Goal: Task Accomplishment & Management: Manage account settings

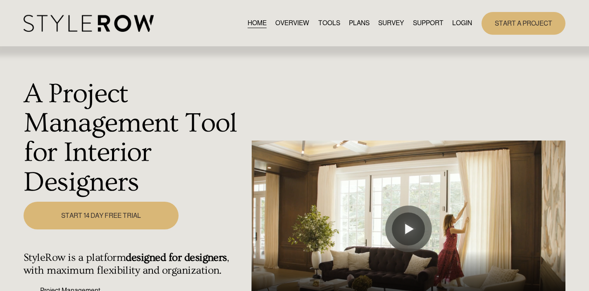
click at [463, 24] on link "LOGIN" at bounding box center [462, 23] width 20 height 11
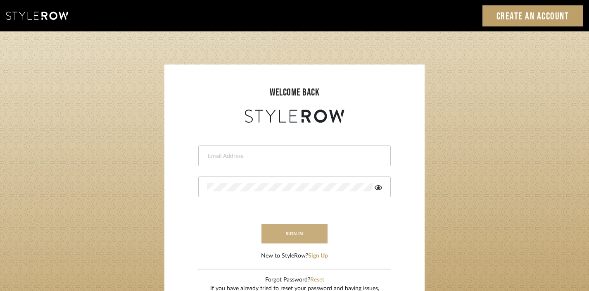
type input "divya.aok@gmail.com"
click at [302, 227] on button "sign in" at bounding box center [295, 233] width 66 height 19
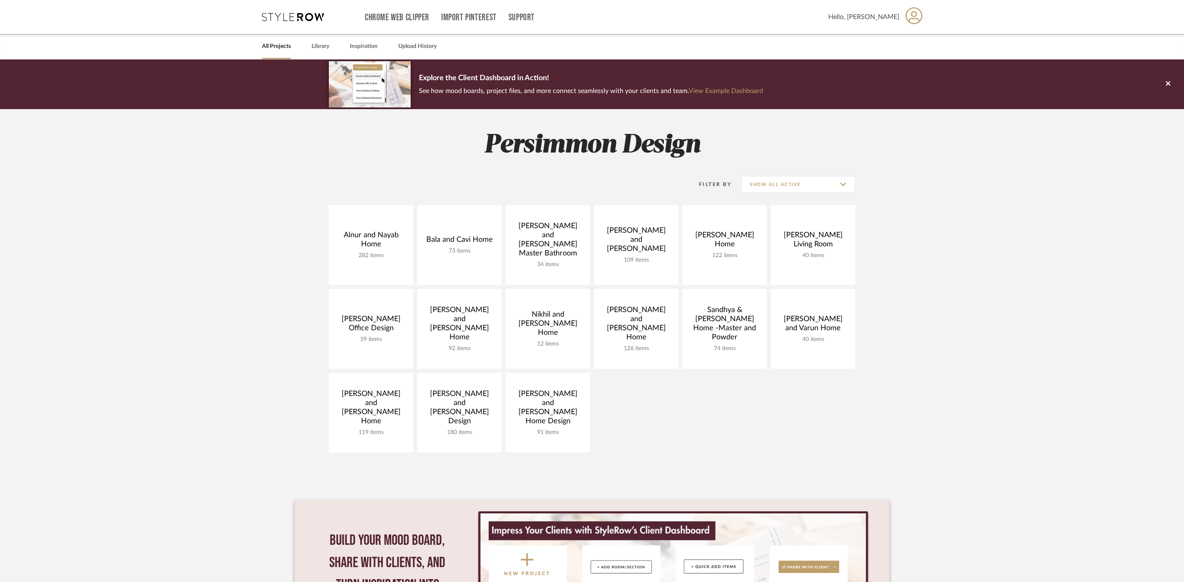
click at [310, 43] on div "All Projects Library Inspiration Upload History" at bounding box center [592, 46] width 685 height 25
click at [323, 46] on link "Library" at bounding box center [321, 46] width 18 height 11
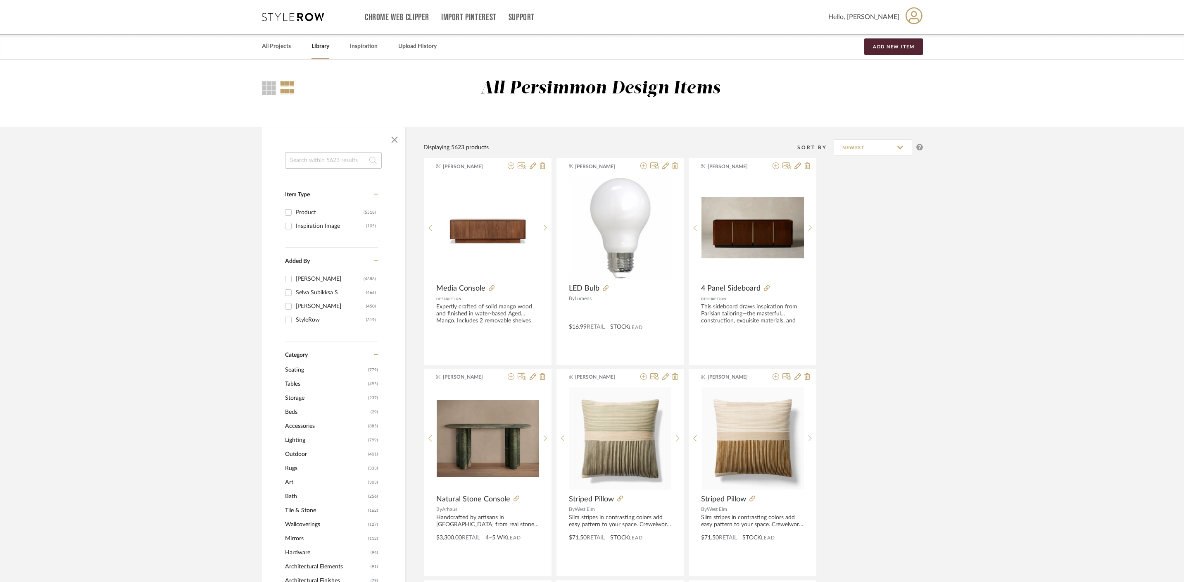
click at [347, 157] on input at bounding box center [333, 160] width 97 height 17
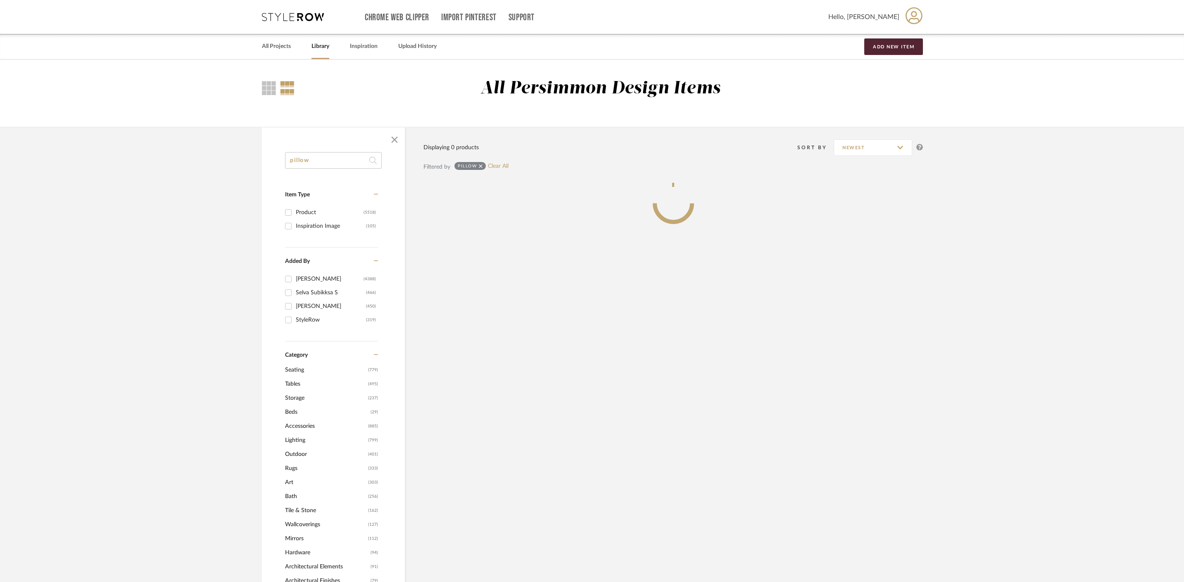
type input "pillow"
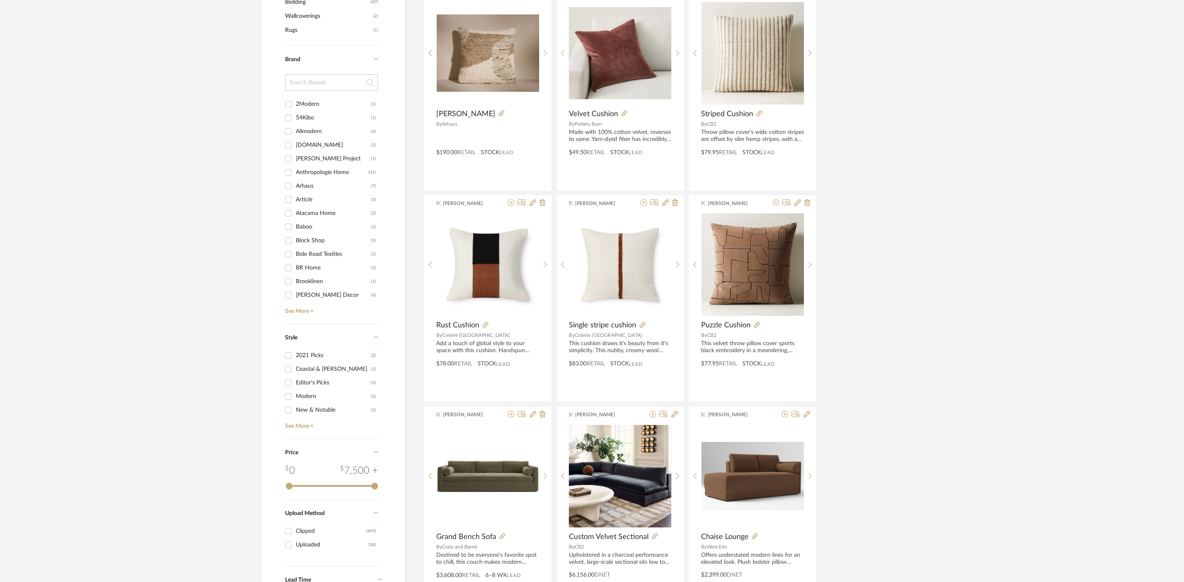
scroll to position [408, 0]
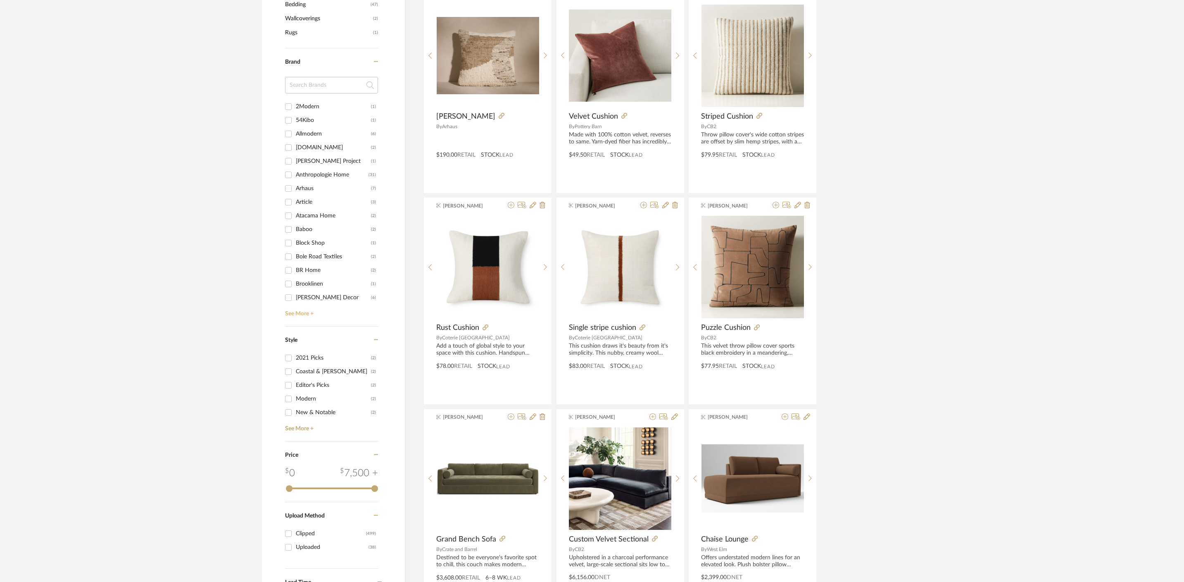
click at [308, 312] on link "See More +" at bounding box center [330, 310] width 95 height 13
click at [289, 172] on input "CB2 (59)" at bounding box center [288, 172] width 13 height 13
checkbox input "true"
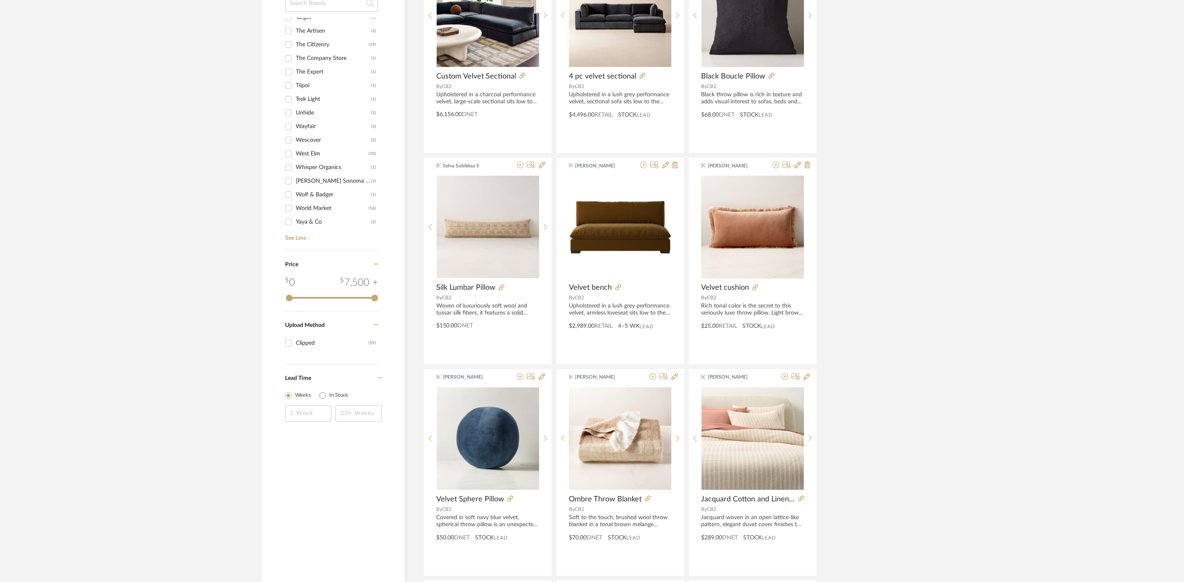
scroll to position [451, 0]
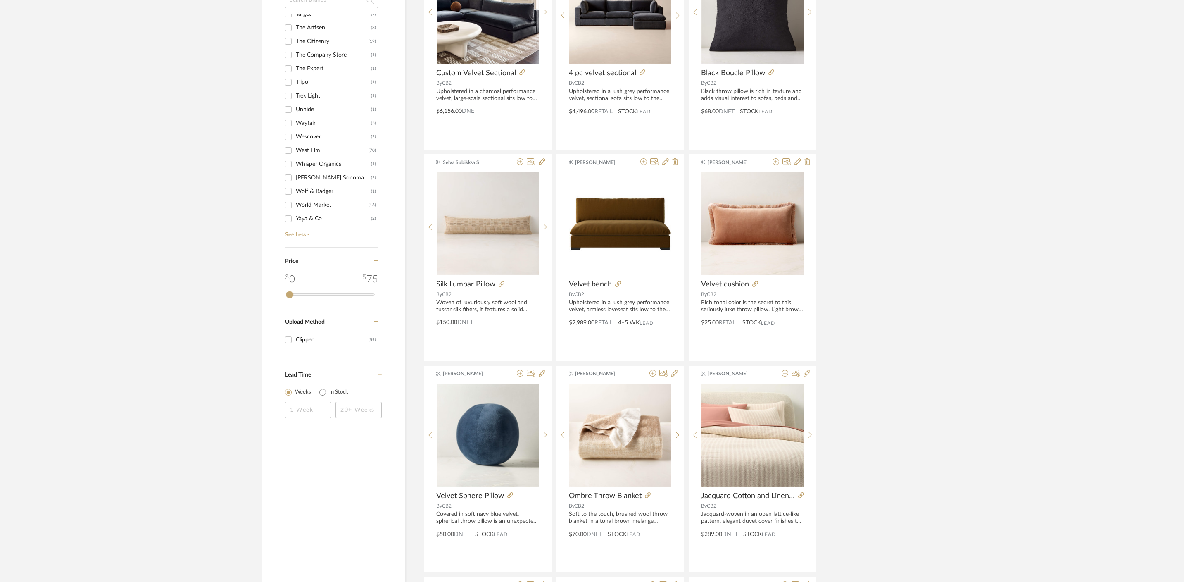
drag, startPoint x: 376, startPoint y: 294, endPoint x: 291, endPoint y: 303, distance: 85.1
click at [291, 303] on div "Price 0 75 0 75" at bounding box center [331, 278] width 93 height 61
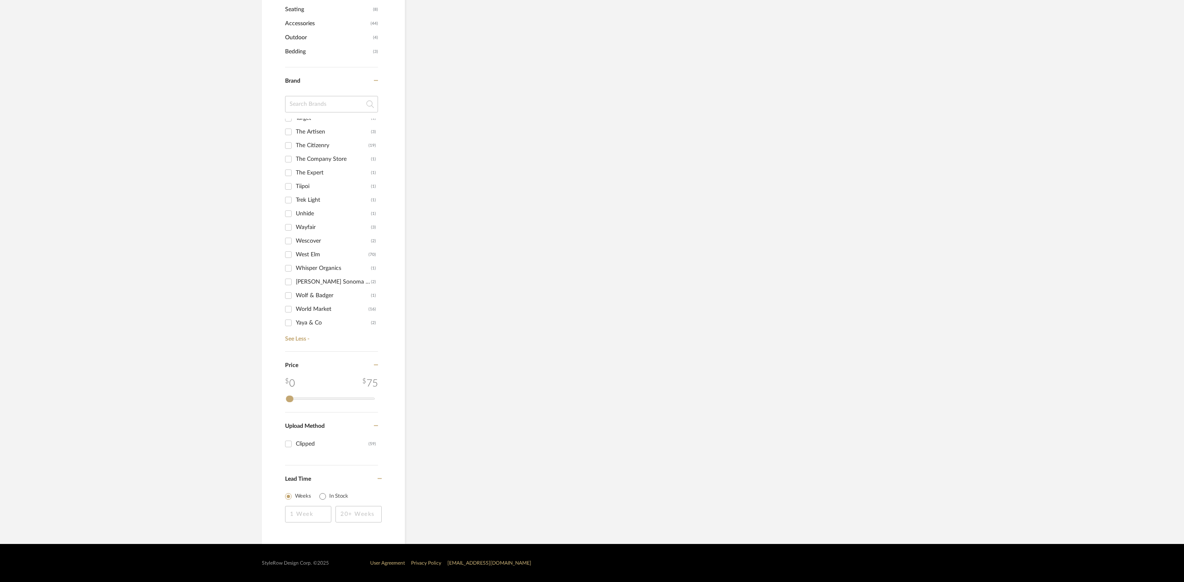
scroll to position [280, 0]
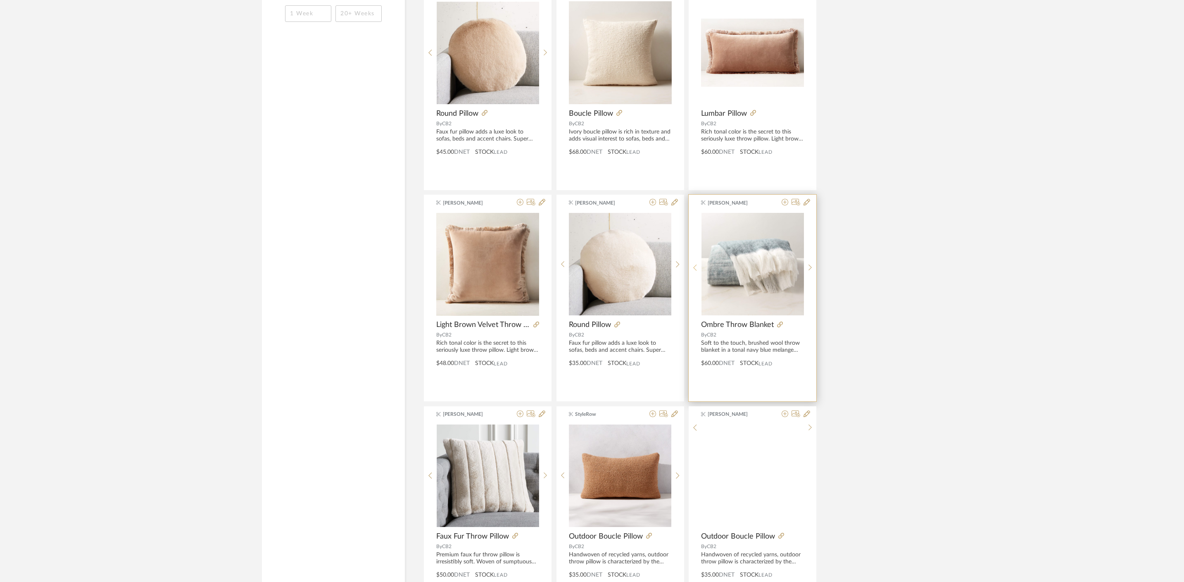
scroll to position [837, 0]
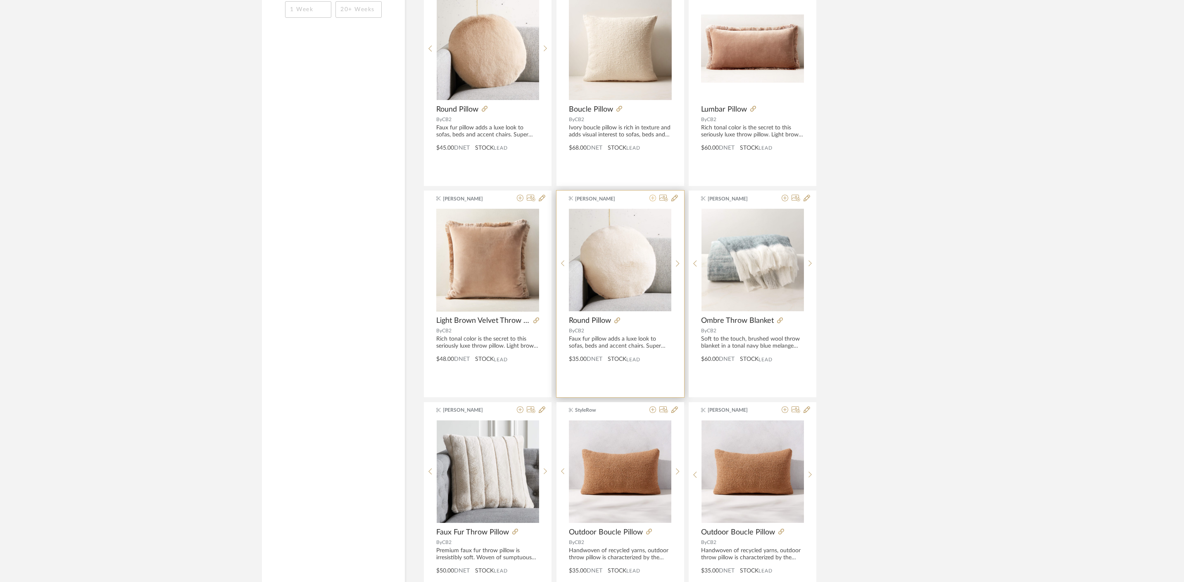
click at [653, 199] on icon at bounding box center [653, 198] width 7 height 7
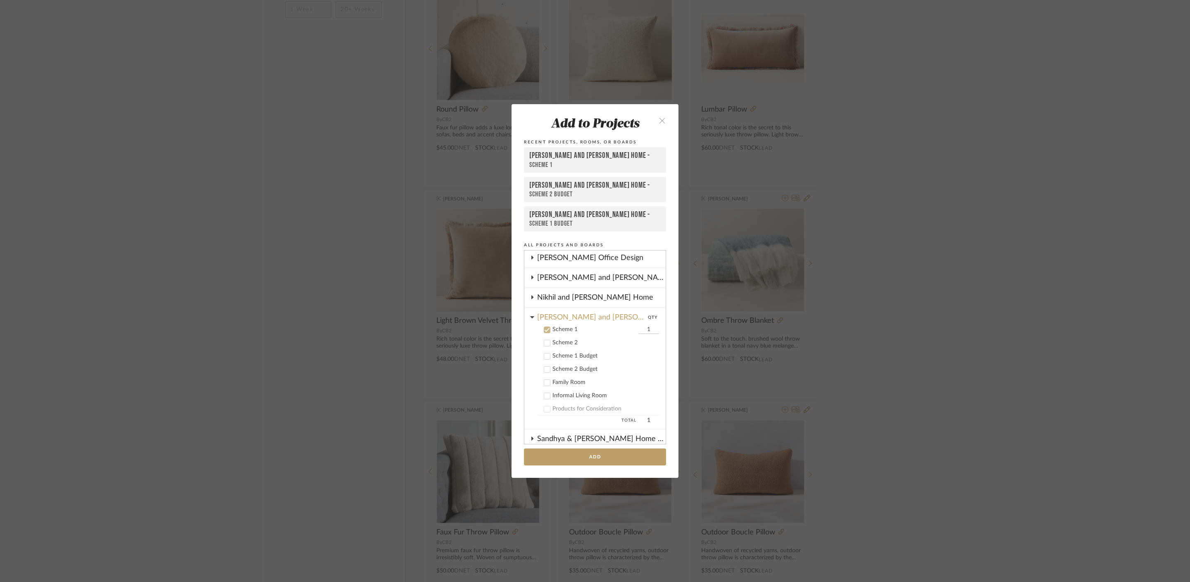
scroll to position [138, 0]
click at [544, 331] on icon at bounding box center [547, 332] width 6 height 6
click at [530, 324] on button at bounding box center [532, 320] width 4 height 10
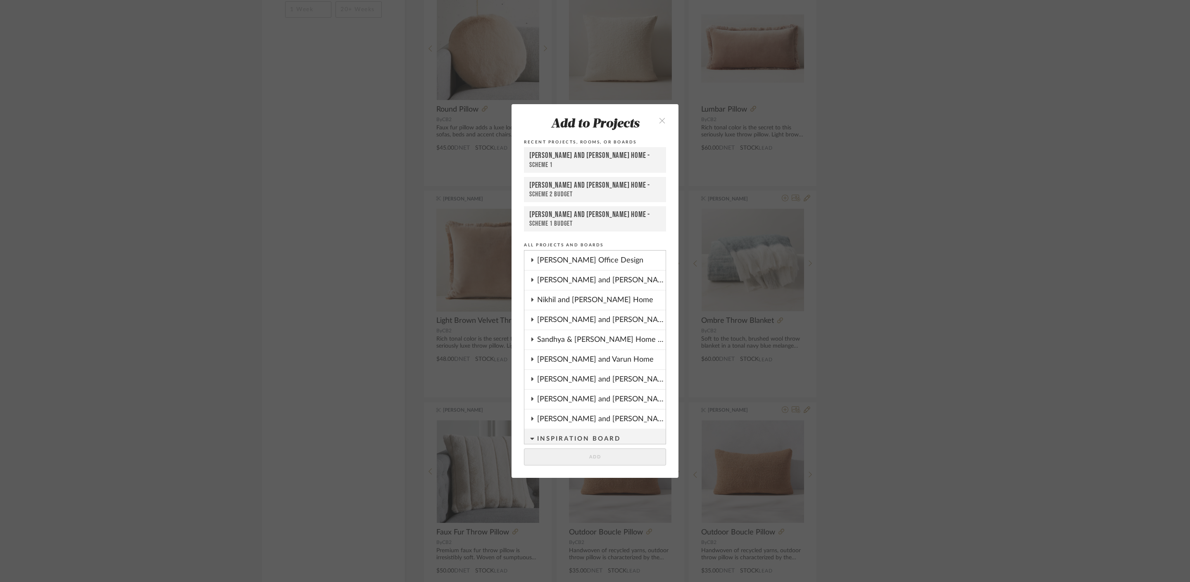
click at [529, 281] on icon at bounding box center [532, 280] width 7 height 4
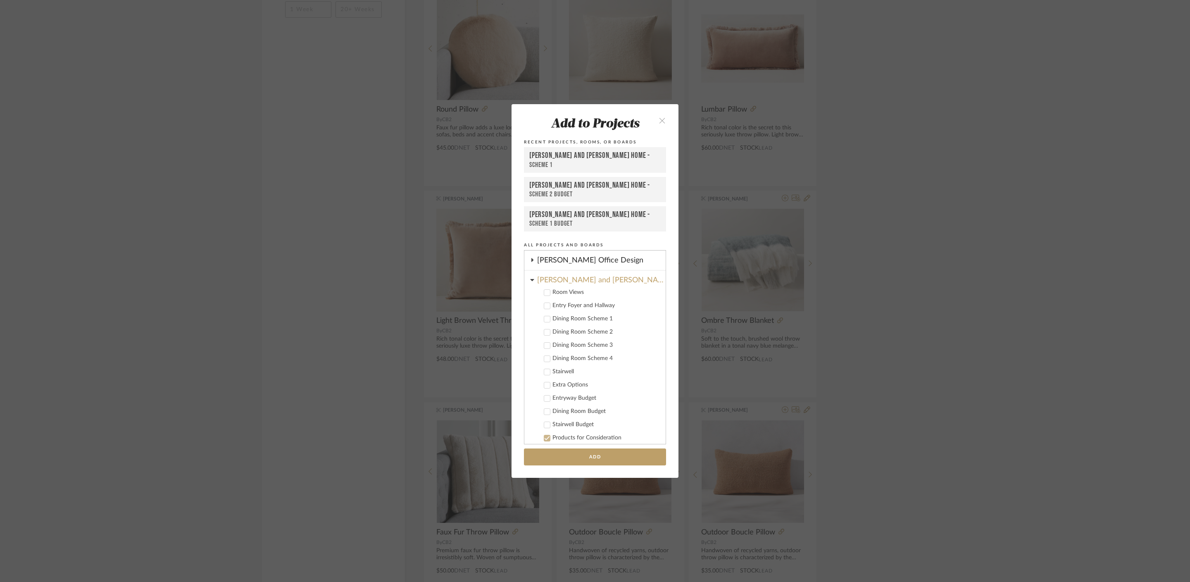
click at [546, 307] on icon at bounding box center [547, 306] width 6 height 6
click at [598, 455] on button "Add" at bounding box center [595, 456] width 142 height 17
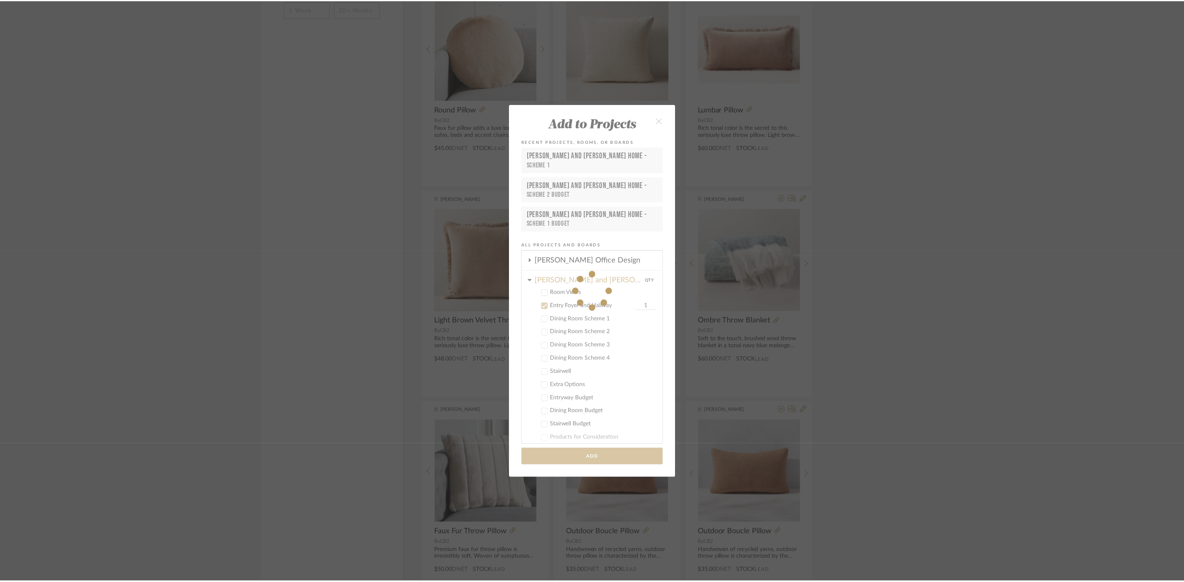
scroll to position [837, 0]
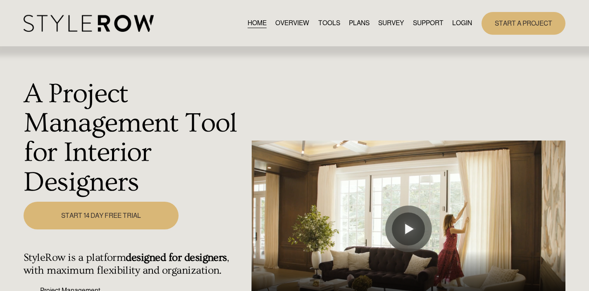
click at [455, 26] on link "LOGIN" at bounding box center [462, 23] width 20 height 11
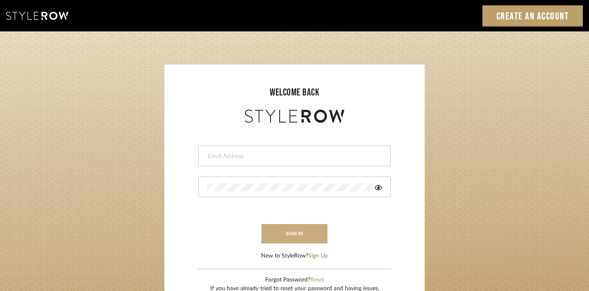
type input "[EMAIL_ADDRESS][DOMAIN_NAME]"
click at [306, 229] on button "sign in" at bounding box center [295, 233] width 66 height 19
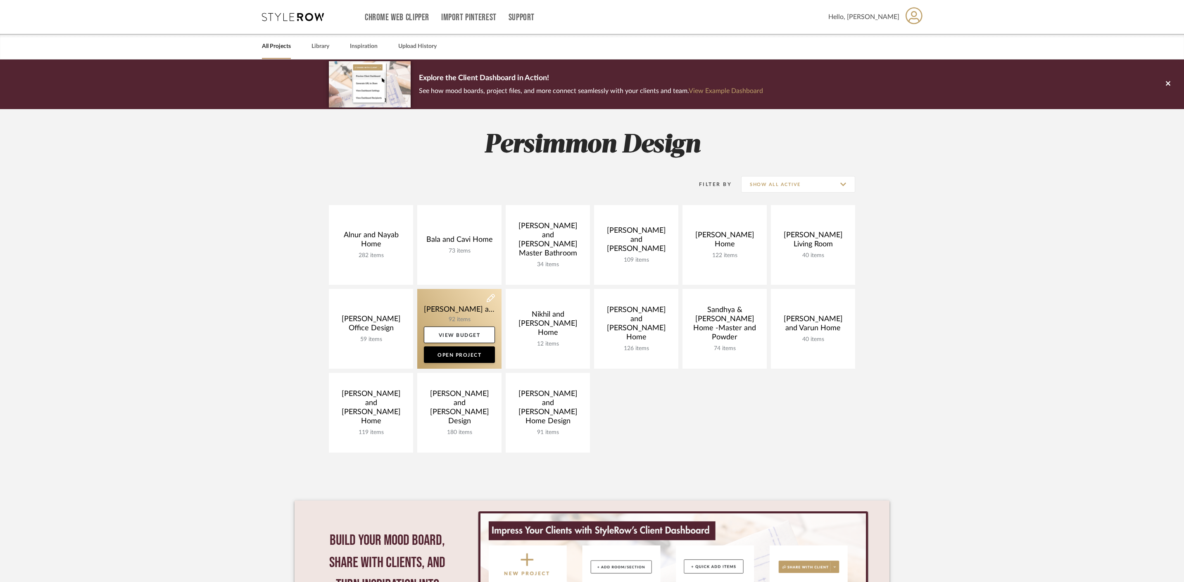
click at [466, 312] on link at bounding box center [459, 329] width 84 height 80
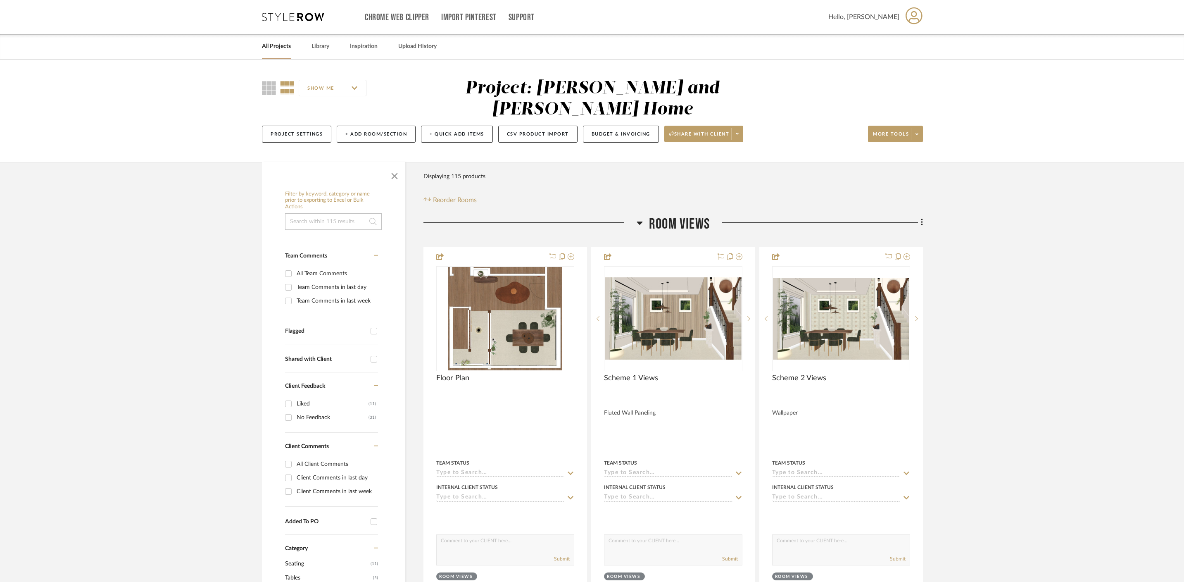
click at [640, 218] on icon at bounding box center [640, 223] width 6 height 10
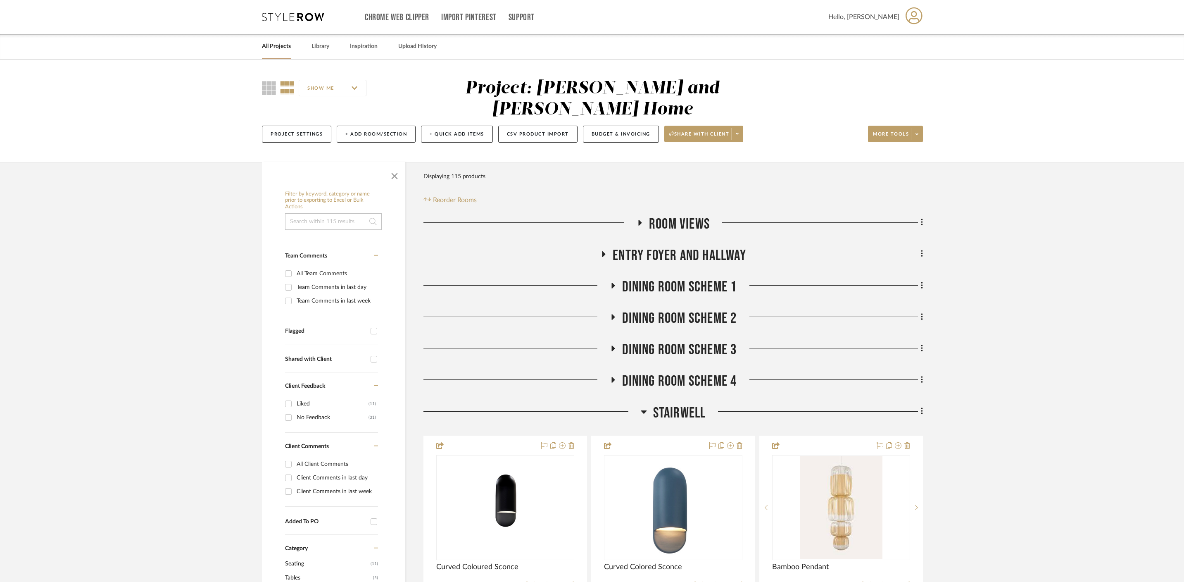
click at [650, 404] on h3 "Stairwell" at bounding box center [673, 413] width 65 height 18
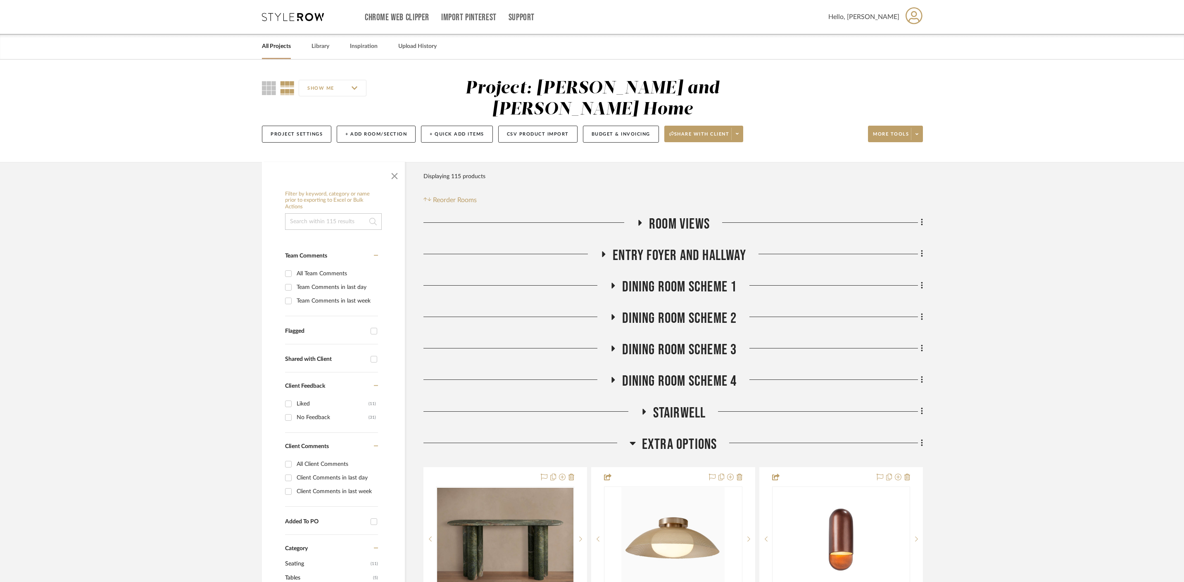
click at [632, 438] on icon at bounding box center [633, 443] width 6 height 10
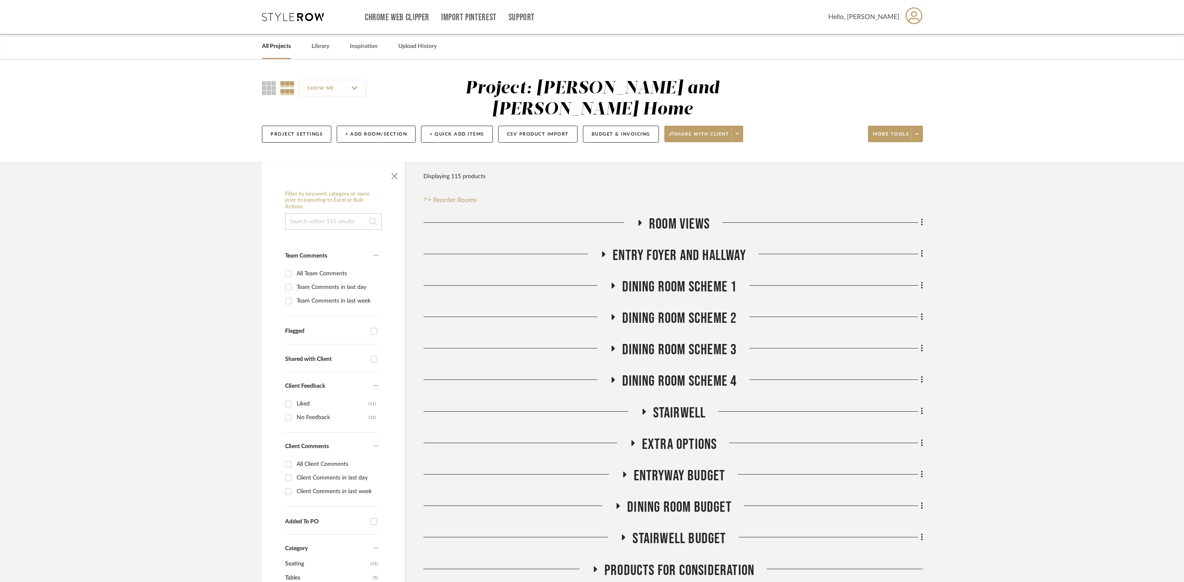
click at [603, 247] on h3 "Entry Foyer and Hallway" at bounding box center [674, 256] width 146 height 18
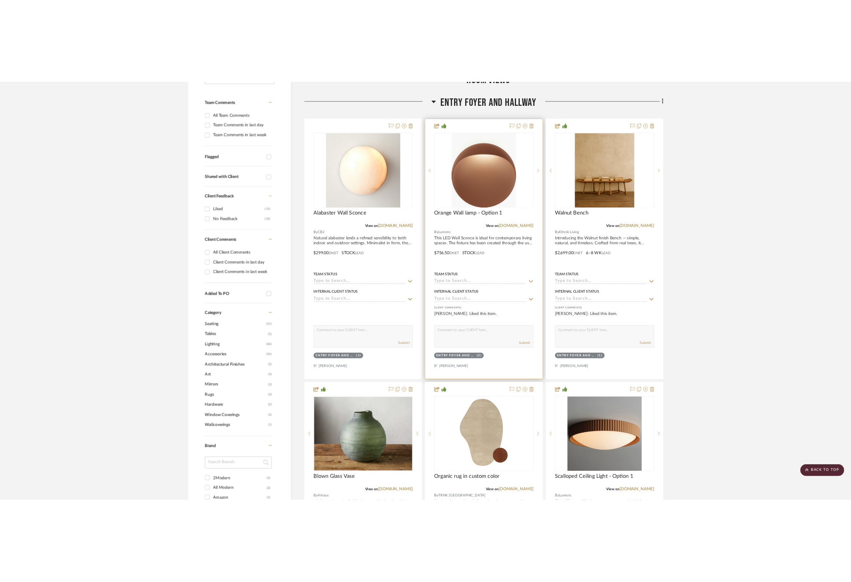
scroll to position [229, 0]
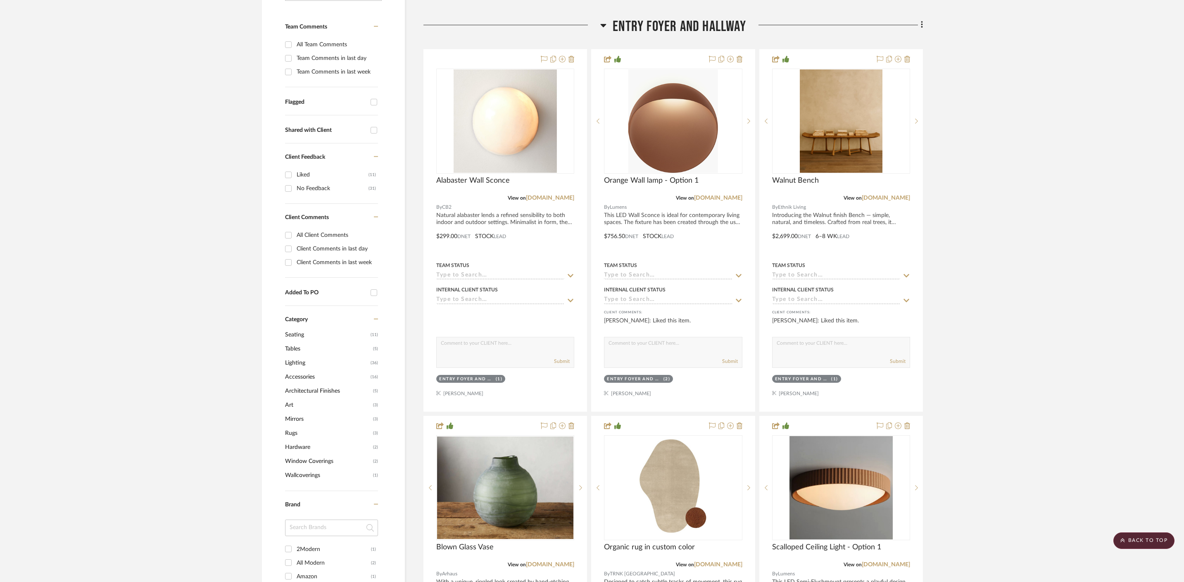
click at [601, 20] on icon at bounding box center [604, 25] width 6 height 10
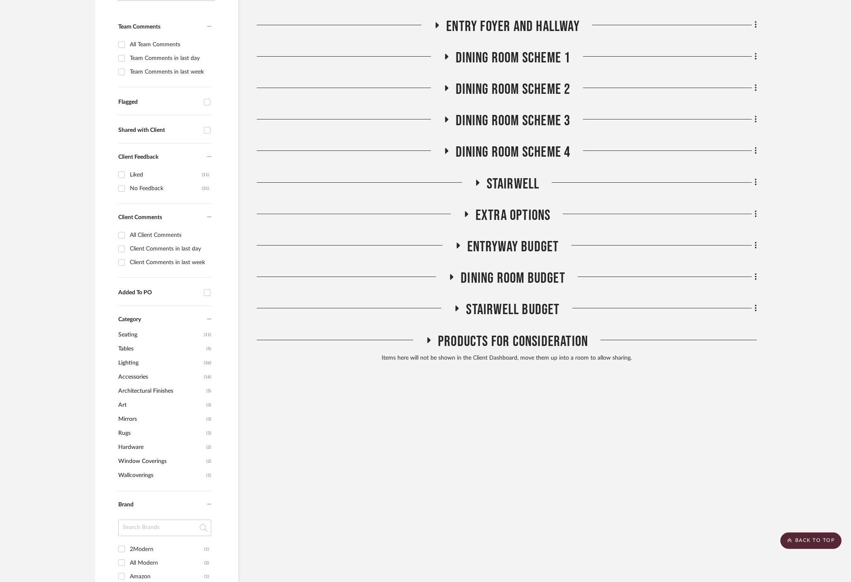
click at [446, 85] on icon at bounding box center [446, 88] width 3 height 6
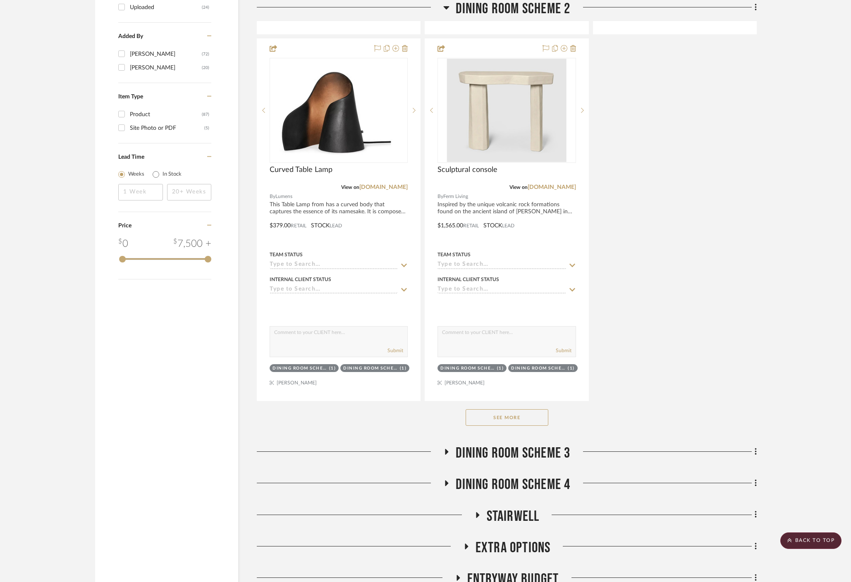
scroll to position [1040, 0]
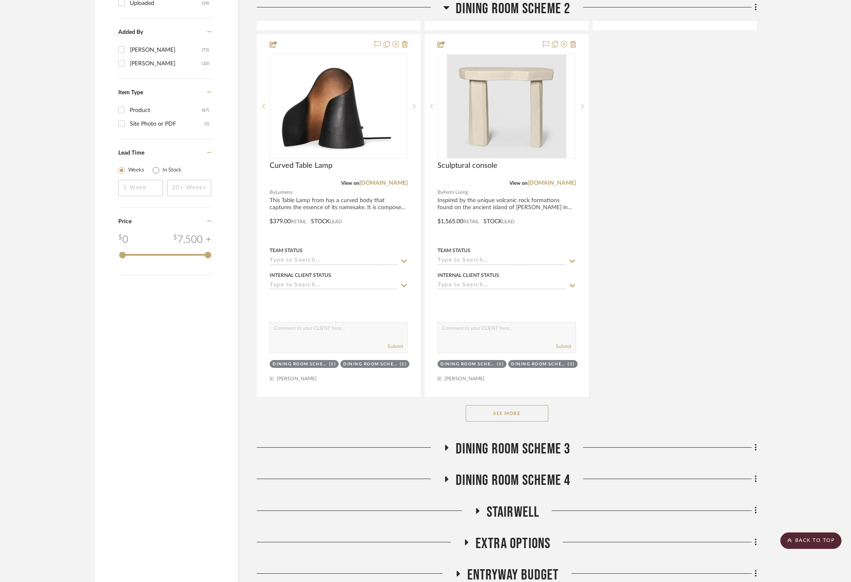
click at [521, 405] on button "See More" at bounding box center [506, 413] width 83 height 17
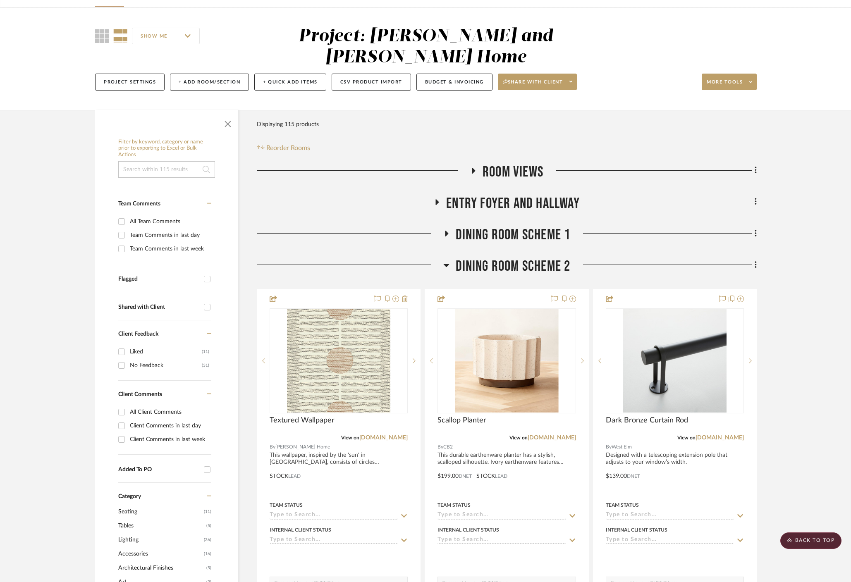
scroll to position [50, 0]
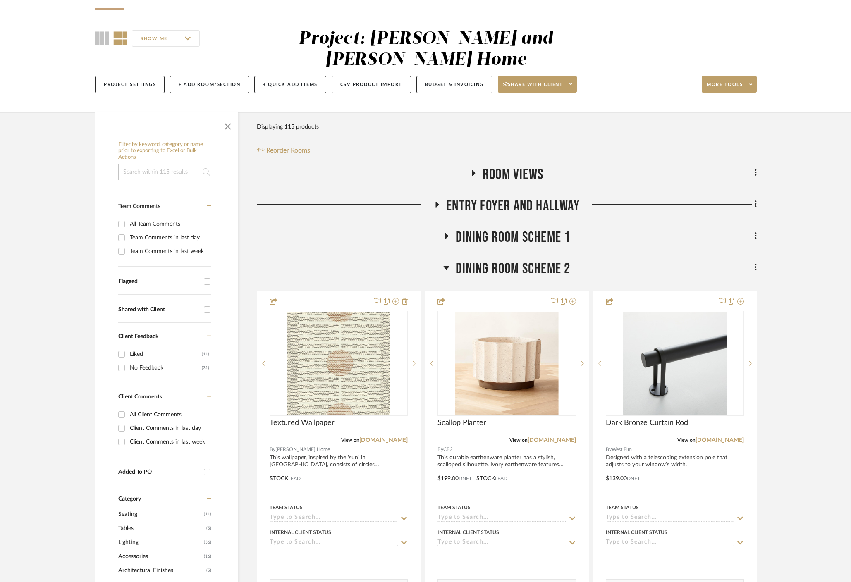
click at [448, 262] on icon at bounding box center [446, 267] width 6 height 10
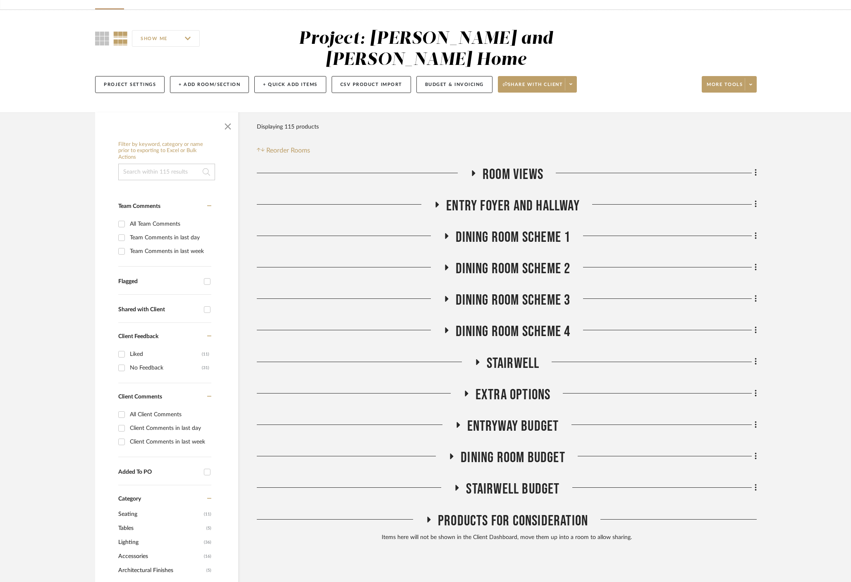
click at [444, 229] on h3 "Dining Room Scheme 1" at bounding box center [506, 238] width 127 height 18
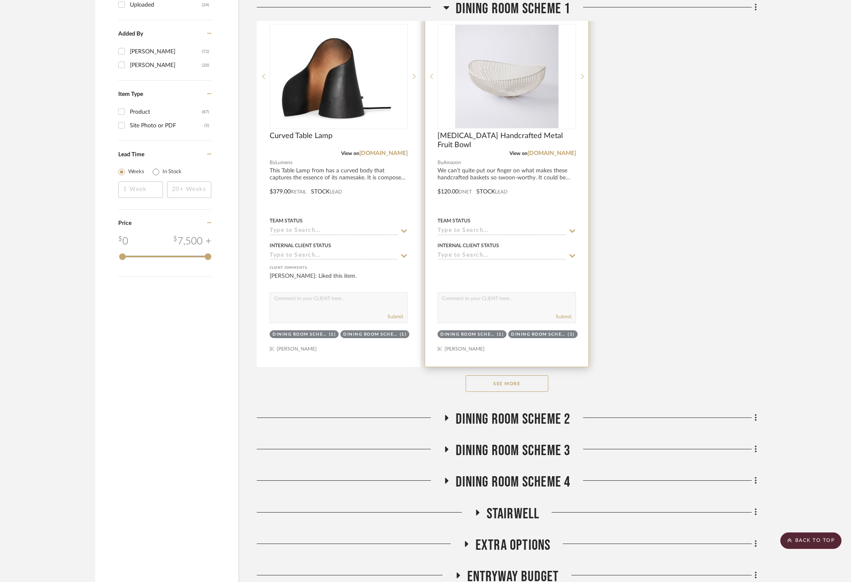
scroll to position [1041, 0]
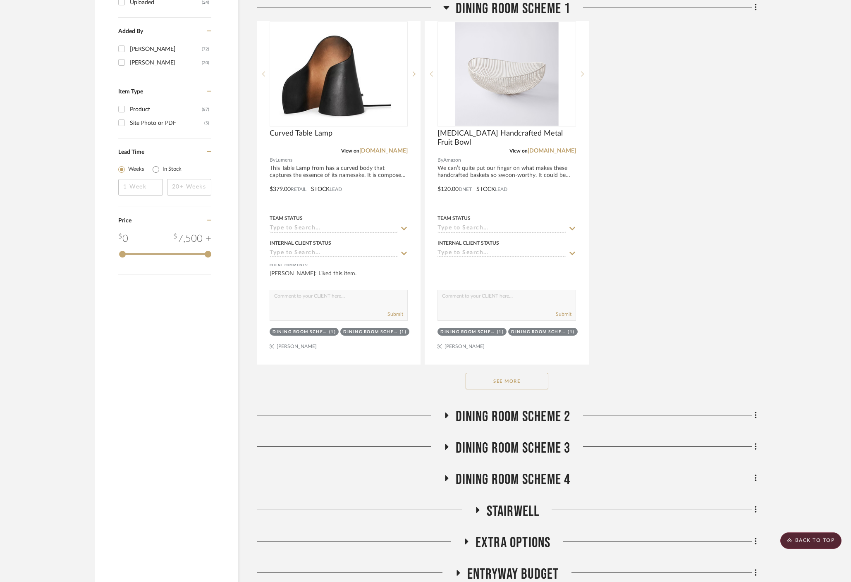
click at [517, 373] on button "See More" at bounding box center [506, 381] width 83 height 17
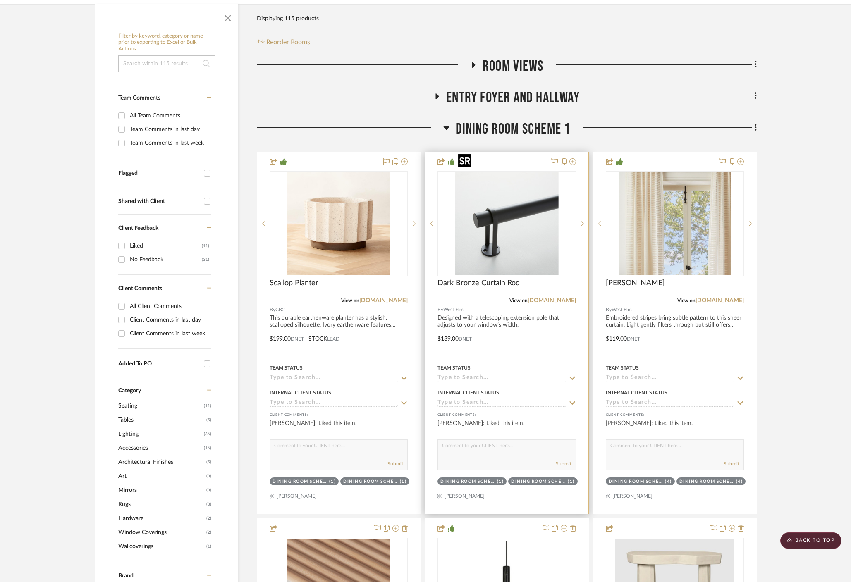
scroll to position [132, 0]
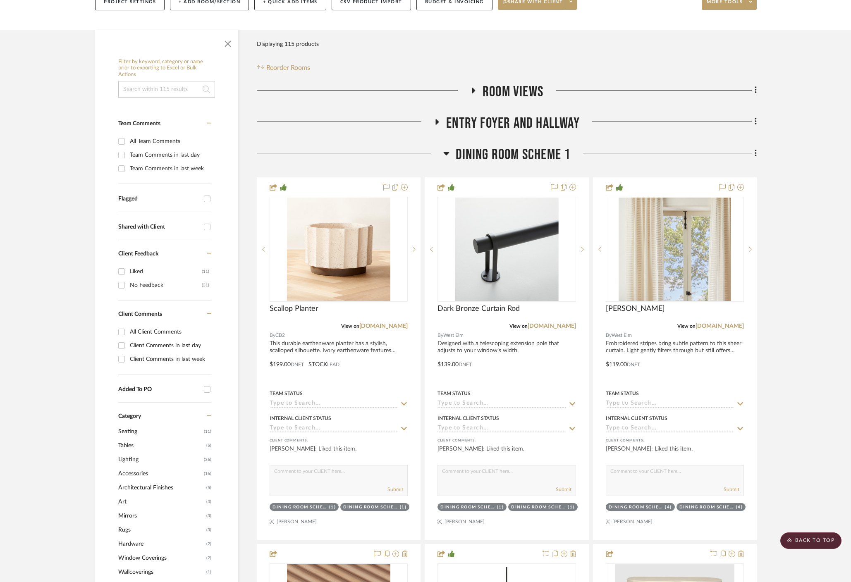
click at [445, 148] on icon at bounding box center [446, 153] width 6 height 10
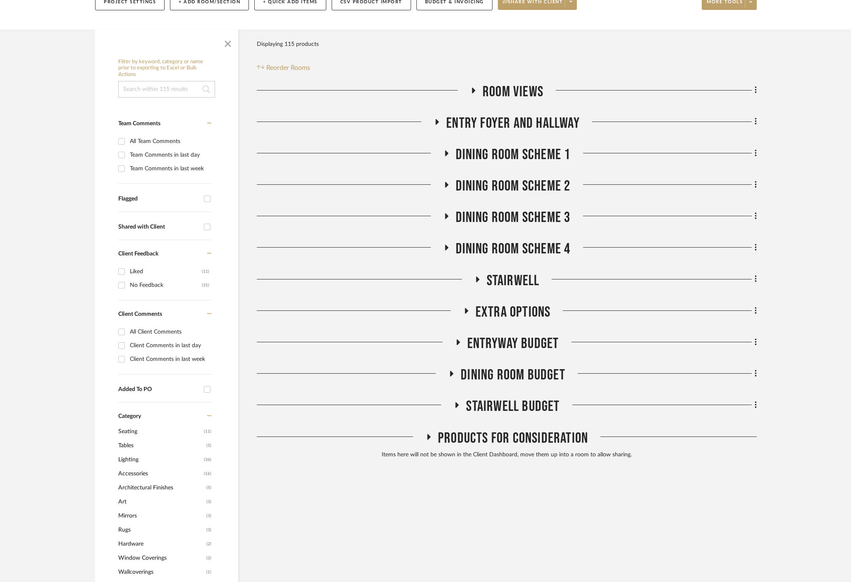
click at [480, 83] on h3 "Room Views" at bounding box center [506, 92] width 73 height 18
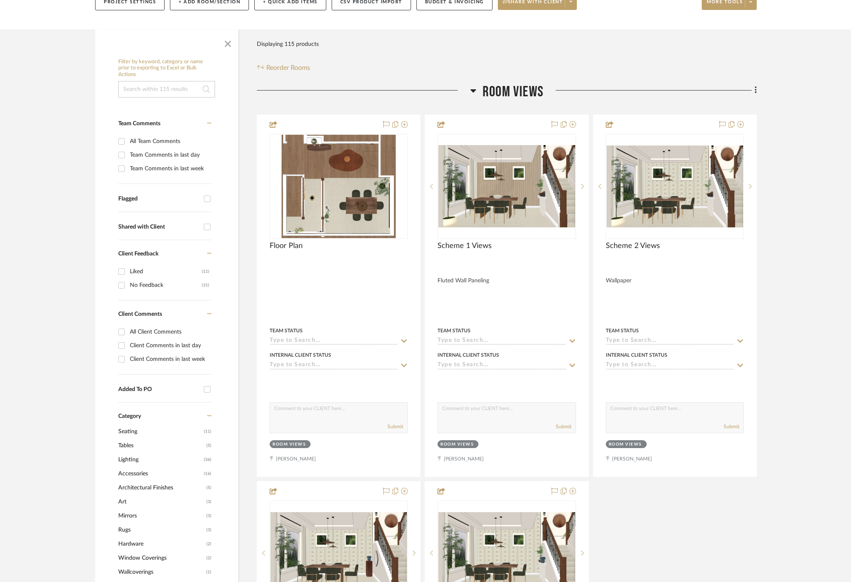
click at [476, 87] on fa-icon at bounding box center [473, 93] width 6 height 12
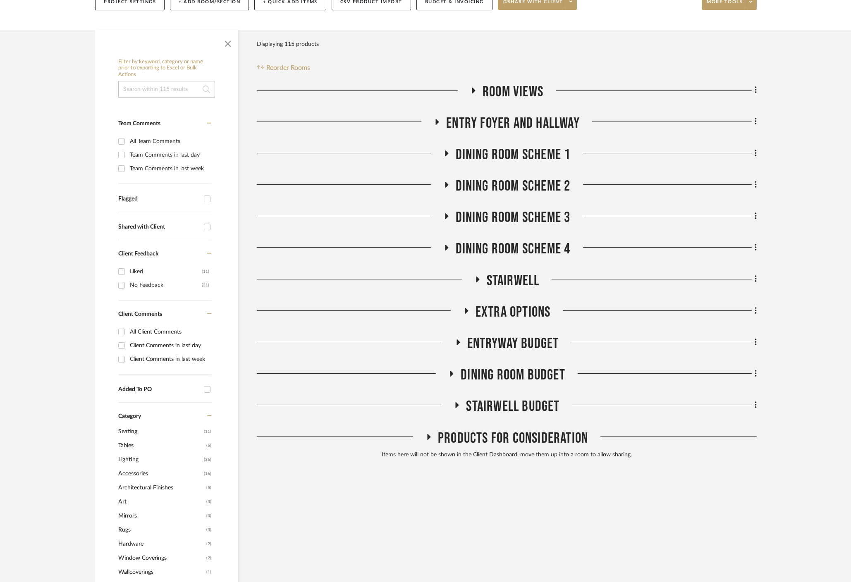
click at [426, 434] on icon at bounding box center [428, 437] width 10 height 6
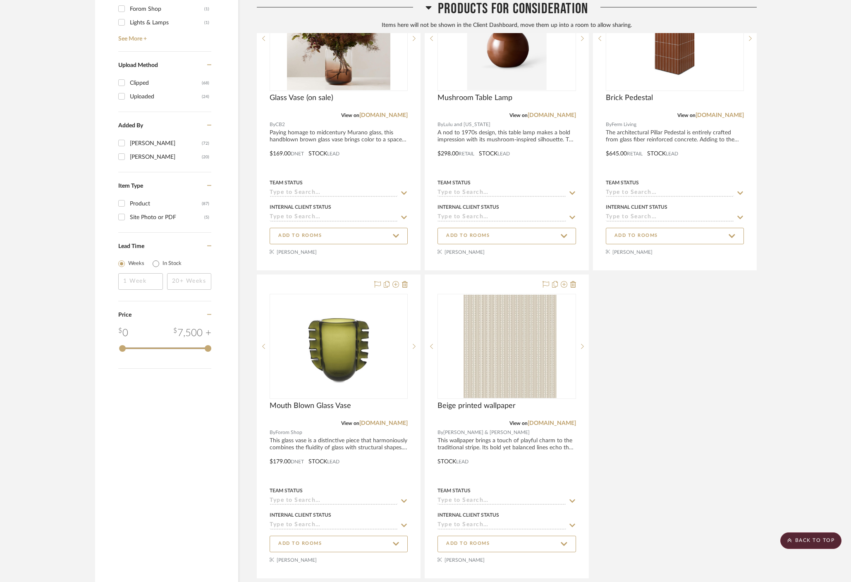
scroll to position [1011, 0]
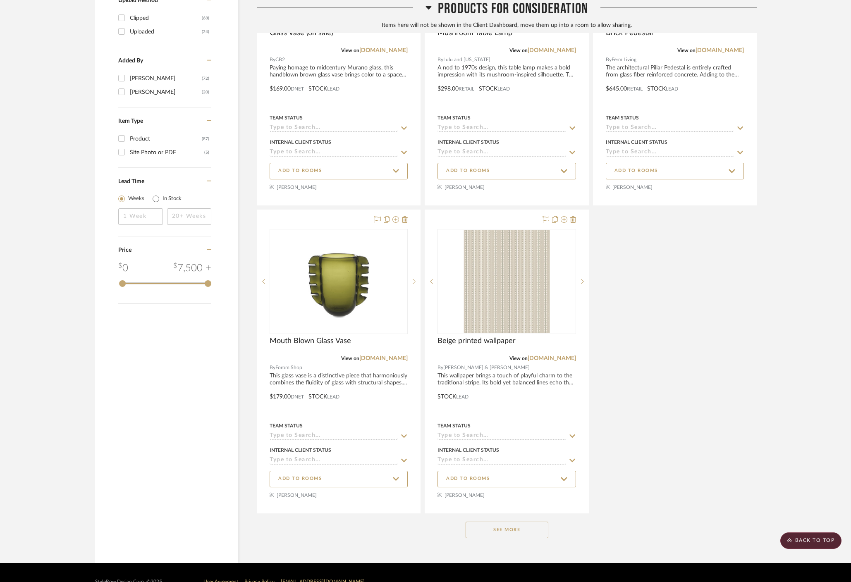
click at [511, 522] on button "See More" at bounding box center [506, 530] width 83 height 17
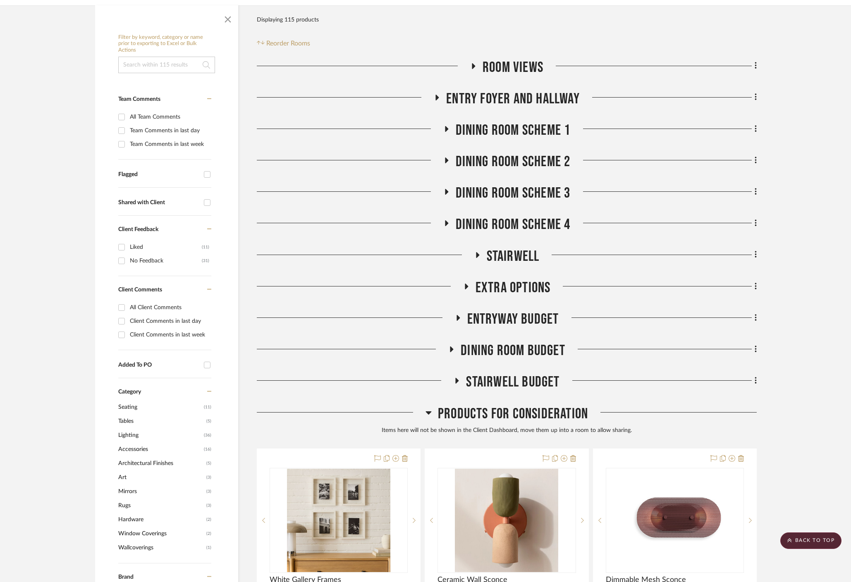
scroll to position [151, 0]
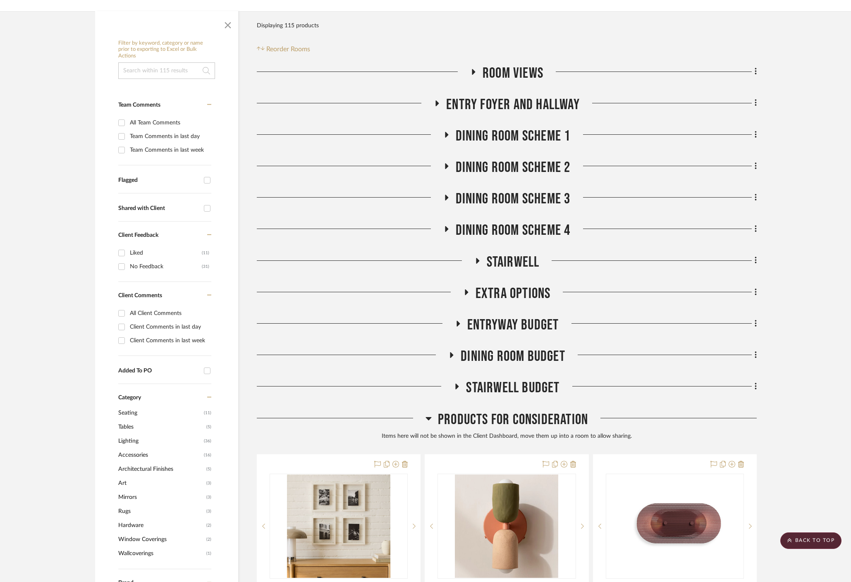
click at [432, 411] on h3 "Products For Consideration" at bounding box center [506, 420] width 162 height 18
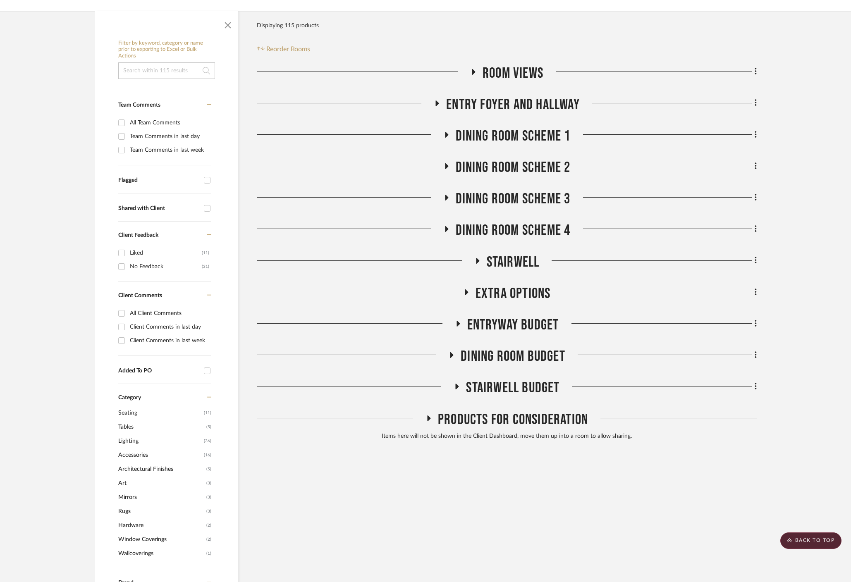
click at [460, 384] on icon at bounding box center [457, 387] width 10 height 6
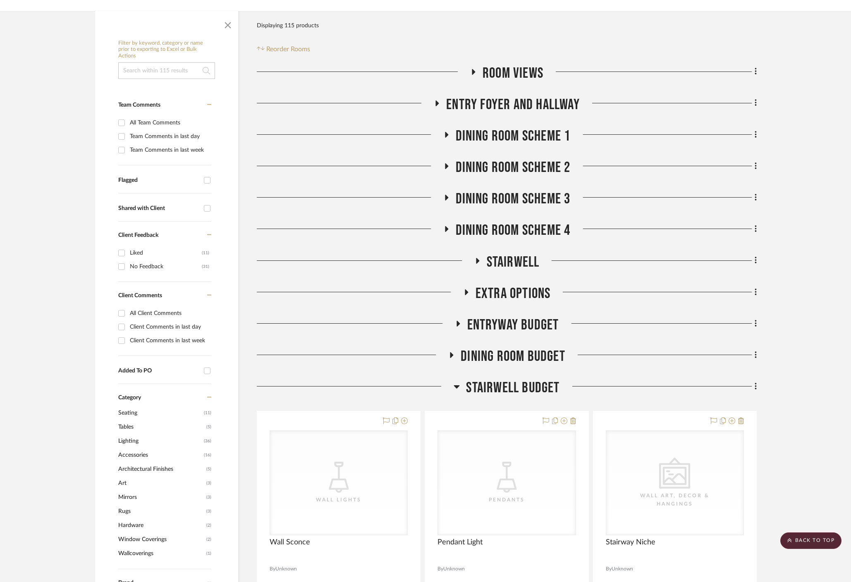
click at [456, 385] on icon at bounding box center [457, 386] width 6 height 3
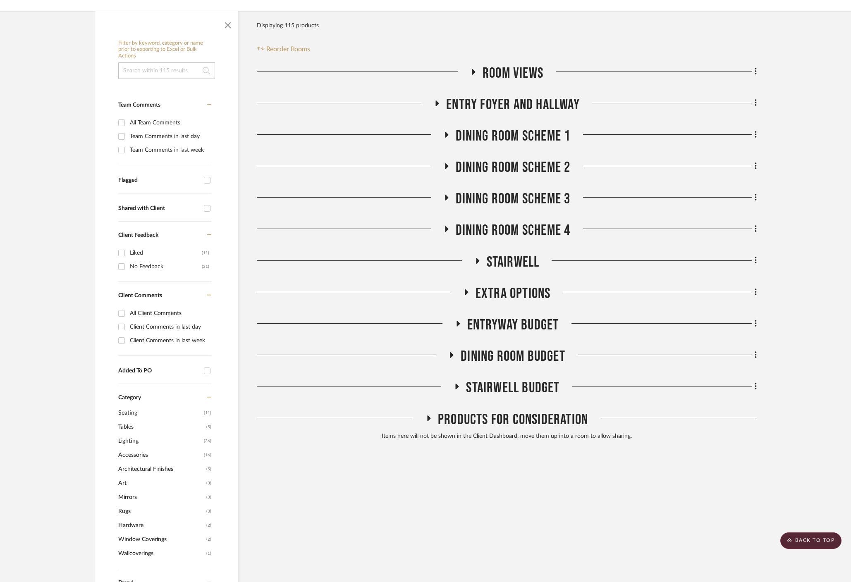
click at [465, 289] on icon at bounding box center [466, 292] width 3 height 6
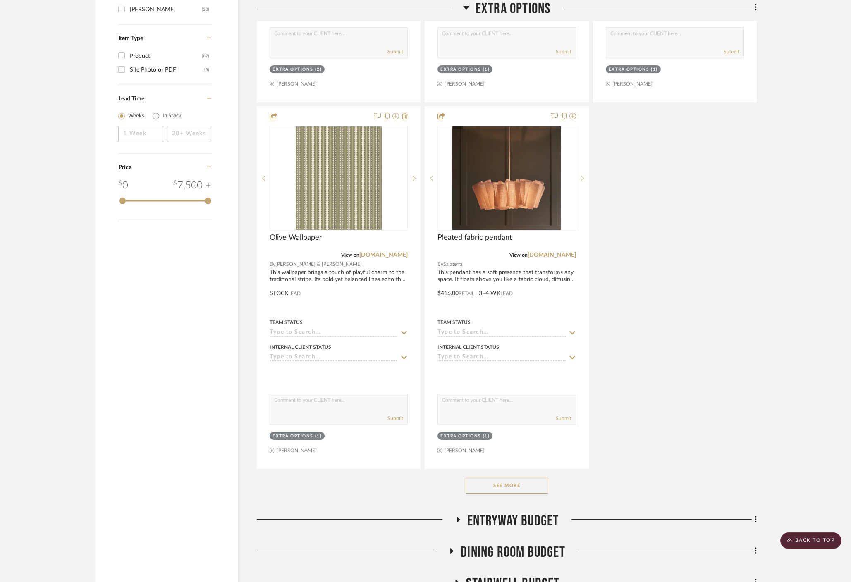
scroll to position [1101, 0]
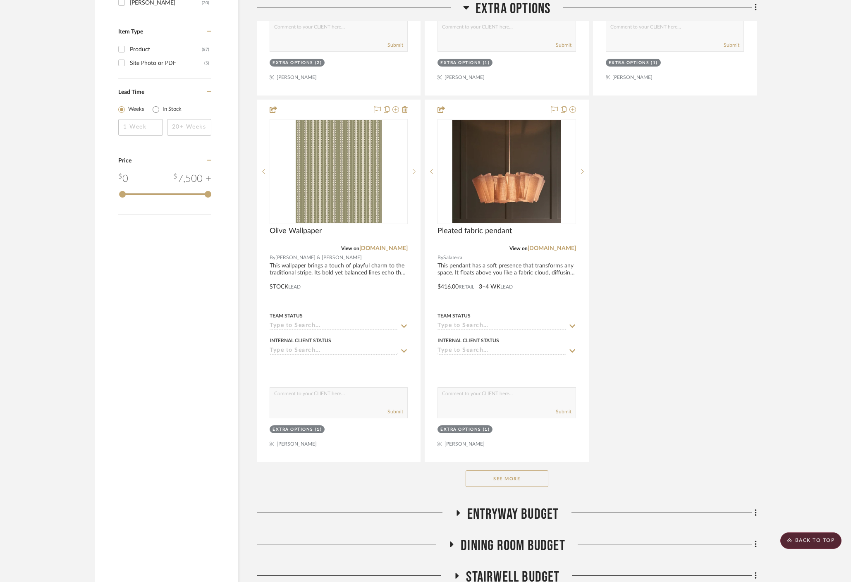
click at [515, 470] on button "See More" at bounding box center [506, 478] width 83 height 17
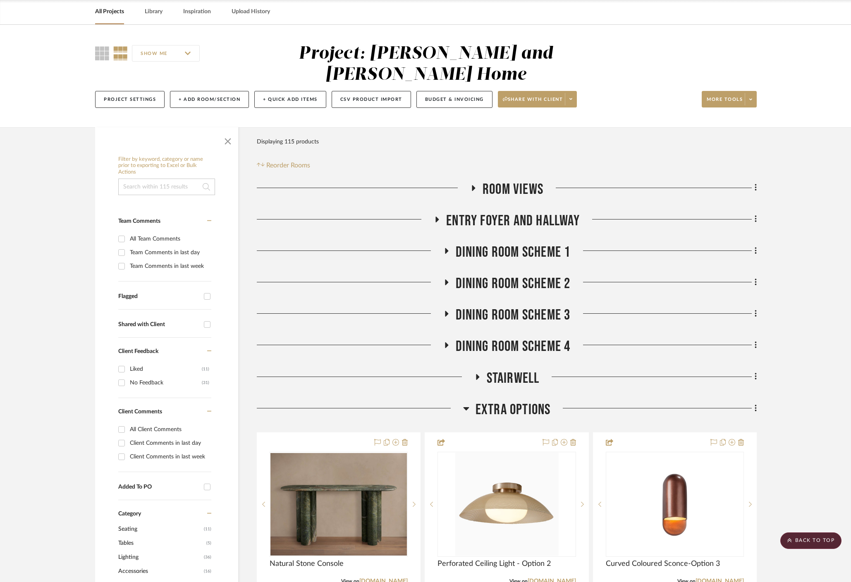
scroll to position [0, 0]
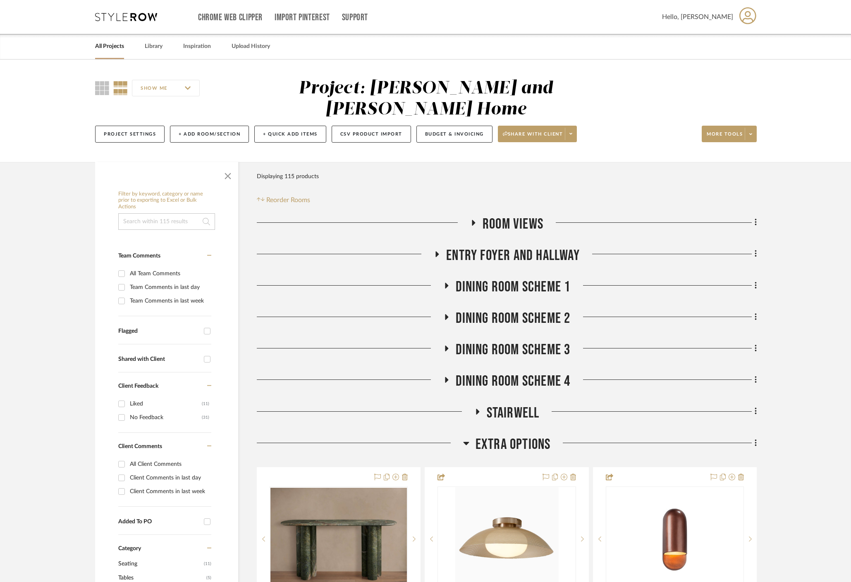
click at [467, 438] on icon at bounding box center [466, 443] width 6 height 10
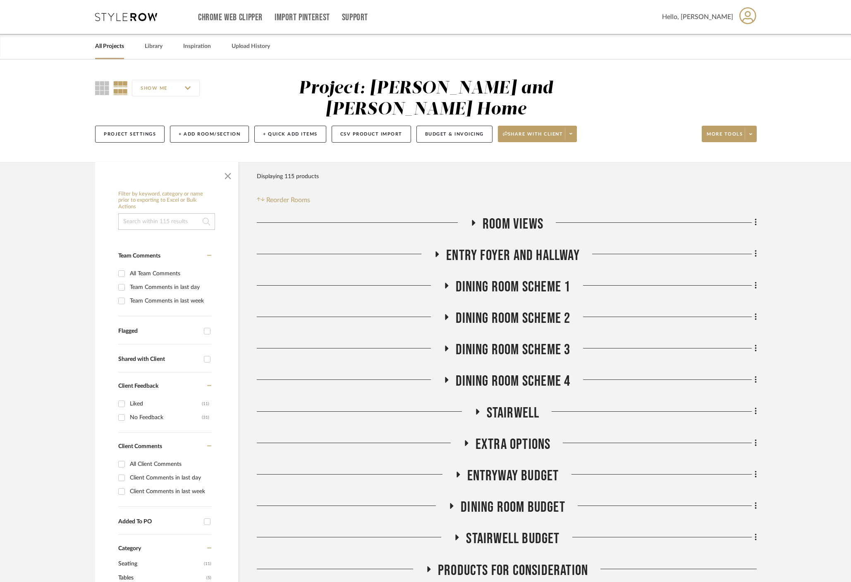
click at [474, 408] on fa-icon at bounding box center [477, 414] width 6 height 12
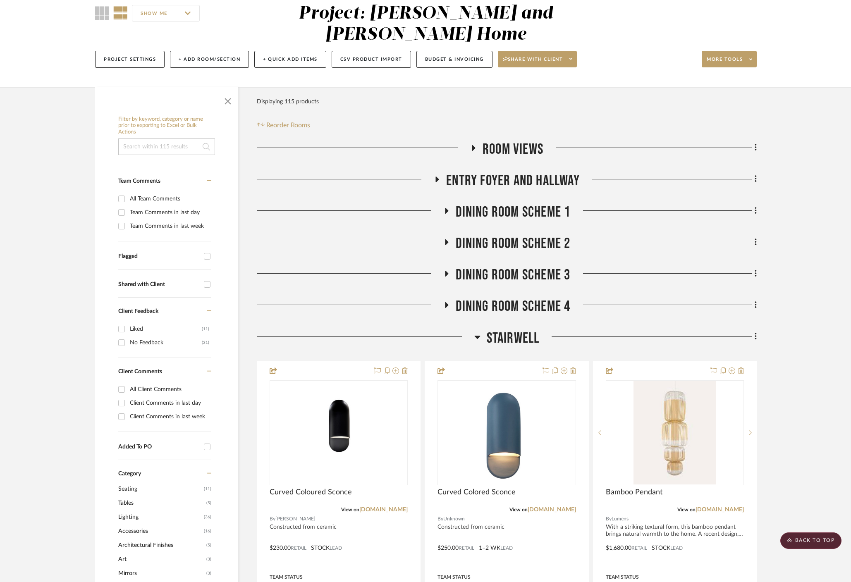
scroll to position [58, 0]
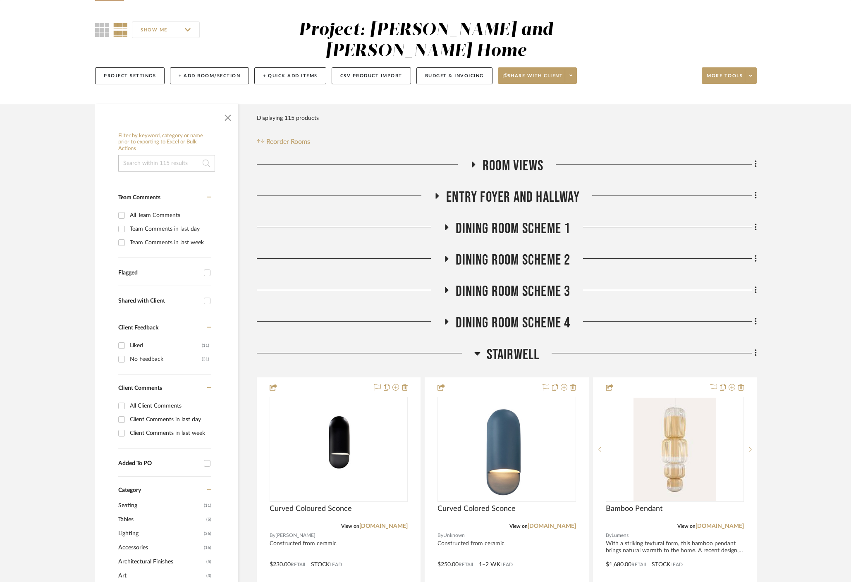
click at [477, 348] on icon at bounding box center [477, 353] width 6 height 10
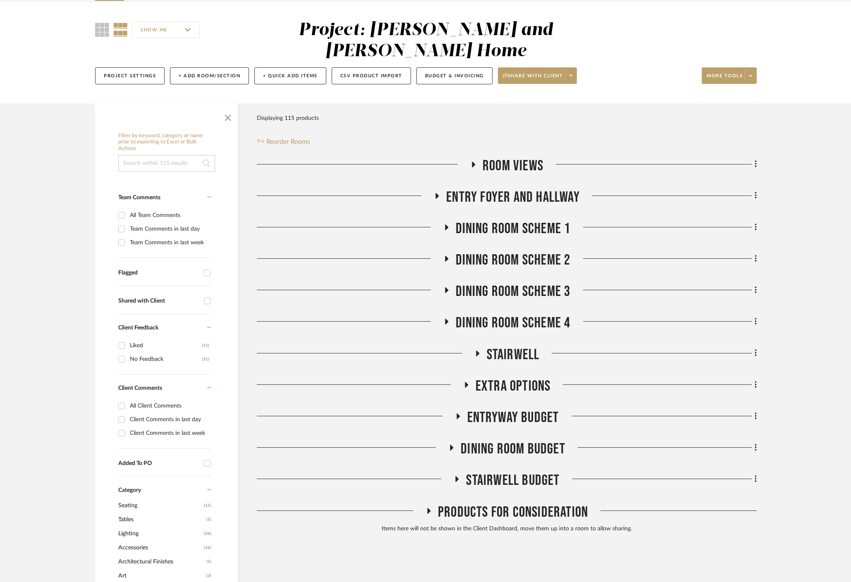
click at [446, 319] on icon at bounding box center [446, 322] width 3 height 6
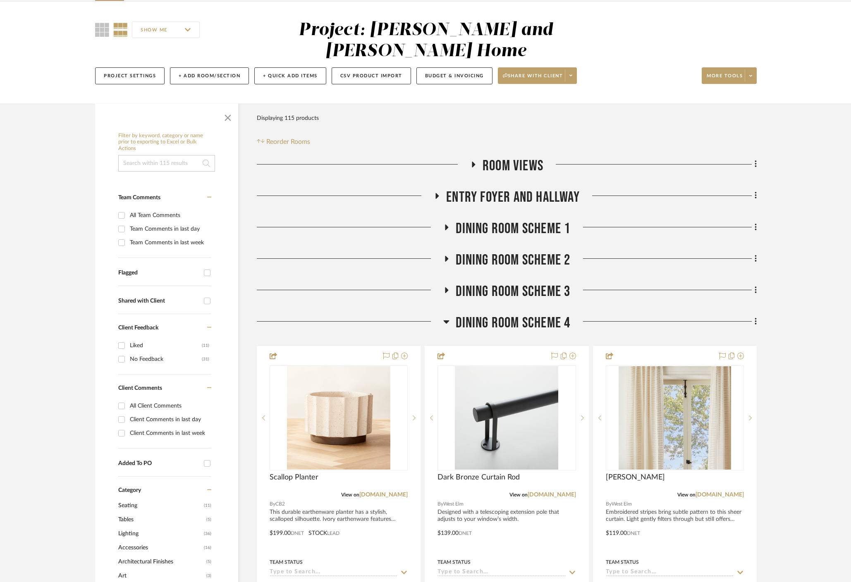
click at [446, 320] on icon at bounding box center [446, 321] width 6 height 3
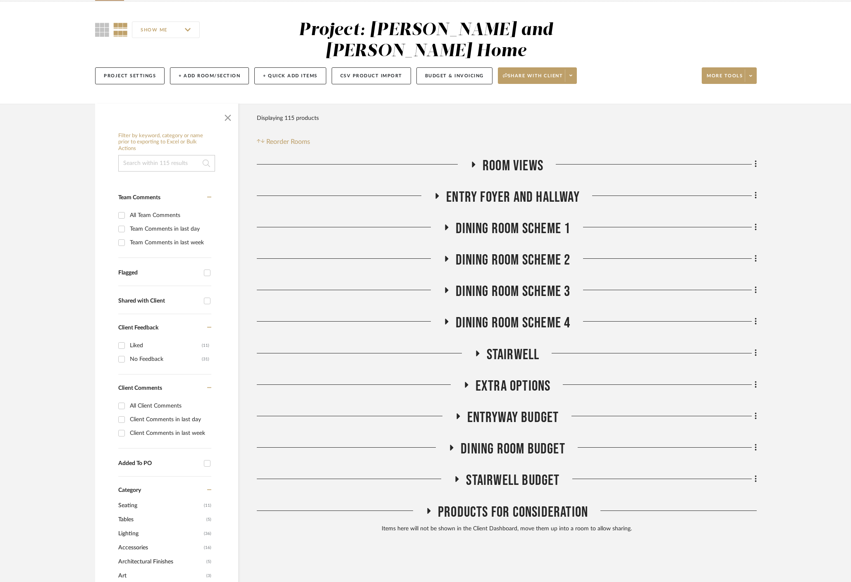
scroll to position [0, 0]
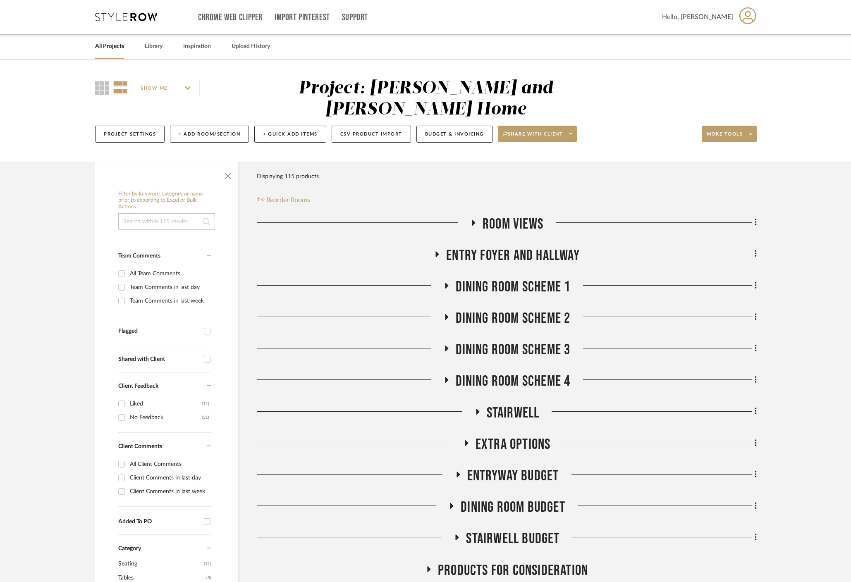
click at [115, 47] on link "All Projects" at bounding box center [109, 46] width 29 height 11
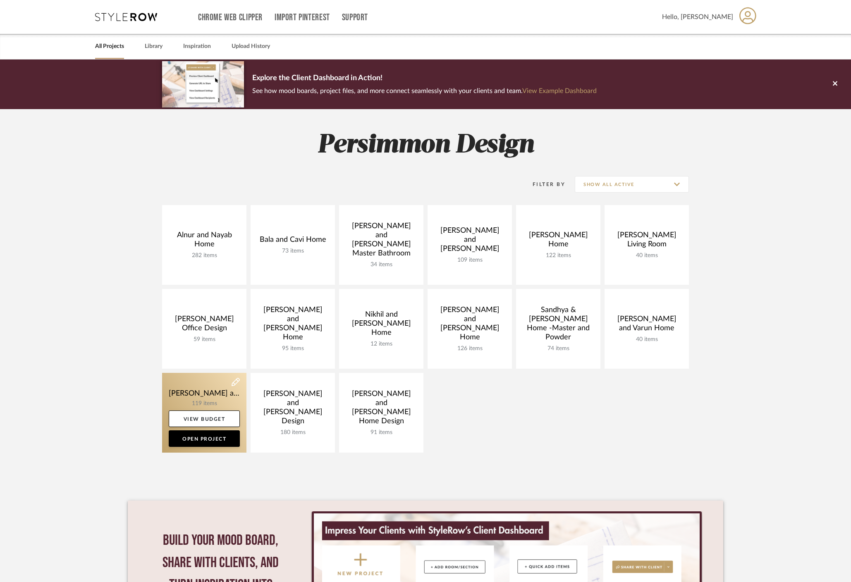
click at [198, 397] on link at bounding box center [204, 413] width 84 height 80
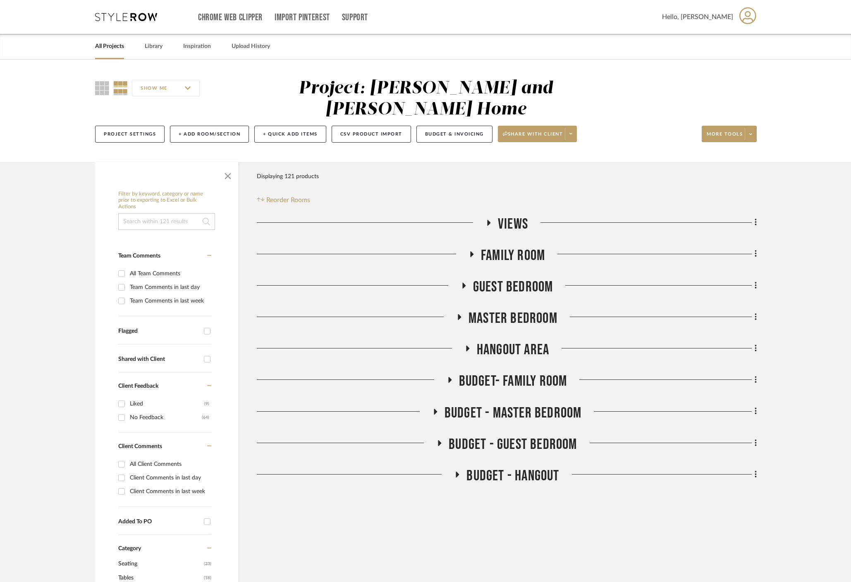
click at [474, 251] on icon at bounding box center [471, 254] width 10 height 6
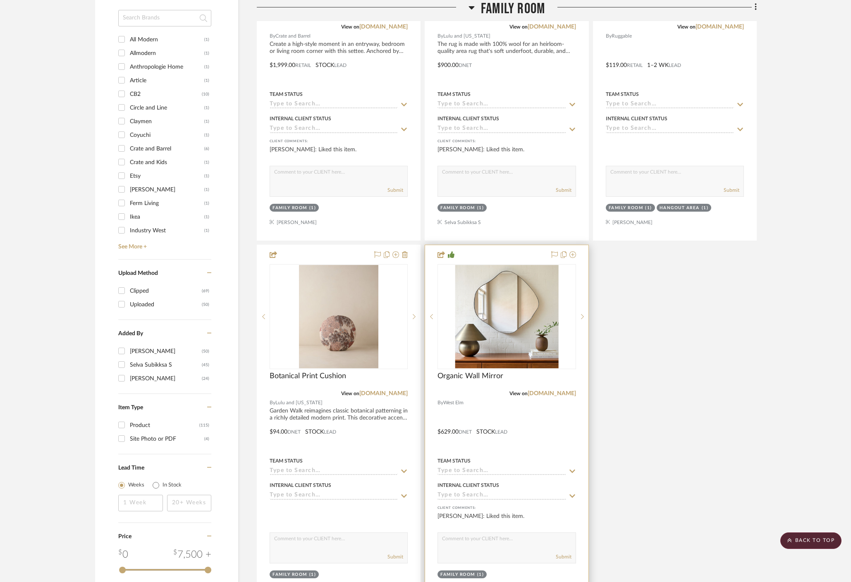
scroll to position [768, 0]
click at [523, 315] on img "0" at bounding box center [506, 314] width 103 height 103
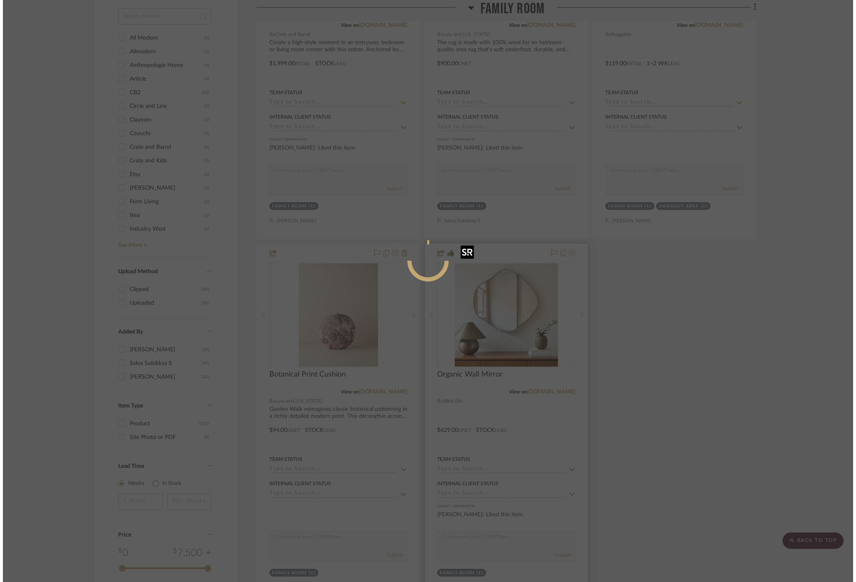
scroll to position [0, 0]
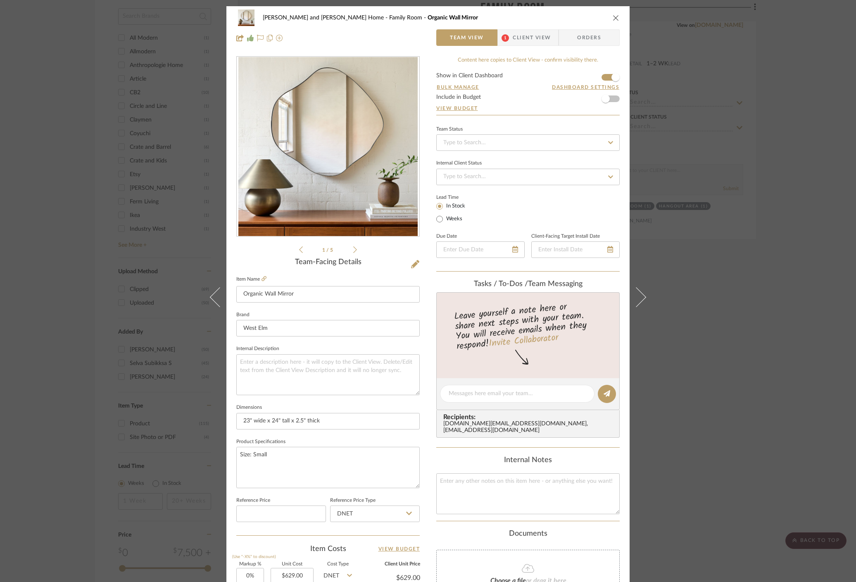
click at [183, 471] on div "Sharika and Ashish Home Family Room Organic Wall Mirror Team View 1 Client View…" at bounding box center [428, 291] width 856 height 582
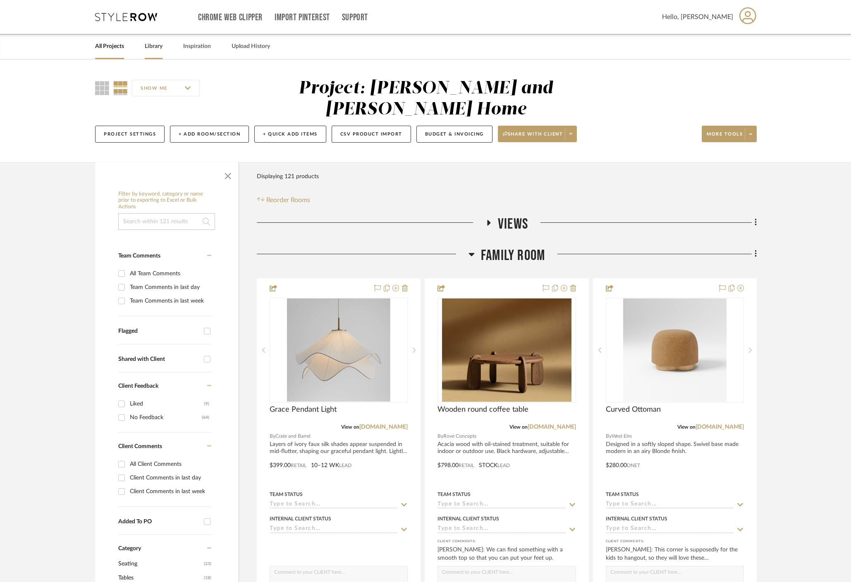
click at [149, 41] on link "Library" at bounding box center [154, 46] width 18 height 11
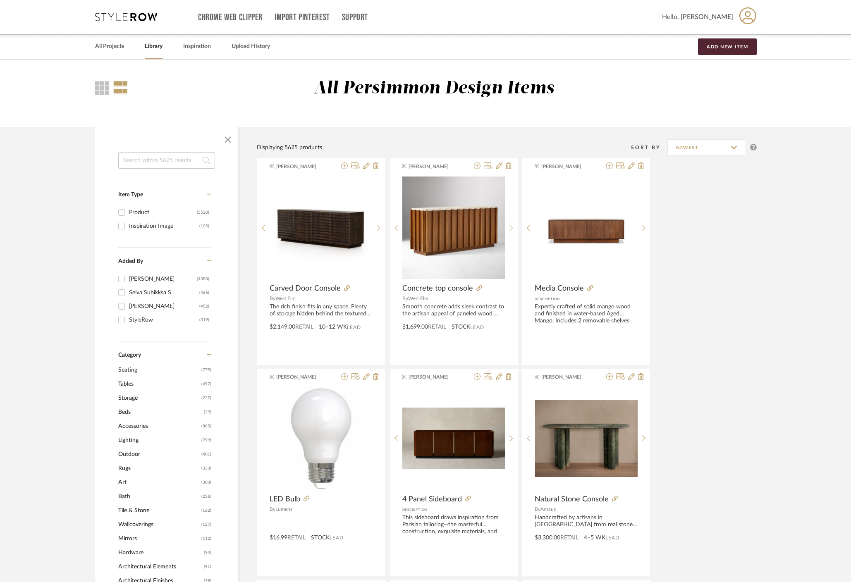
click at [164, 164] on input at bounding box center [166, 160] width 97 height 17
type input "organic wall mirror"
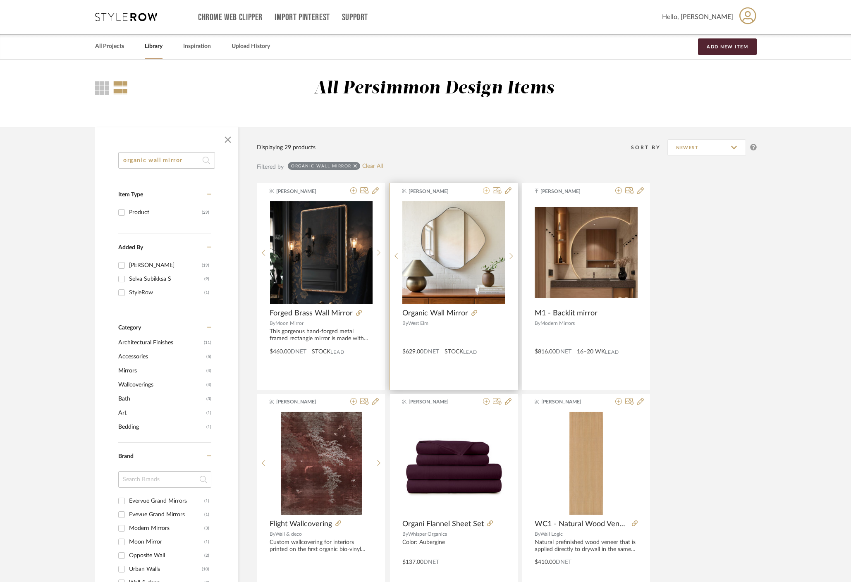
click at [488, 190] on icon at bounding box center [486, 190] width 7 height 7
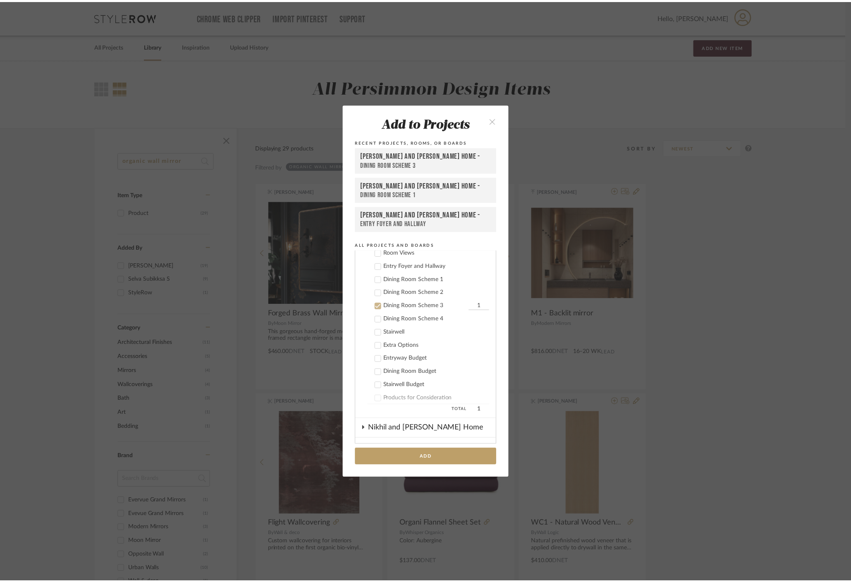
scroll to position [149, 0]
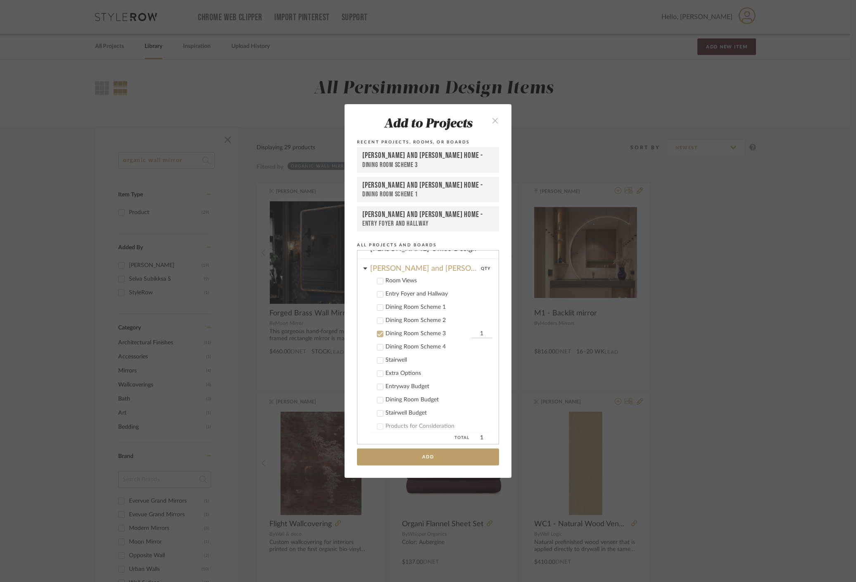
click at [378, 307] on icon at bounding box center [380, 307] width 5 height 4
click at [377, 320] on icon at bounding box center [380, 321] width 6 height 6
click at [440, 457] on button "Add" at bounding box center [428, 456] width 142 height 17
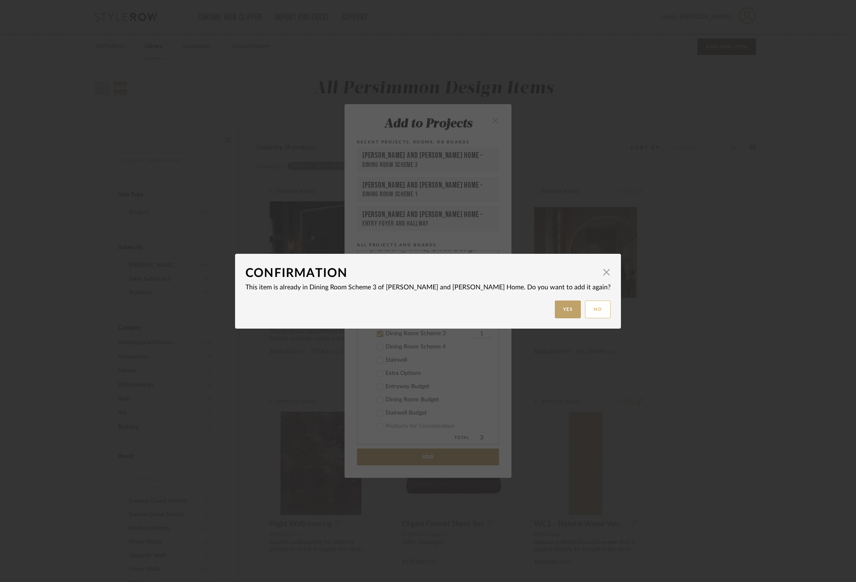
click at [585, 309] on button "No" at bounding box center [598, 309] width 26 height 18
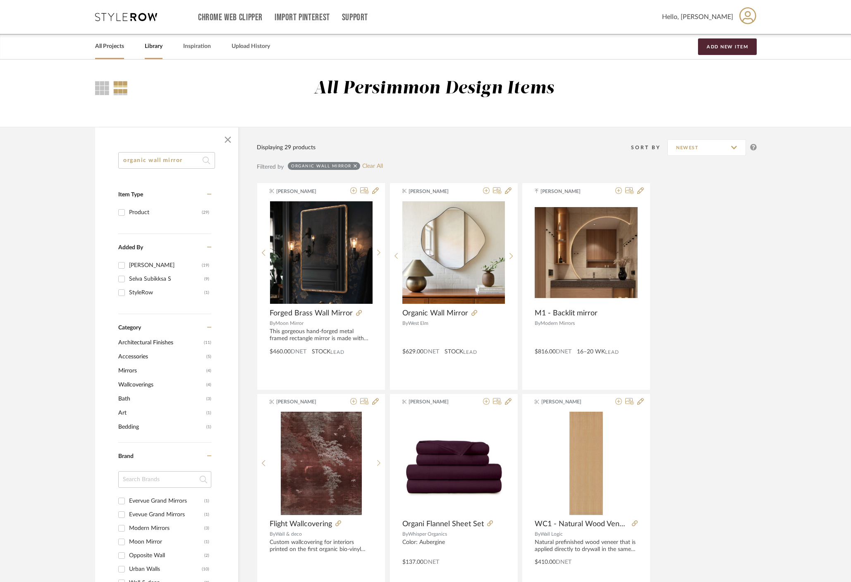
click at [110, 48] on link "All Projects" at bounding box center [109, 46] width 29 height 11
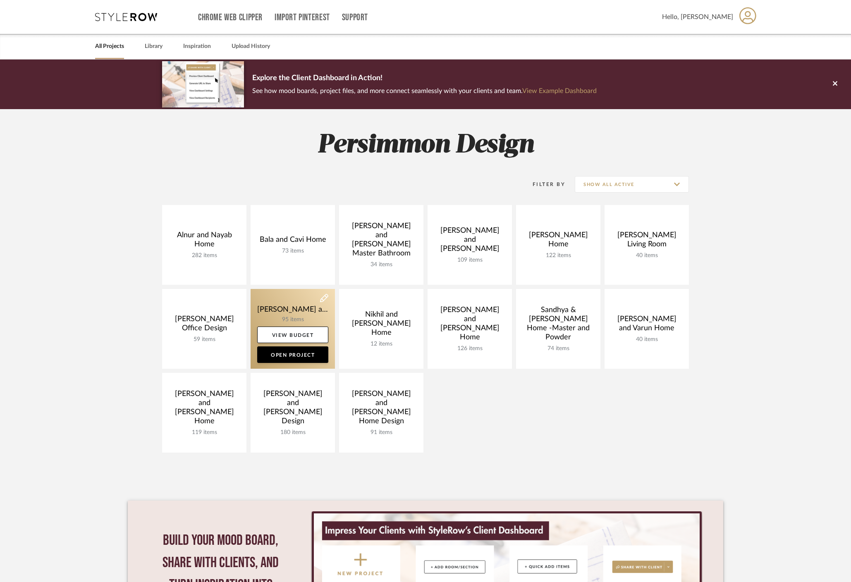
click at [292, 306] on link at bounding box center [292, 329] width 84 height 80
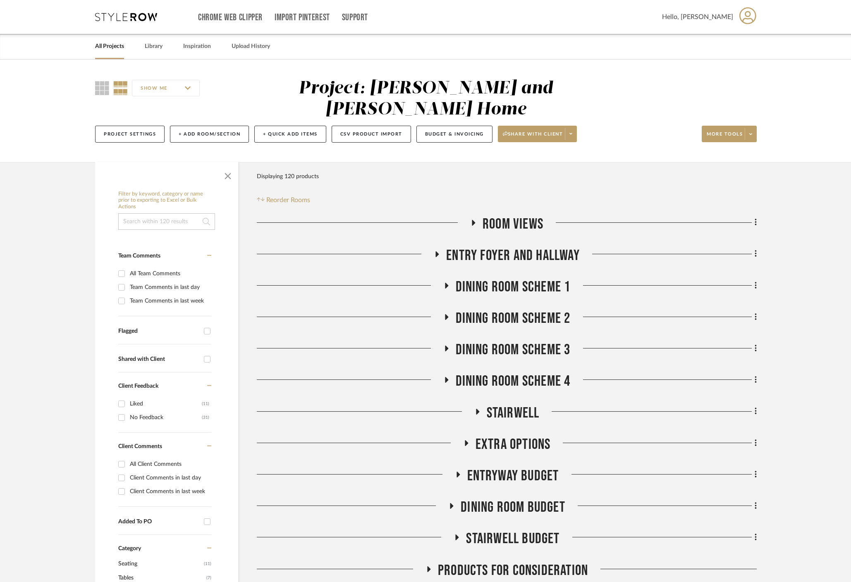
click at [445, 283] on icon at bounding box center [446, 286] width 3 height 6
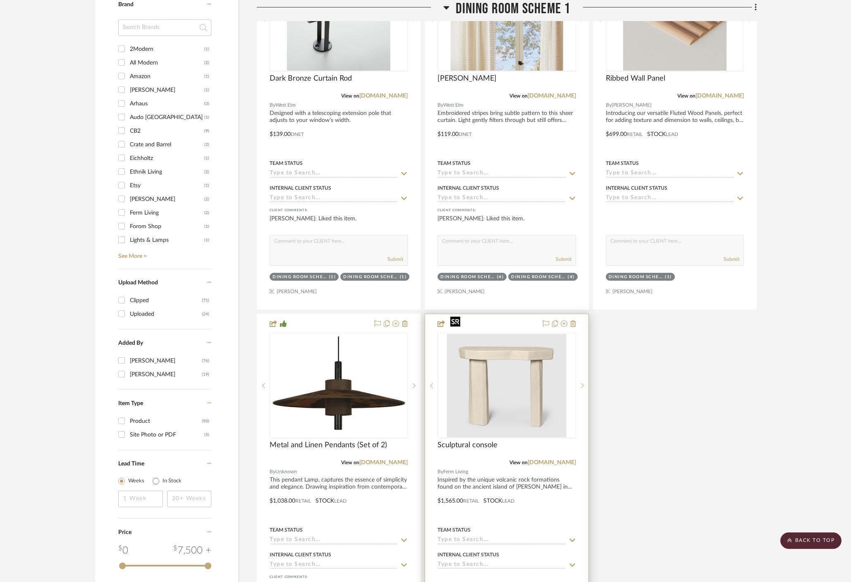
scroll to position [730, 0]
click at [564, 319] on icon at bounding box center [563, 322] width 7 height 7
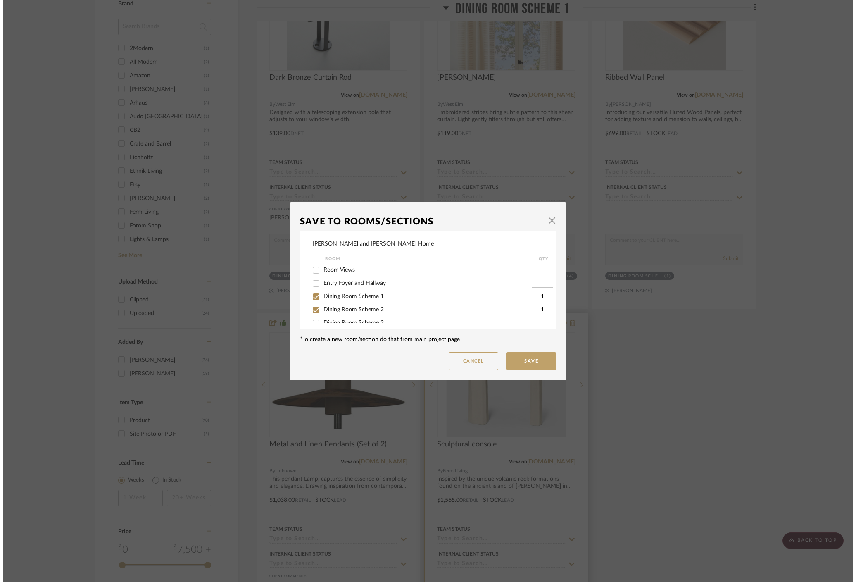
scroll to position [0, 0]
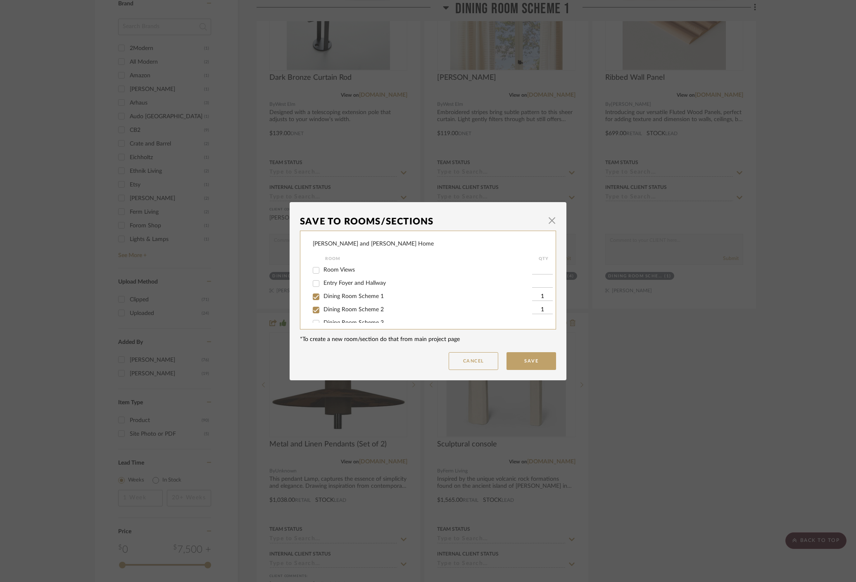
click at [331, 299] on span "Dining Room Scheme 1" at bounding box center [354, 296] width 60 height 6
click at [323, 299] on input "Dining Room Scheme 1" at bounding box center [316, 296] width 13 height 13
checkbox input "false"
click at [542, 359] on button "Save" at bounding box center [532, 361] width 50 height 18
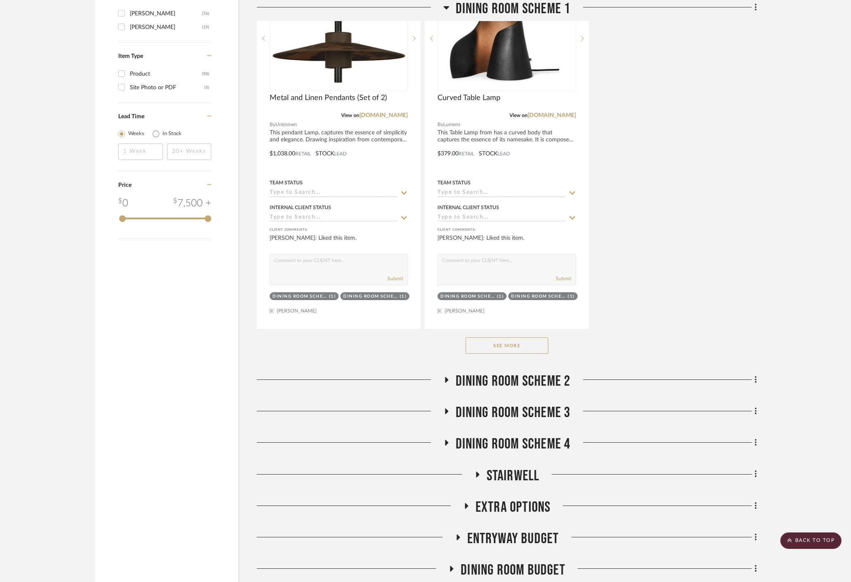
scroll to position [1077, 0]
click at [507, 336] on button "See More" at bounding box center [506, 344] width 83 height 17
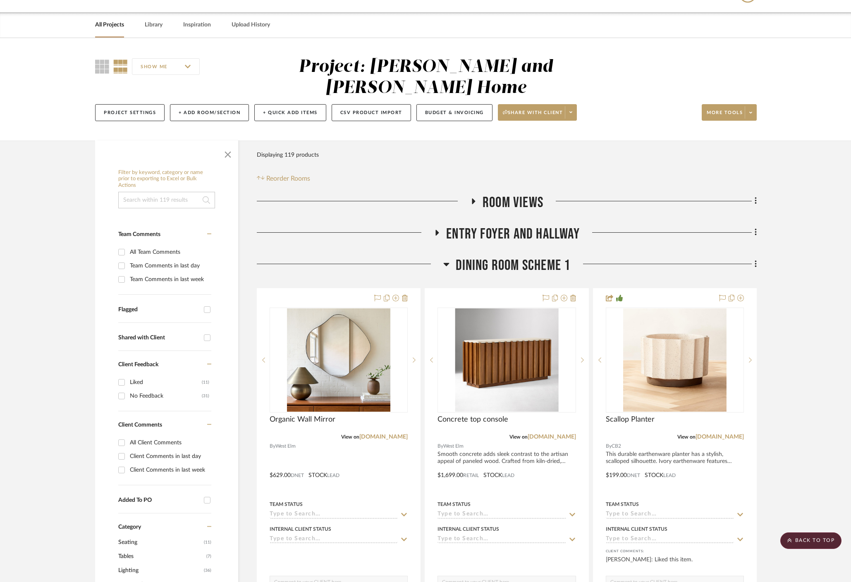
scroll to position [0, 0]
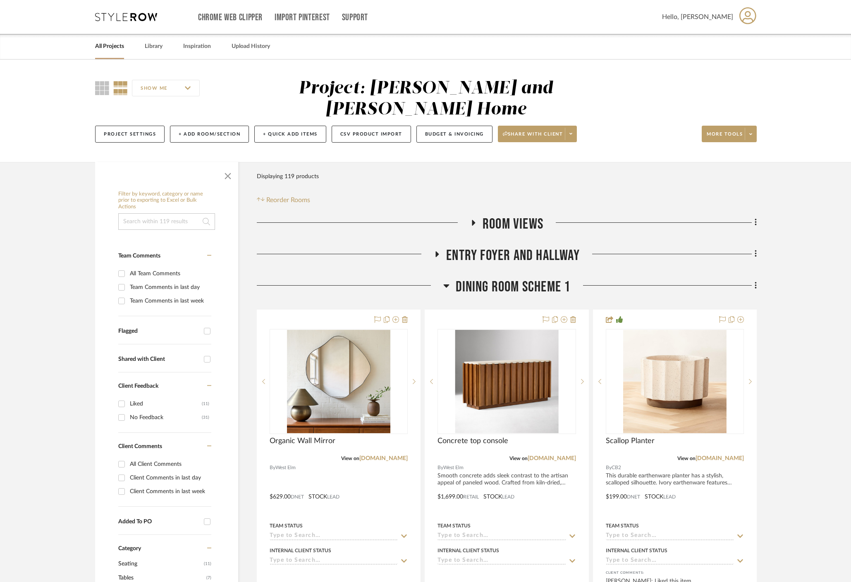
click at [449, 278] on h3 "Dining Room Scheme 1" at bounding box center [506, 287] width 127 height 18
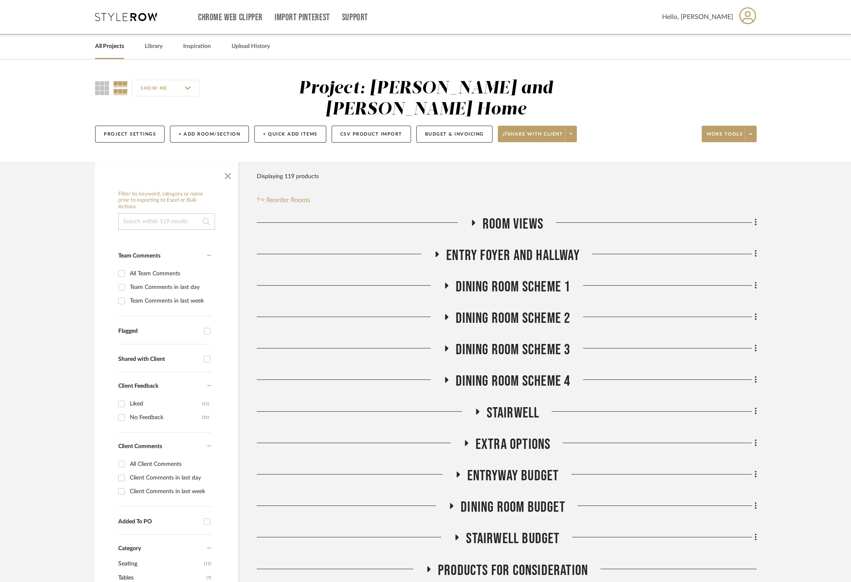
click at [444, 314] on fa-icon at bounding box center [446, 320] width 6 height 12
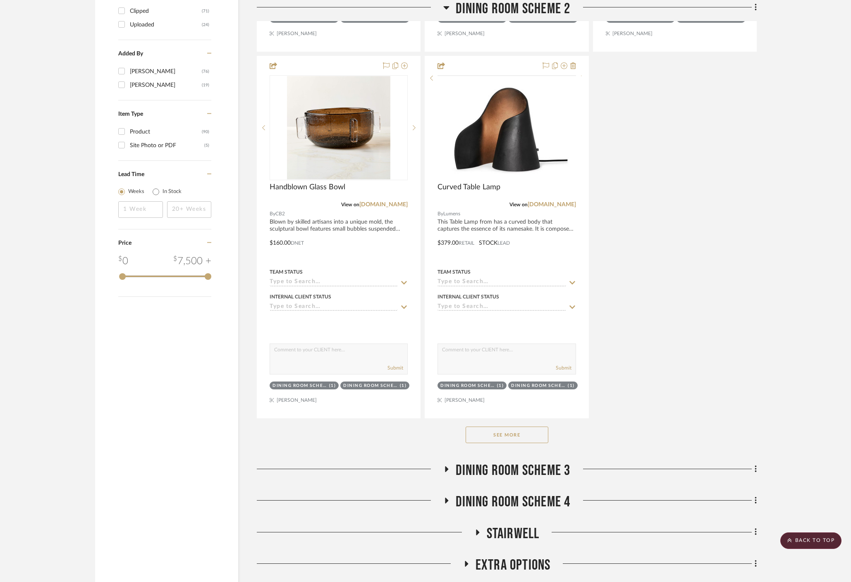
scroll to position [1020, 0]
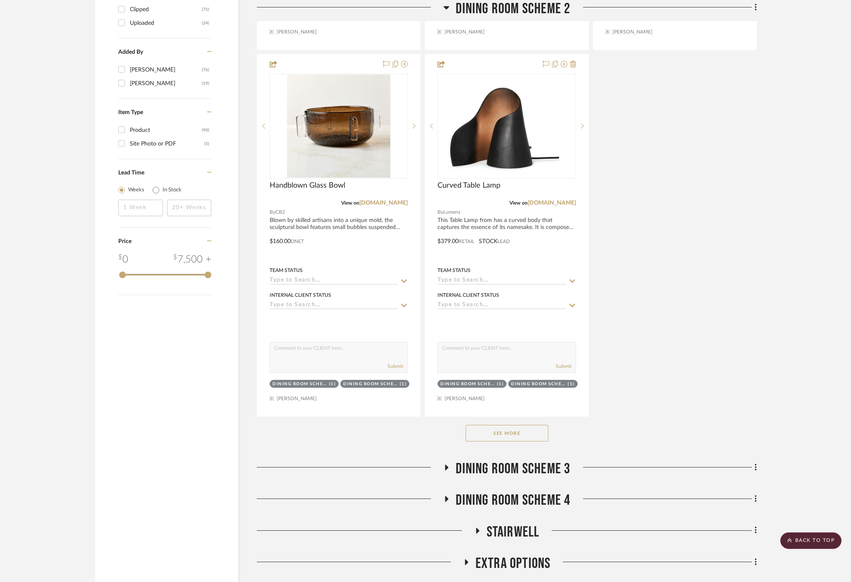
click at [503, 421] on div "See More" at bounding box center [507, 433] width 500 height 33
click at [496, 425] on button "See More" at bounding box center [506, 433] width 83 height 17
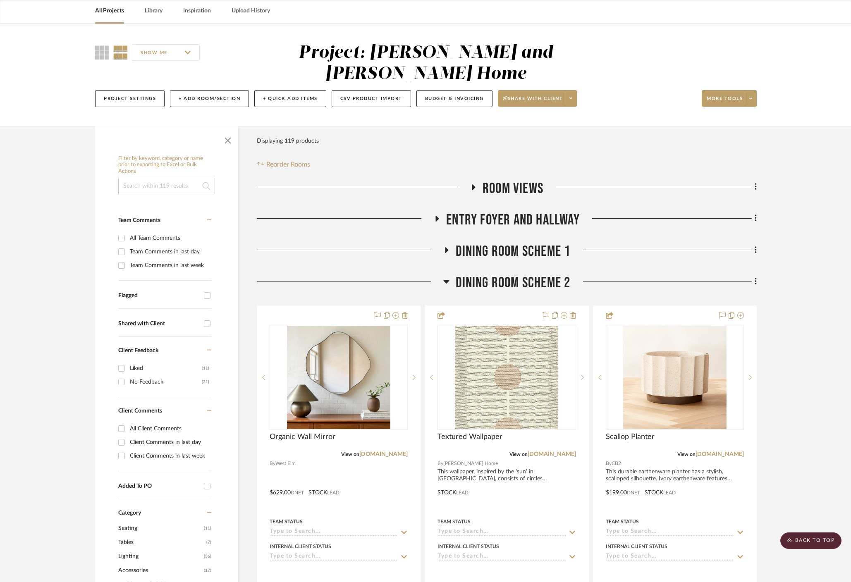
scroll to position [0, 0]
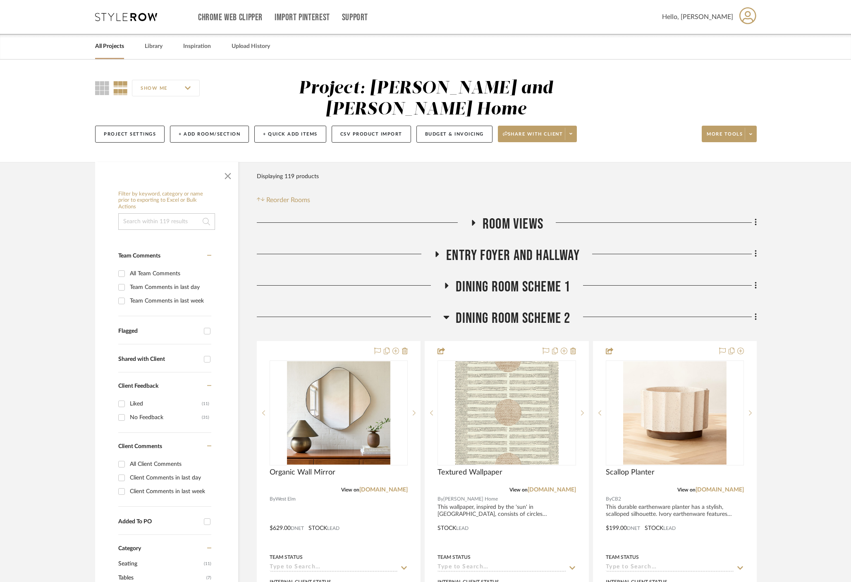
click at [445, 312] on icon at bounding box center [446, 317] width 6 height 10
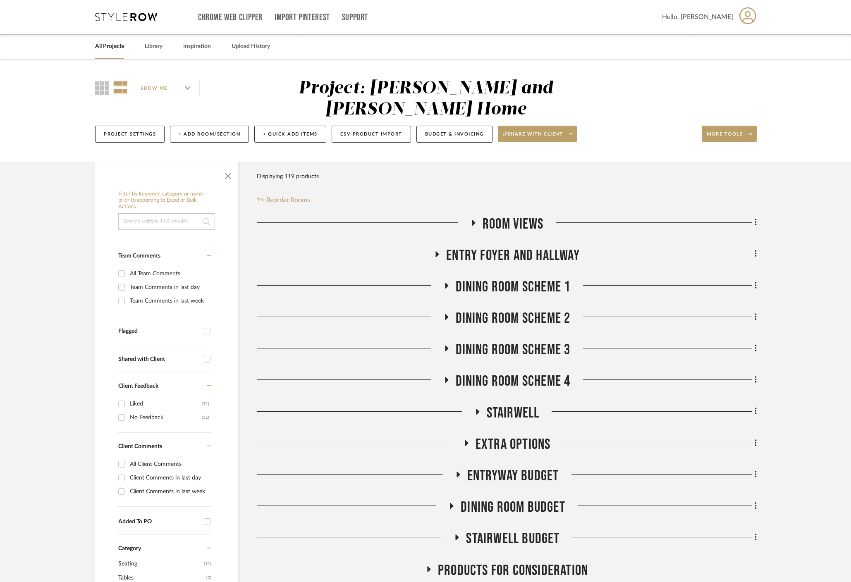
click at [448, 345] on fa-icon at bounding box center [446, 351] width 6 height 12
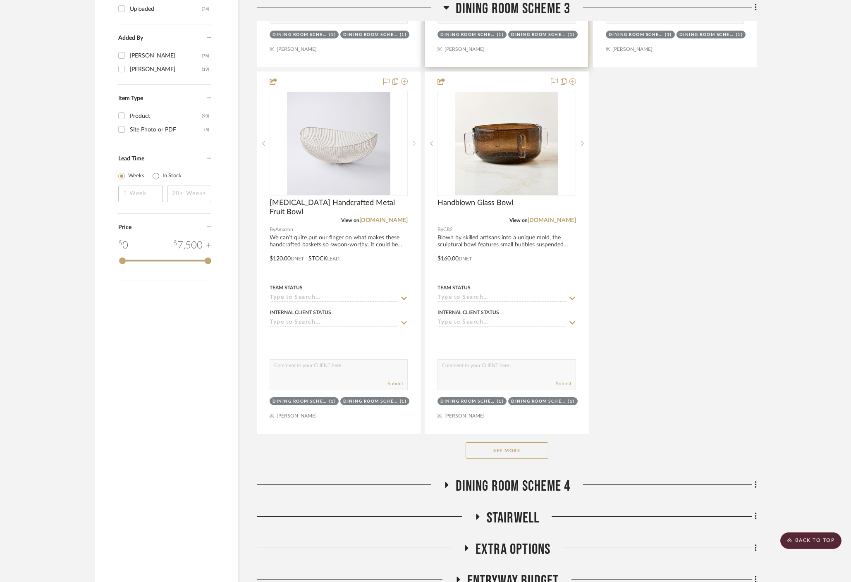
scroll to position [1036, 0]
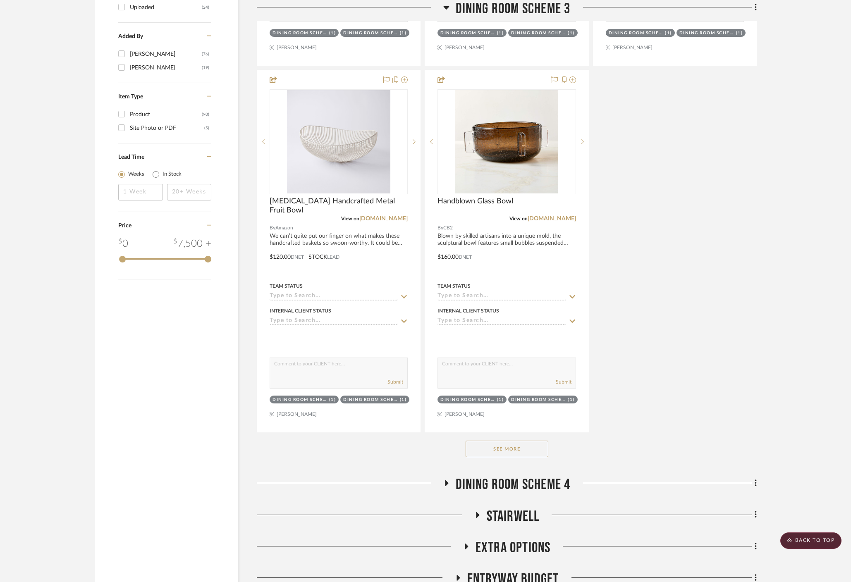
click at [519, 441] on button "See More" at bounding box center [506, 449] width 83 height 17
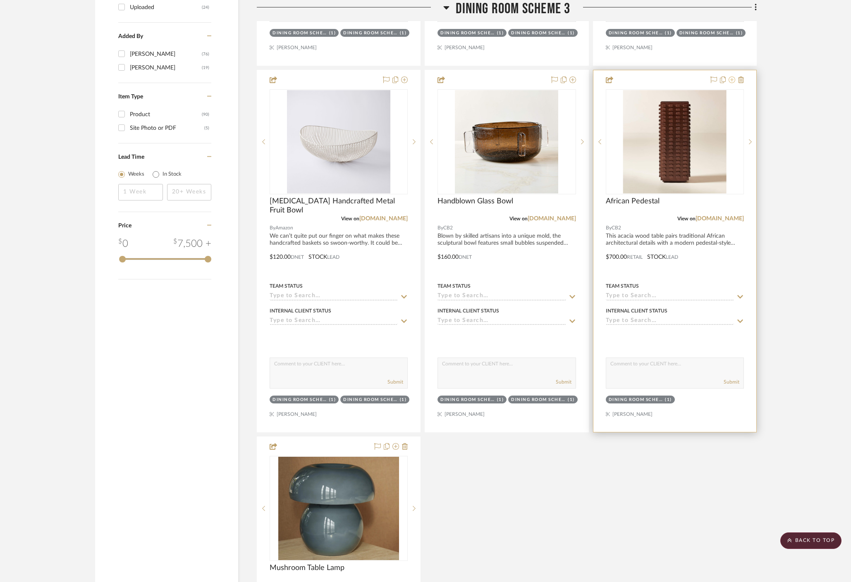
click at [732, 76] on icon at bounding box center [731, 79] width 7 height 7
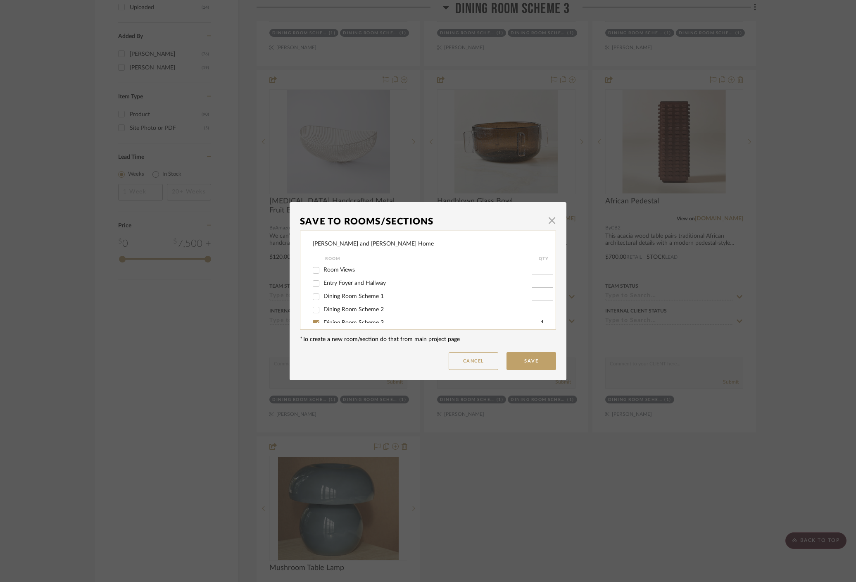
scroll to position [55, 0]
click at [354, 273] on div "Dining Room Scheme 3" at bounding box center [422, 267] width 219 height 13
click at [350, 270] on span "Dining Room Scheme 3" at bounding box center [354, 268] width 60 height 6
click at [323, 270] on input "Dining Room Scheme 3" at bounding box center [316, 267] width 13 height 13
checkbox input "false"
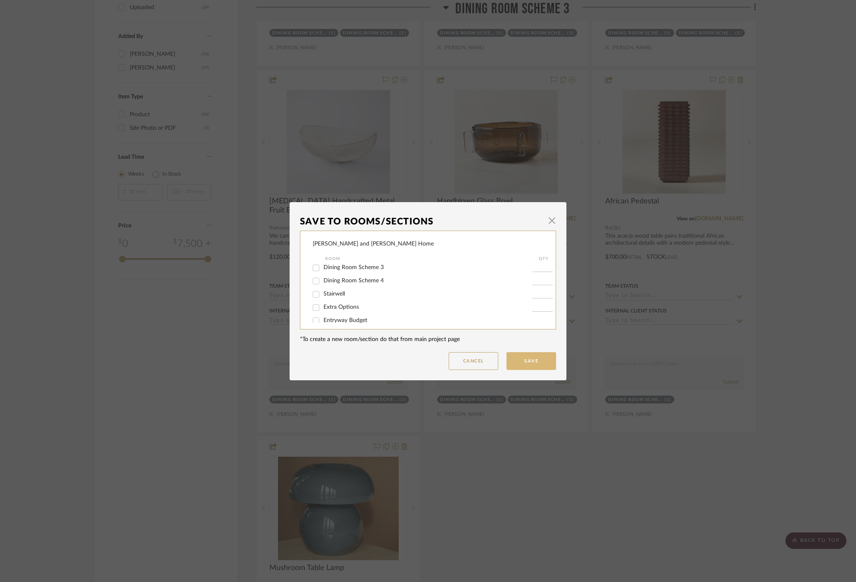
click at [537, 360] on button "Save" at bounding box center [532, 361] width 50 height 18
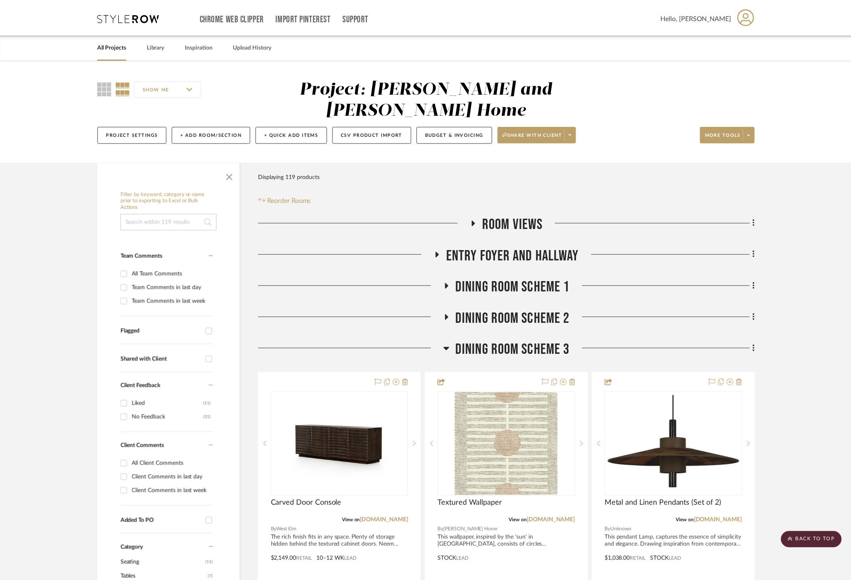
scroll to position [1036, 0]
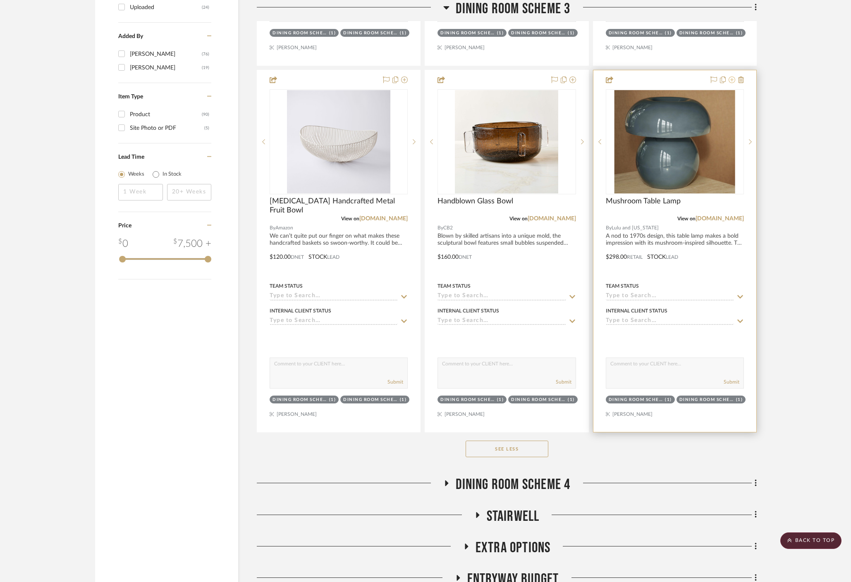
click at [732, 76] on icon at bounding box center [731, 79] width 7 height 7
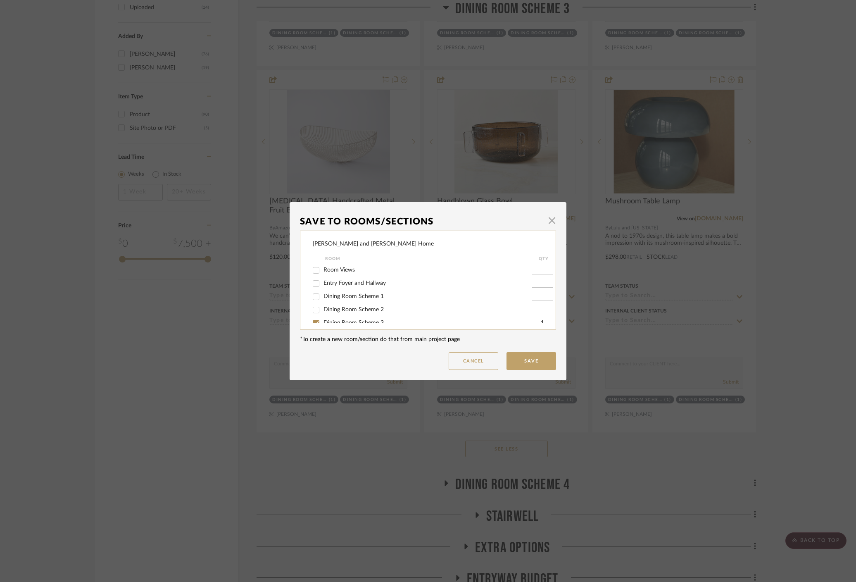
scroll to position [26, 0]
click at [343, 297] on span "Dining Room Scheme 3" at bounding box center [354, 297] width 60 height 6
click at [323, 297] on input "Dining Room Scheme 3" at bounding box center [316, 297] width 13 height 13
checkbox input "false"
click at [352, 313] on span "Dining Room Scheme 4" at bounding box center [354, 310] width 60 height 6
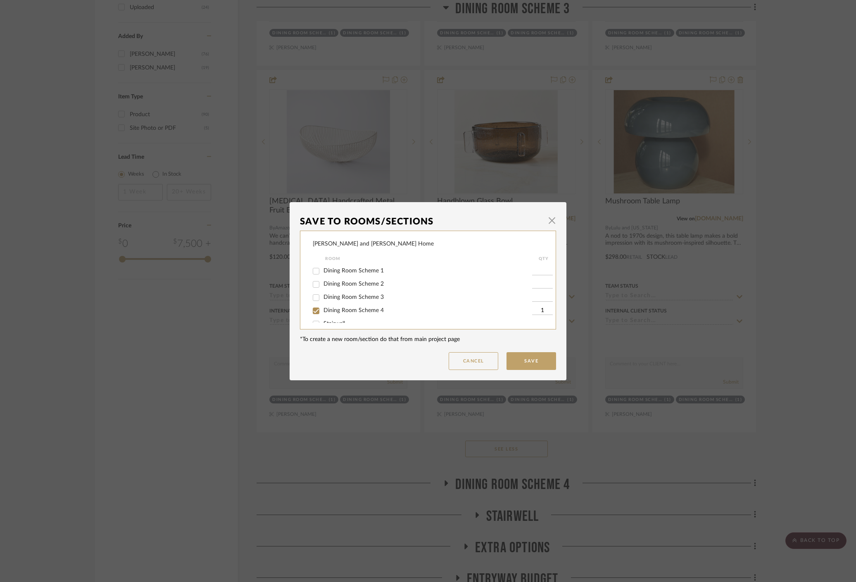
click at [323, 314] on input "Dining Room Scheme 4" at bounding box center [316, 310] width 13 height 13
checkbox input "false"
click at [535, 358] on button "Save" at bounding box center [532, 361] width 50 height 18
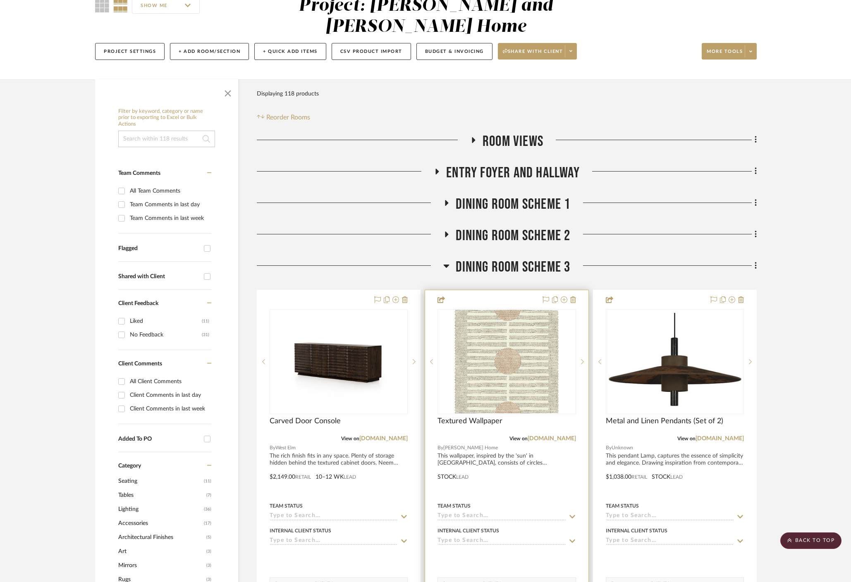
scroll to position [73, 0]
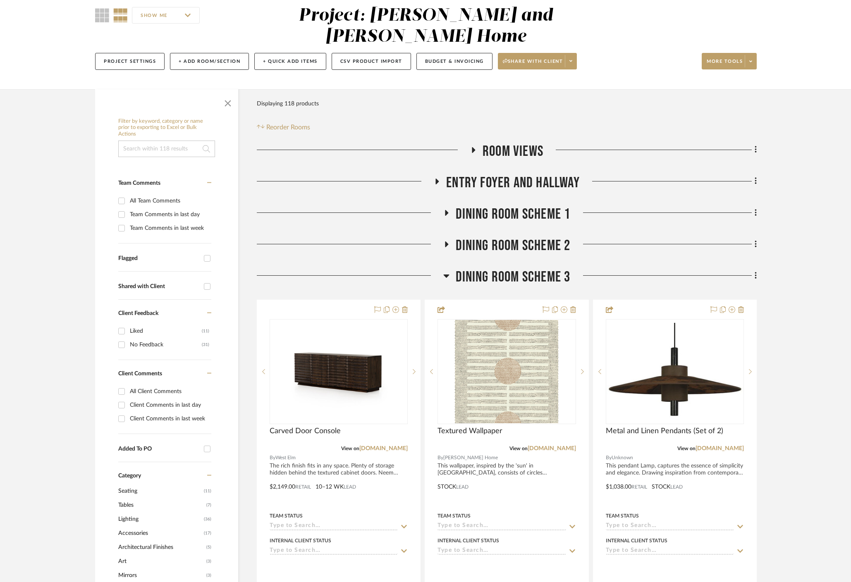
click at [447, 271] on icon at bounding box center [446, 276] width 6 height 10
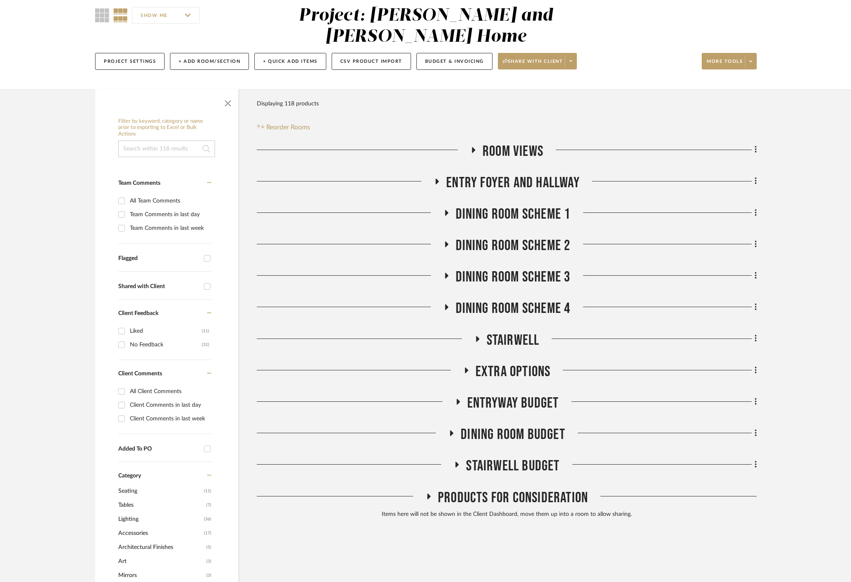
click at [446, 304] on icon at bounding box center [446, 307] width 10 height 6
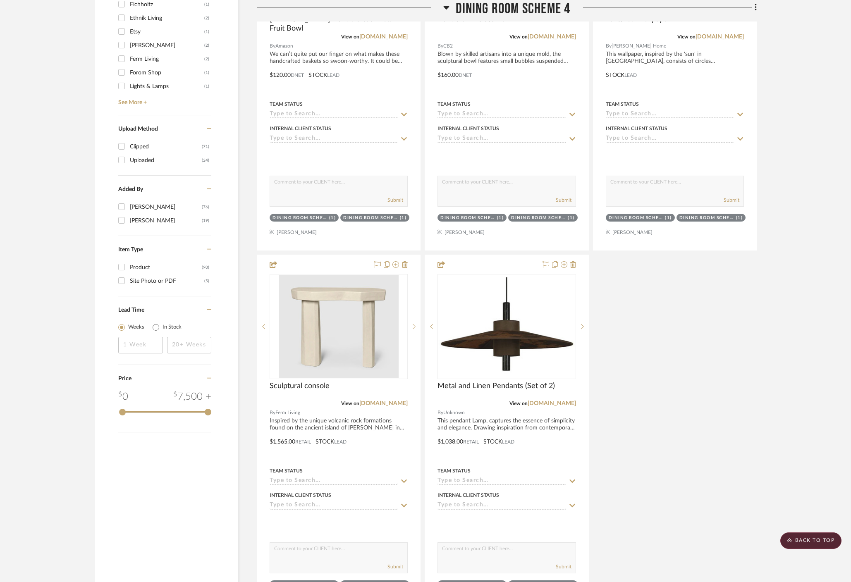
scroll to position [1052, 0]
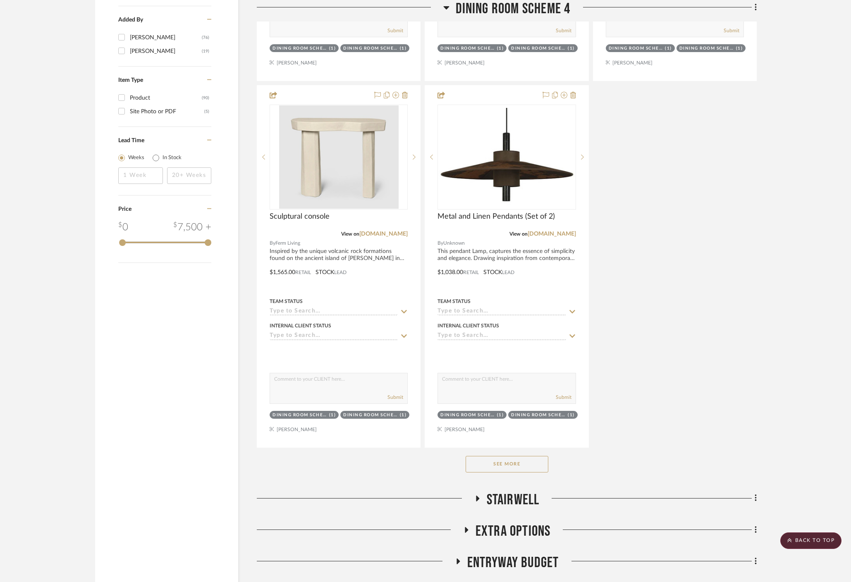
click at [519, 456] on button "See More" at bounding box center [506, 464] width 83 height 17
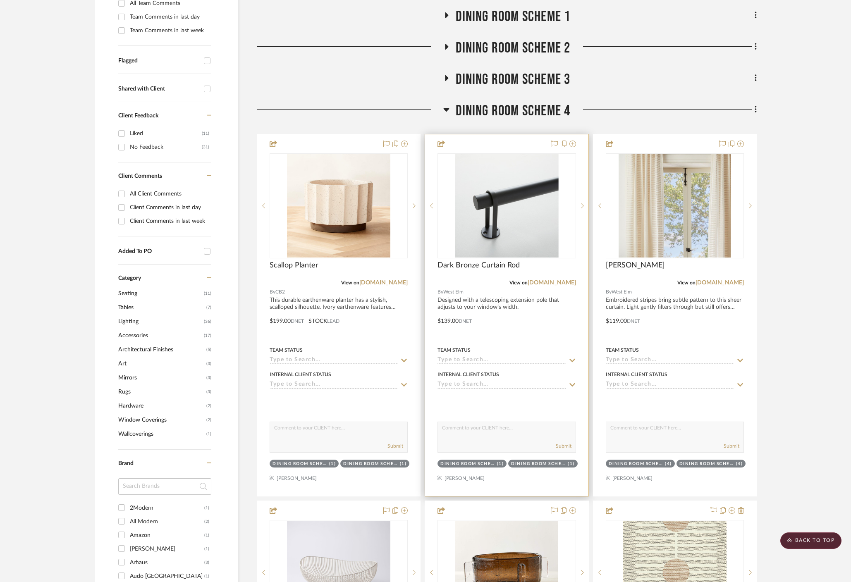
scroll to position [104, 0]
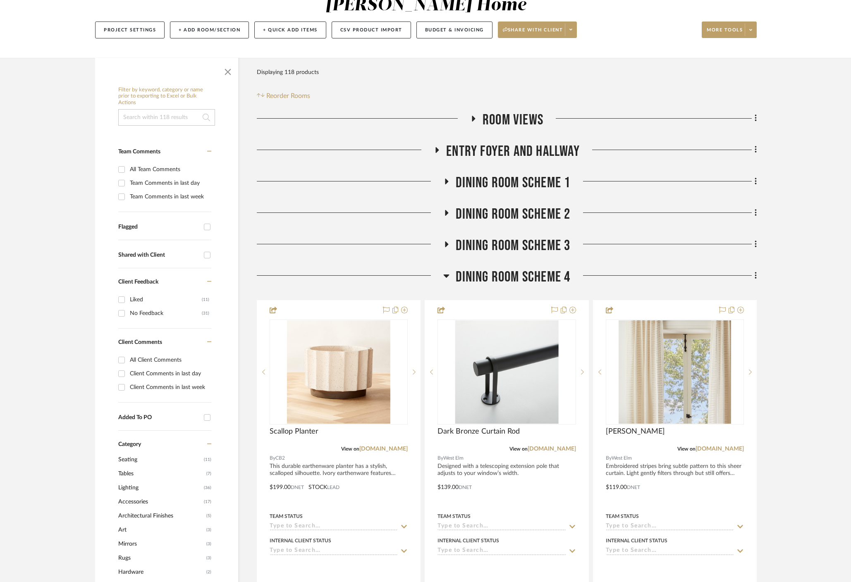
click at [446, 274] on icon at bounding box center [446, 275] width 6 height 3
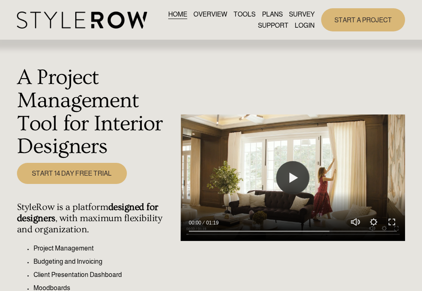
click at [297, 28] on link "LOGIN" at bounding box center [305, 25] width 20 height 11
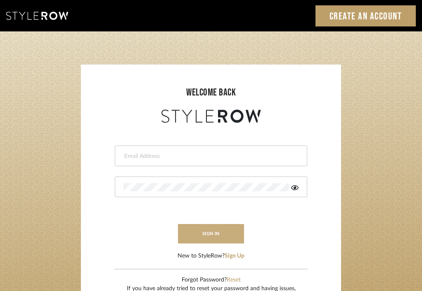
type input "[EMAIL_ADDRESS][DOMAIN_NAME]"
click at [231, 243] on button "sign in" at bounding box center [211, 233] width 66 height 19
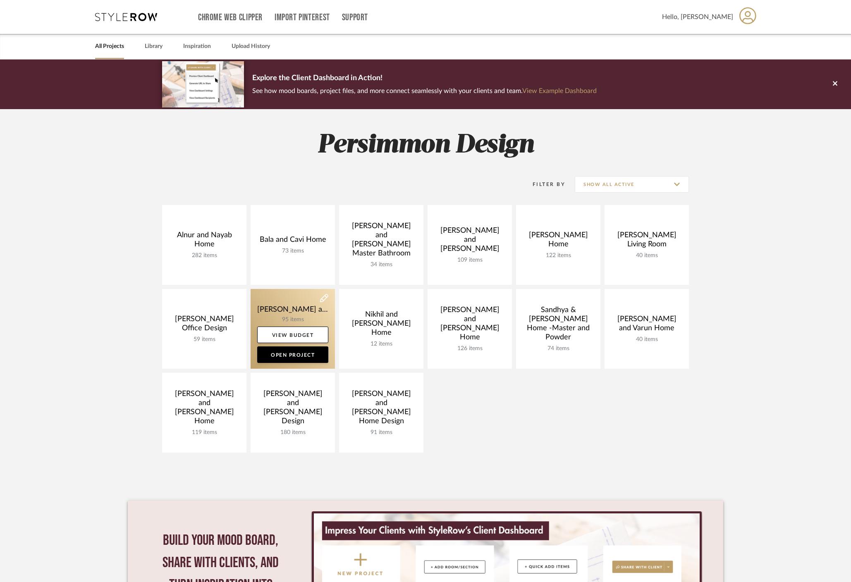
click at [282, 312] on link at bounding box center [292, 329] width 84 height 80
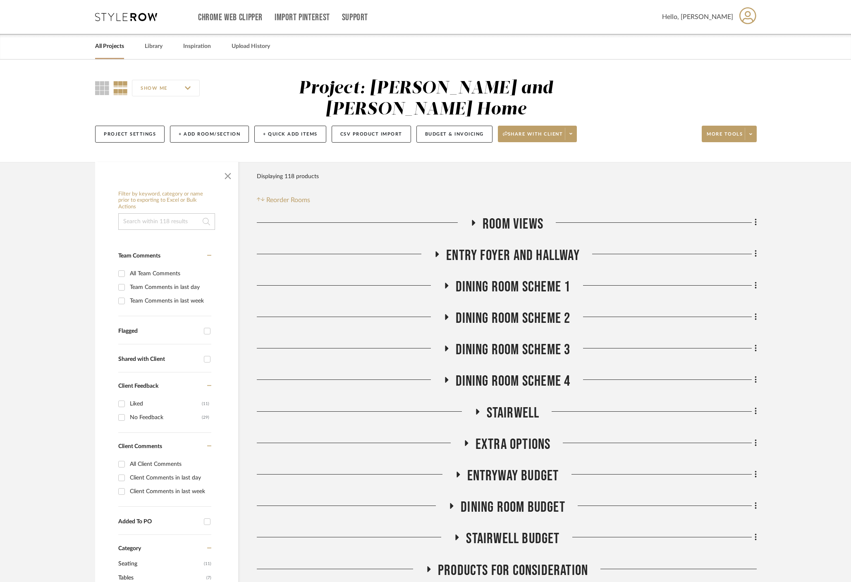
click at [477, 219] on icon at bounding box center [473, 222] width 10 height 6
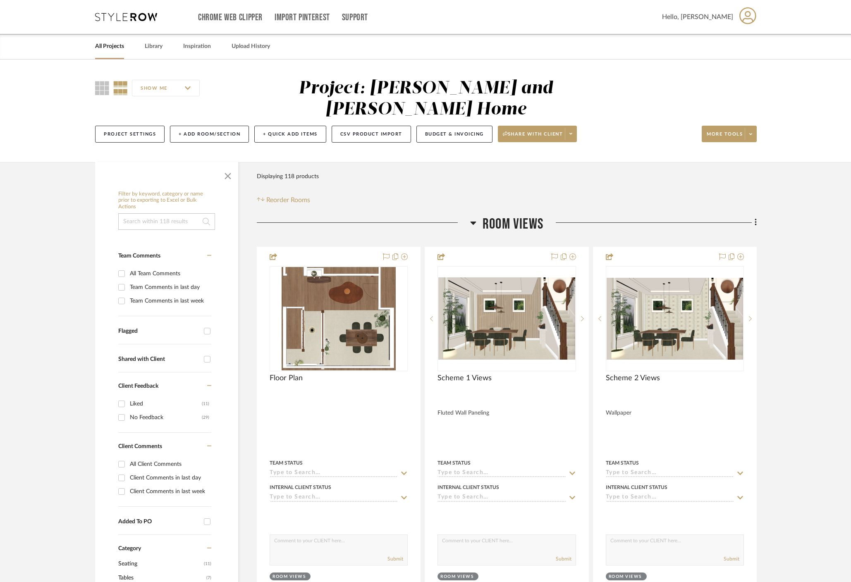
click at [477, 215] on h3 "Room Views" at bounding box center [506, 224] width 73 height 18
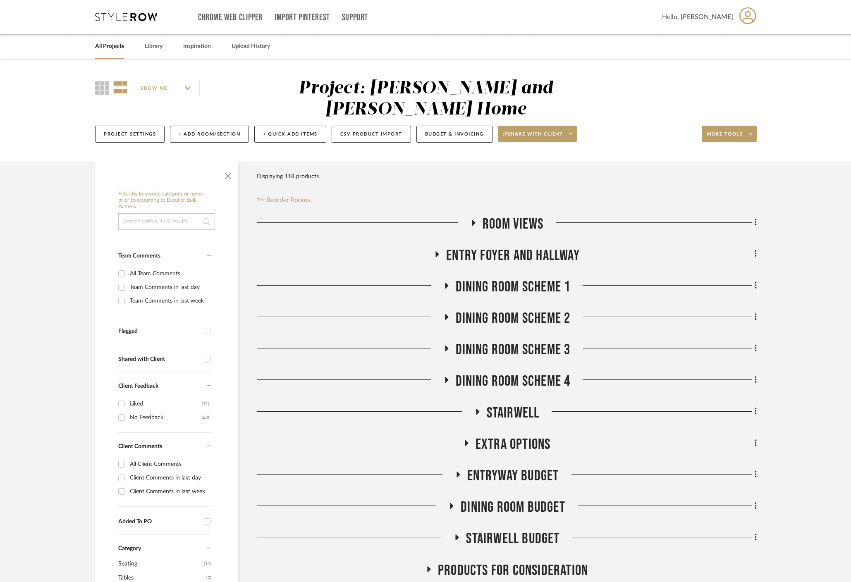
click at [436, 251] on icon at bounding box center [437, 254] width 3 height 6
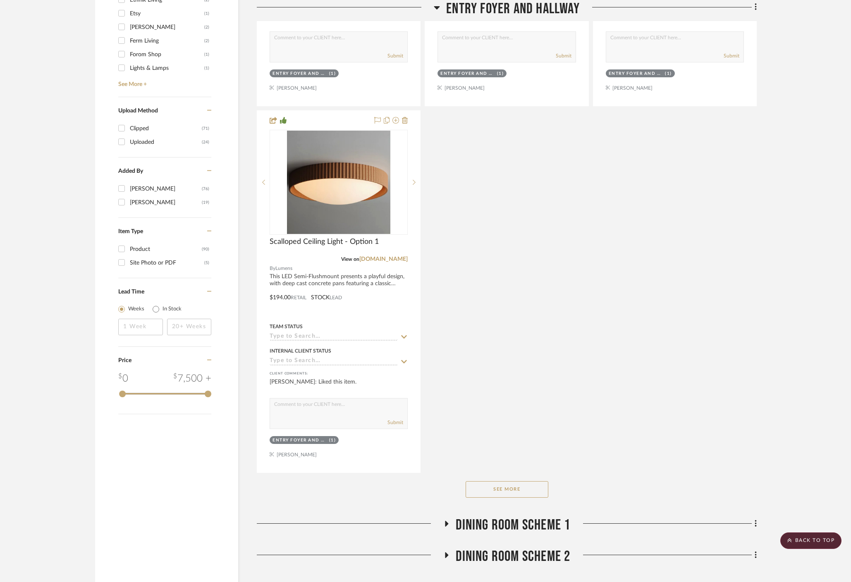
scroll to position [914, 0]
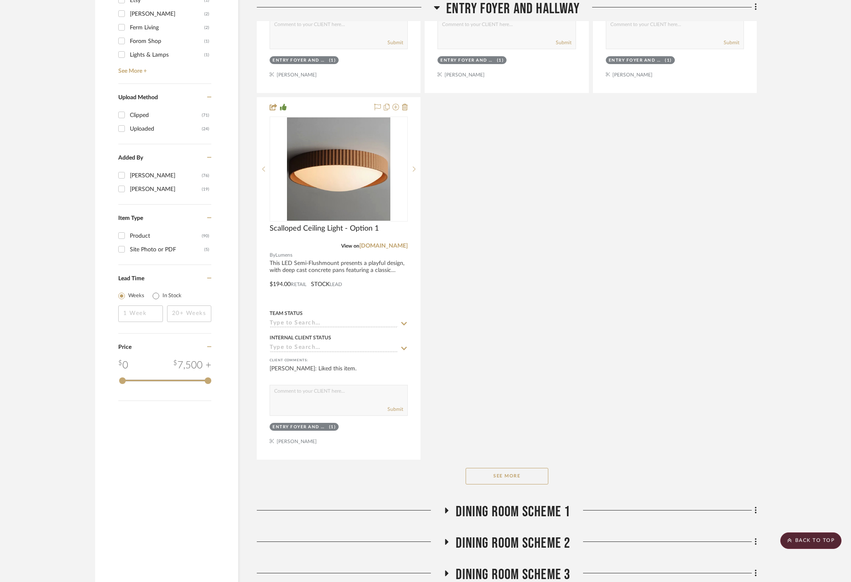
click at [496, 468] on button "See More" at bounding box center [506, 476] width 83 height 17
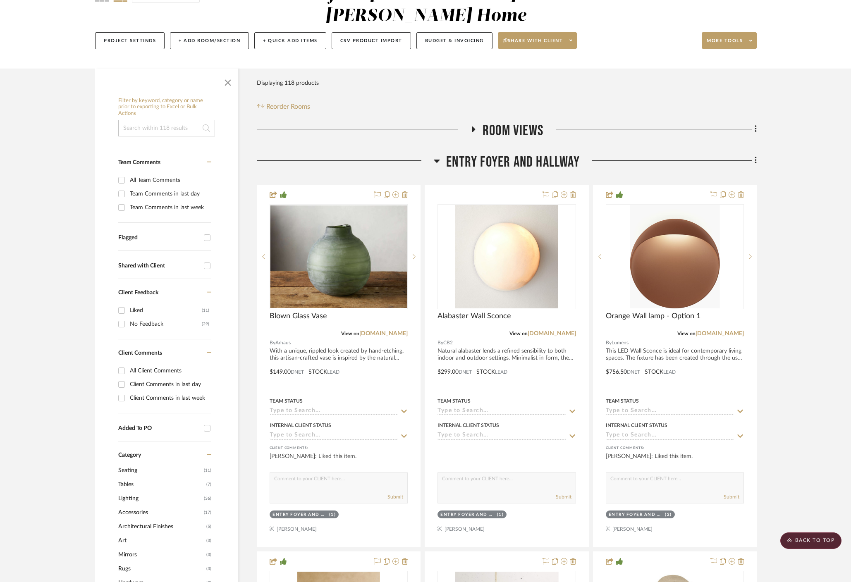
scroll to position [0, 0]
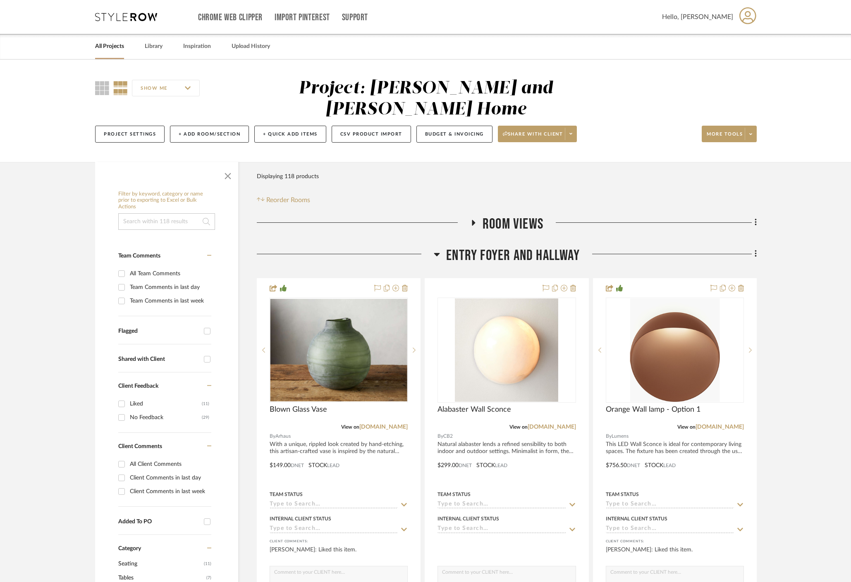
click at [437, 249] on icon at bounding box center [437, 254] width 6 height 10
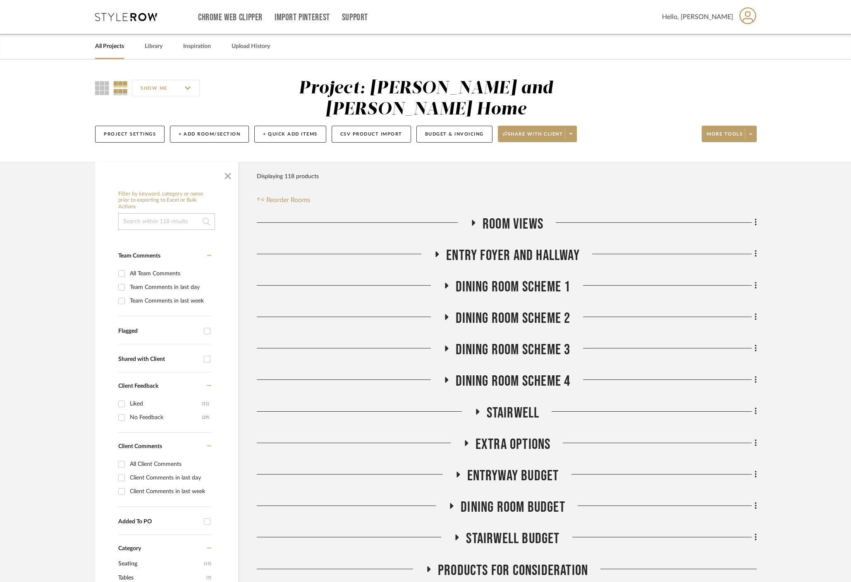
click at [442, 278] on div at bounding box center [350, 288] width 186 height 21
click at [448, 282] on icon at bounding box center [446, 285] width 10 height 6
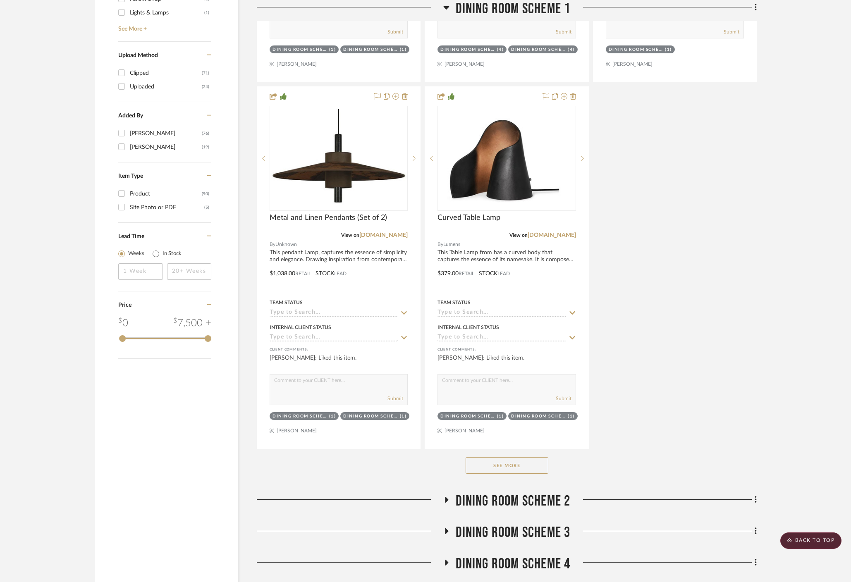
scroll to position [960, 0]
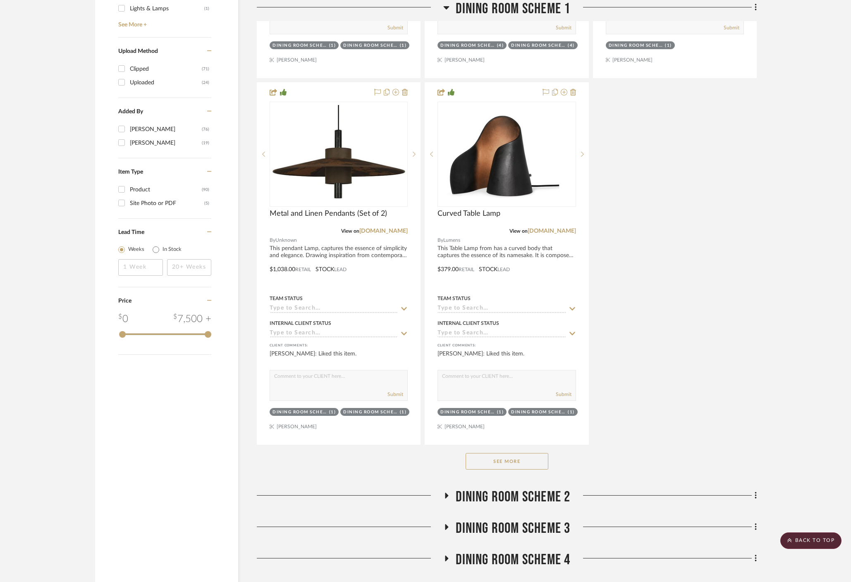
click at [506, 453] on button "See More" at bounding box center [506, 461] width 83 height 17
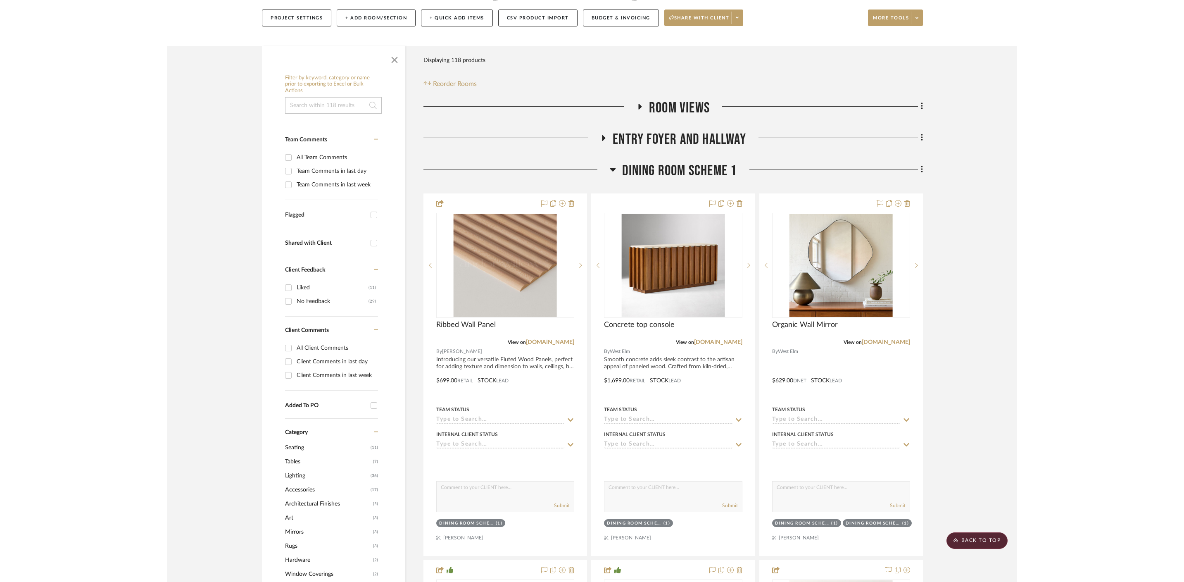
scroll to position [136, 0]
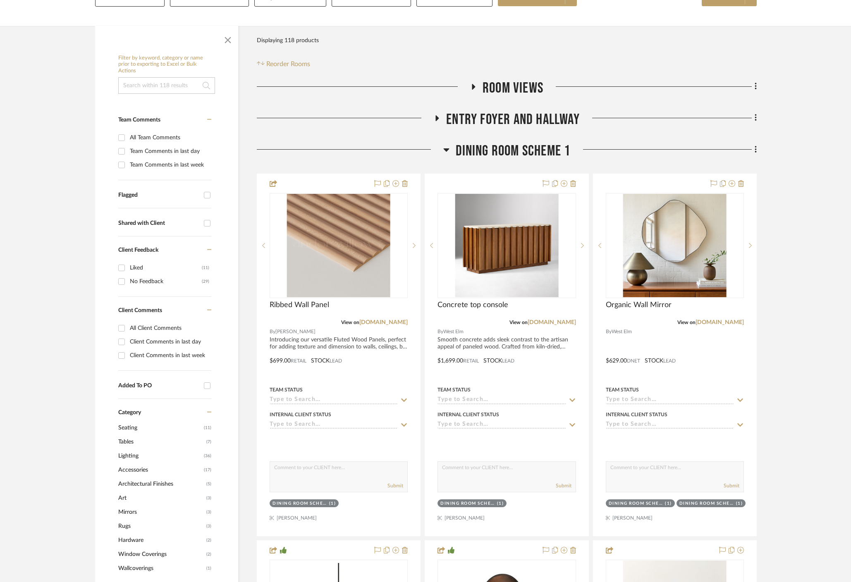
click at [446, 145] on icon at bounding box center [446, 150] width 6 height 10
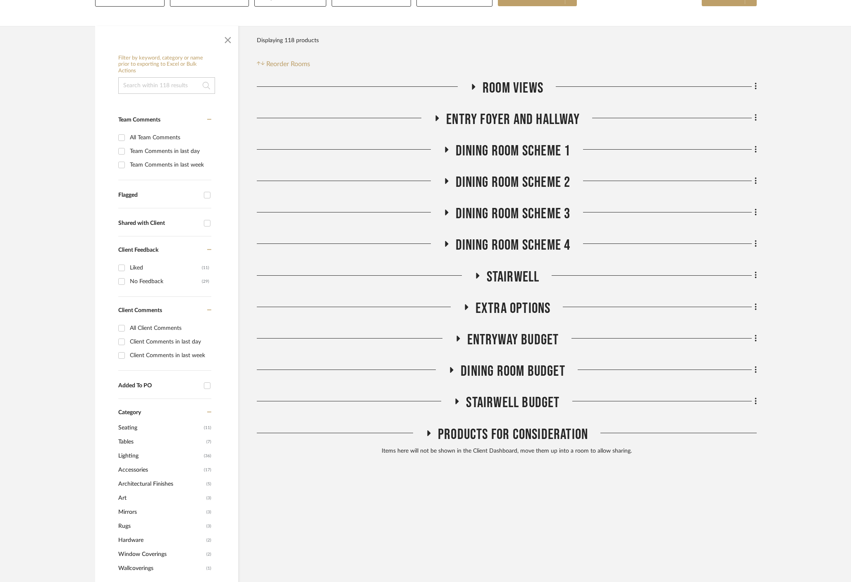
click at [449, 178] on icon at bounding box center [446, 181] width 10 height 6
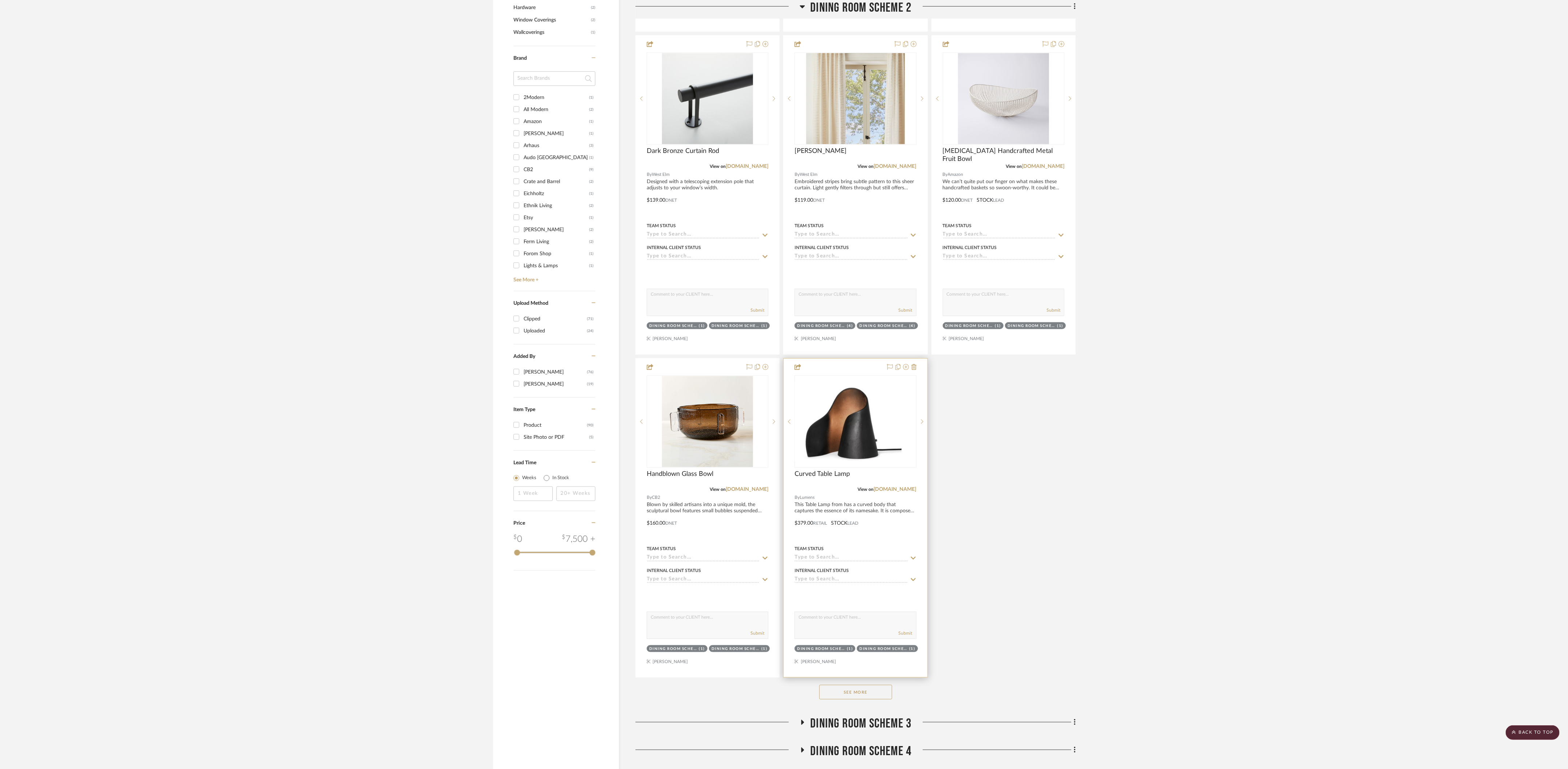
scroll to position [651, 0]
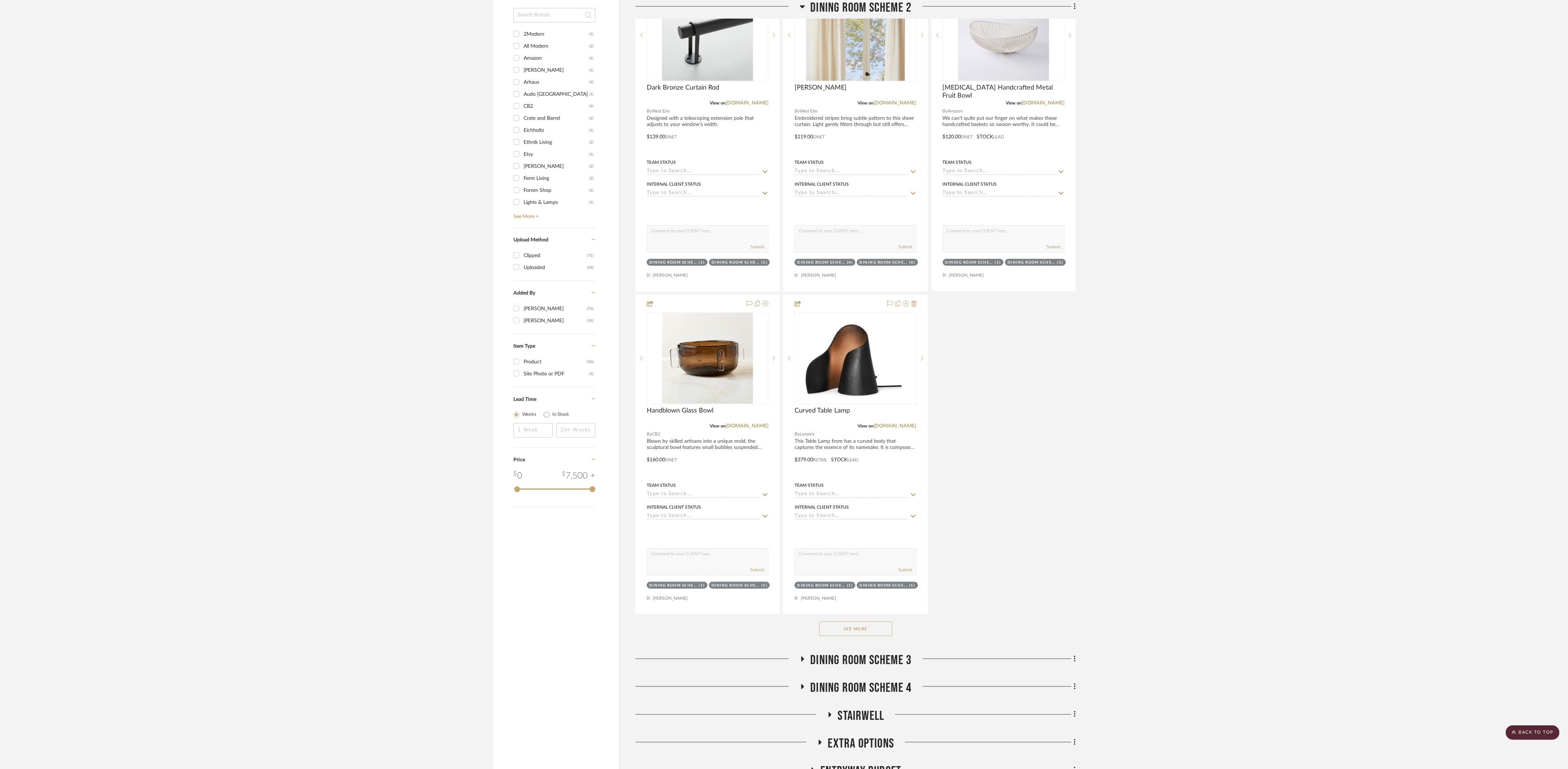
click at [754, 513] on button "See More" at bounding box center [855, 628] width 73 height 15
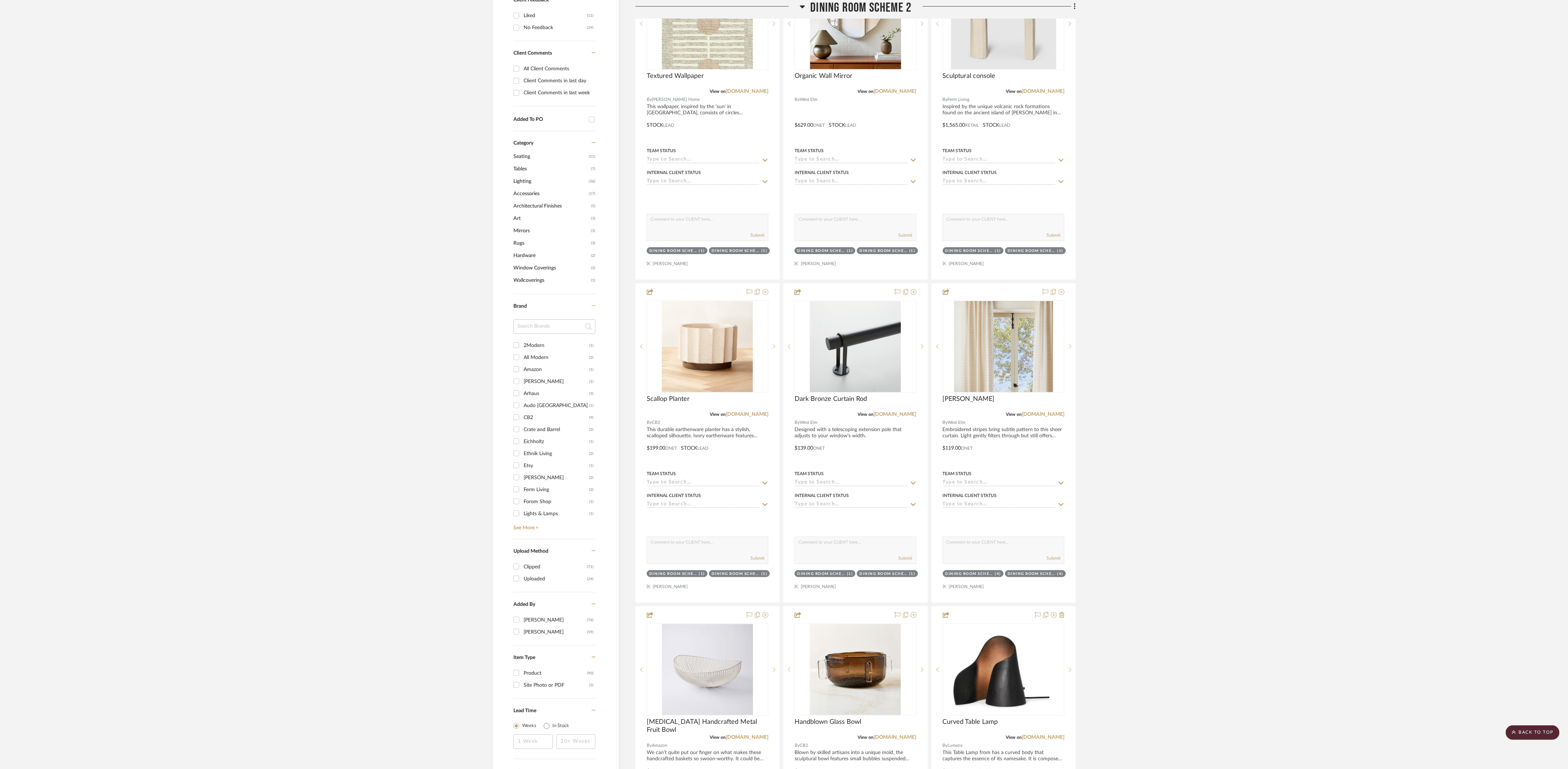
scroll to position [341, 0]
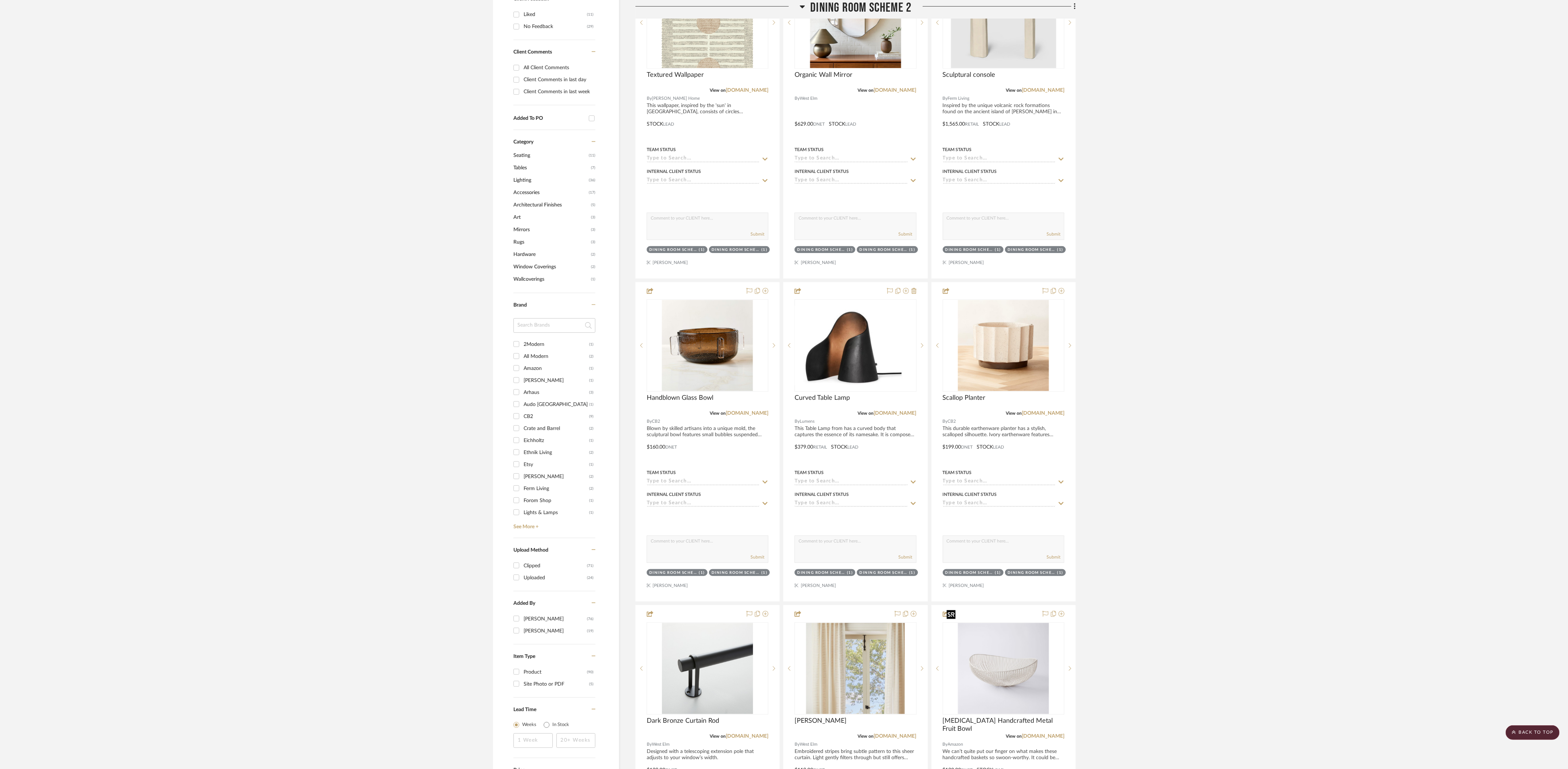
drag, startPoint x: 1030, startPoint y: 676, endPoint x: 1025, endPoint y: 670, distance: 7.8
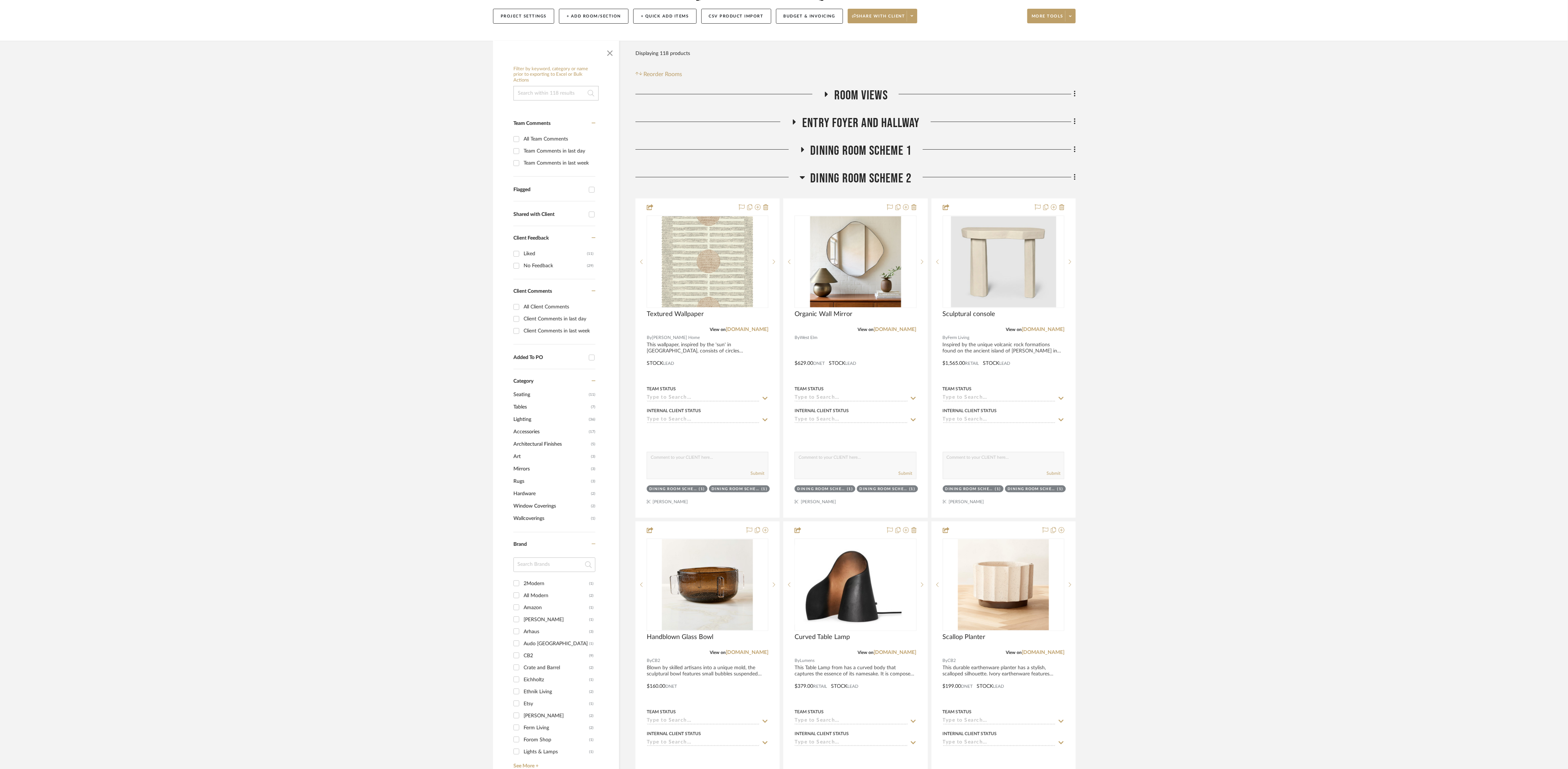
scroll to position [100, 0]
click at [754, 174] on icon at bounding box center [802, 179] width 5 height 9
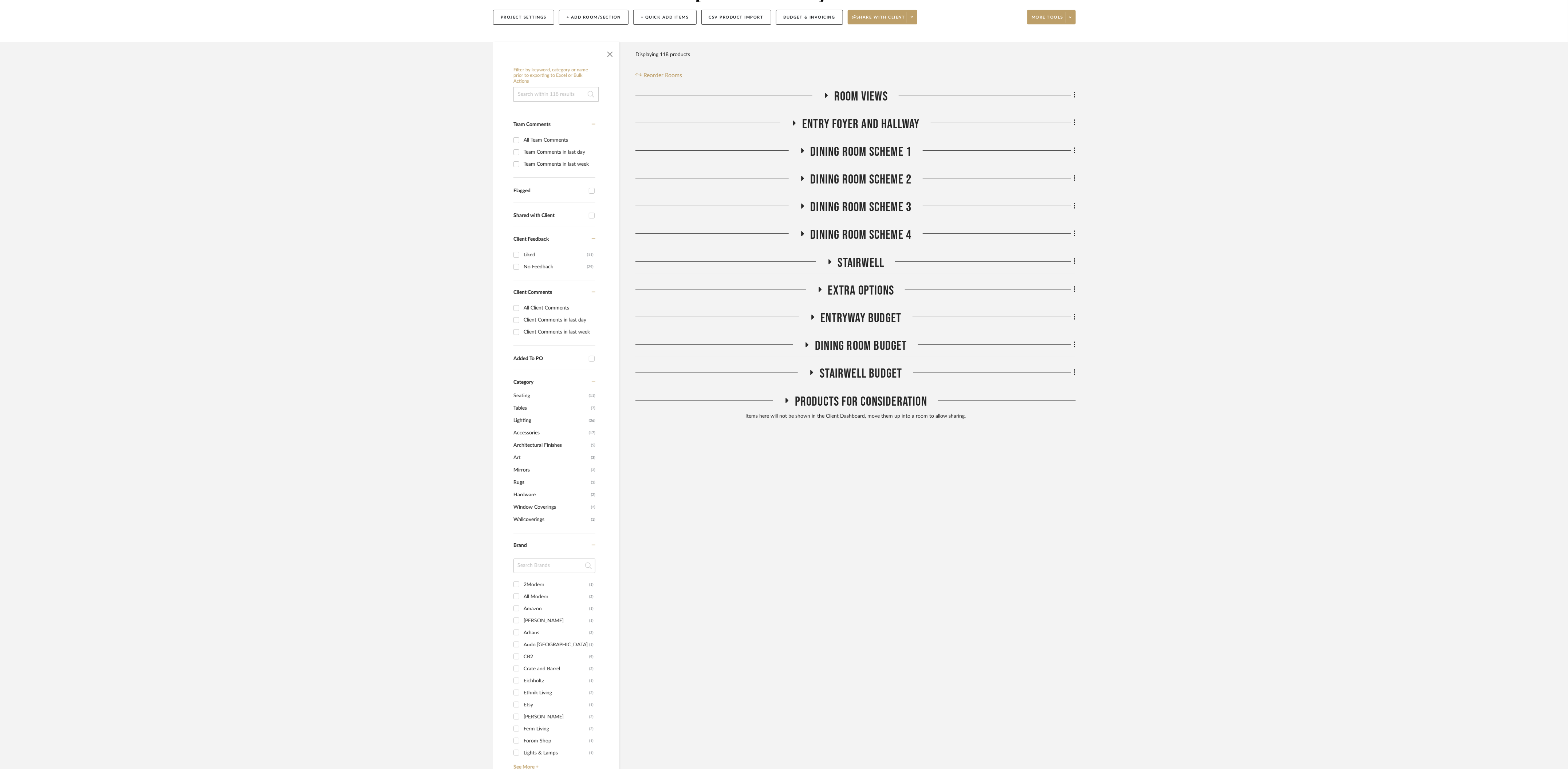
click at [754, 199] on h3 "Dining Room Scheme 3" at bounding box center [855, 207] width 112 height 16
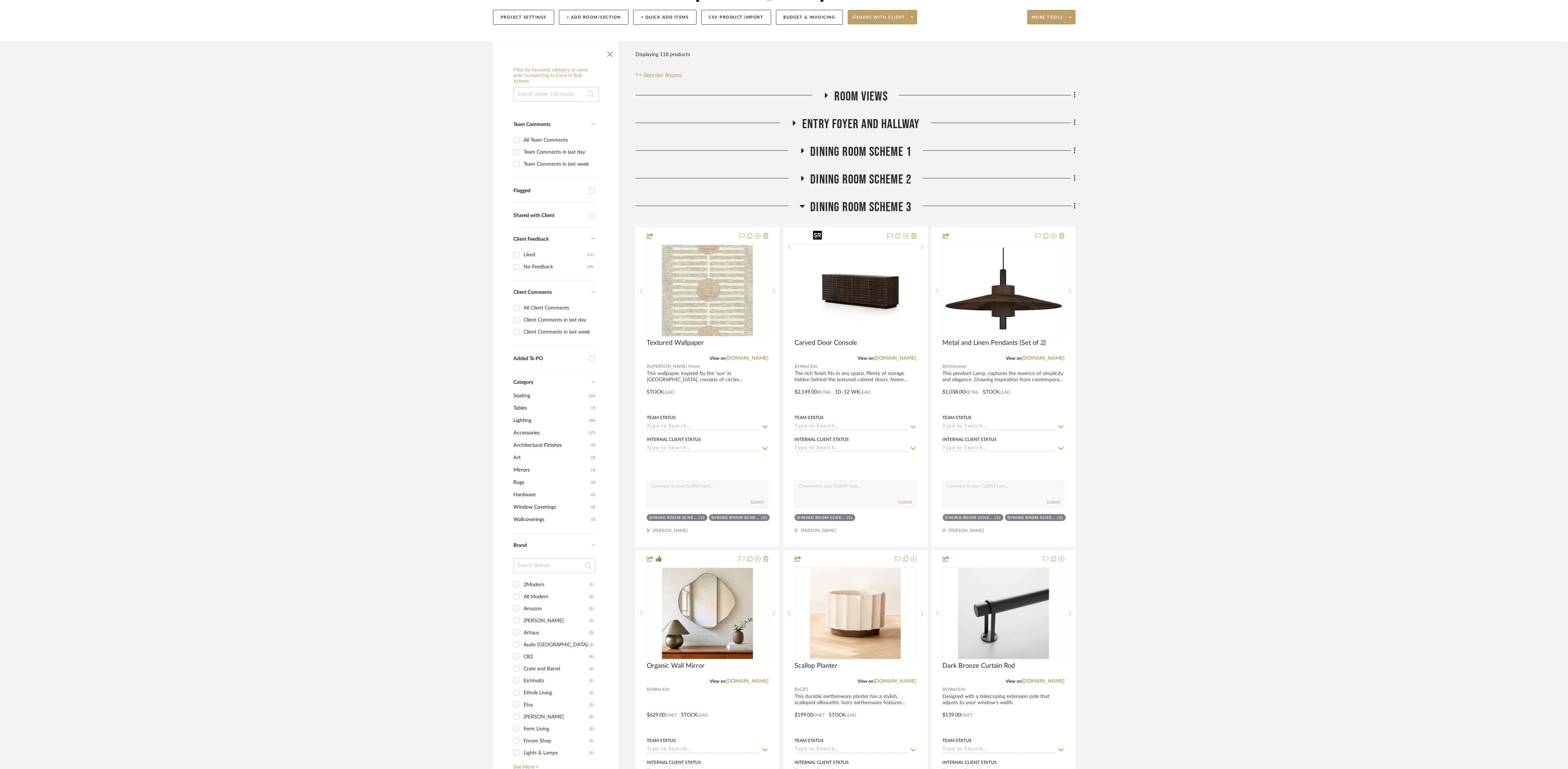
drag, startPoint x: 856, startPoint y: 284, endPoint x: 853, endPoint y: 284, distance: 3.0
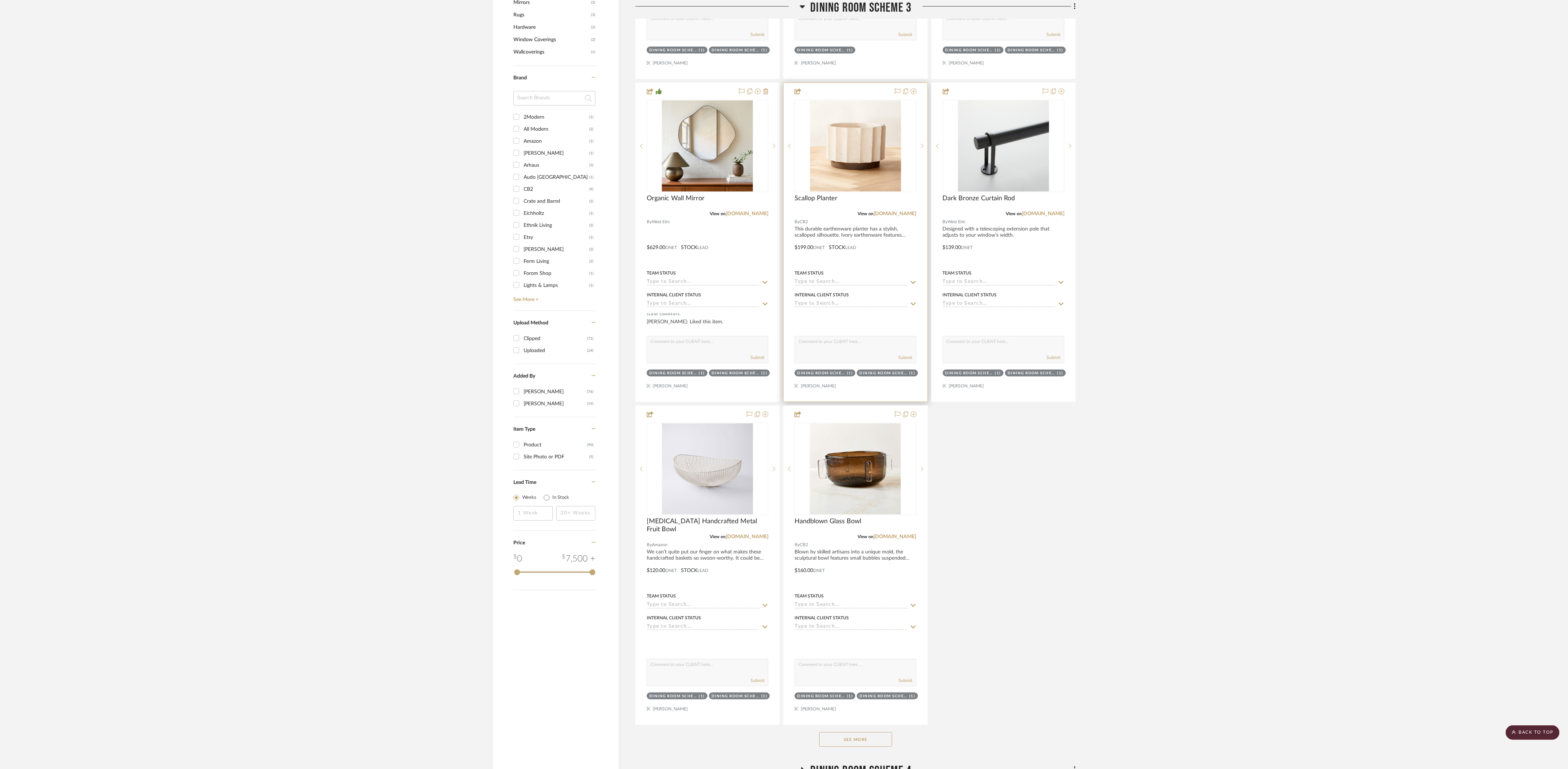
scroll to position [573, 0]
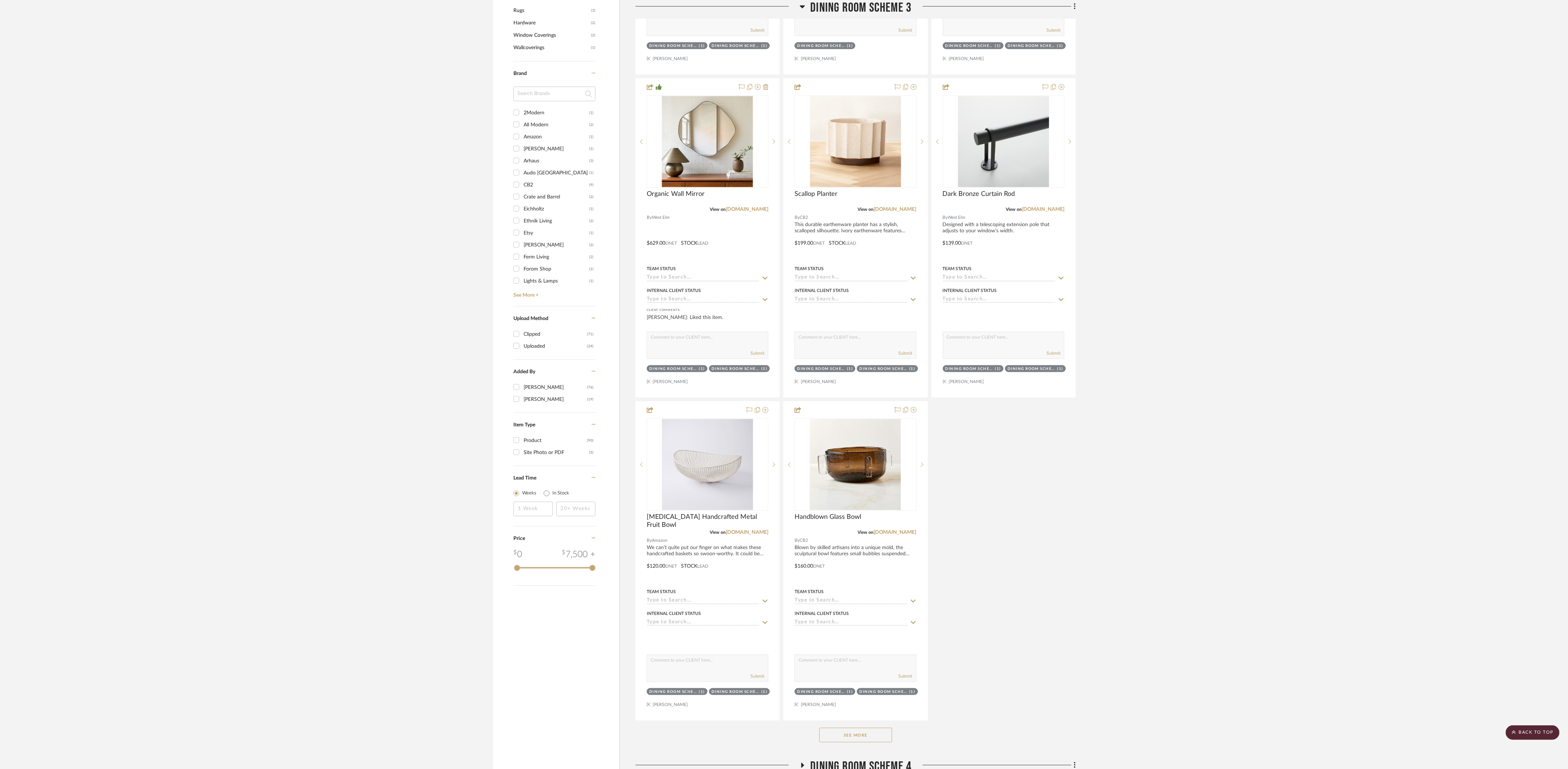
click at [754, 513] on button "See More" at bounding box center [855, 735] width 73 height 15
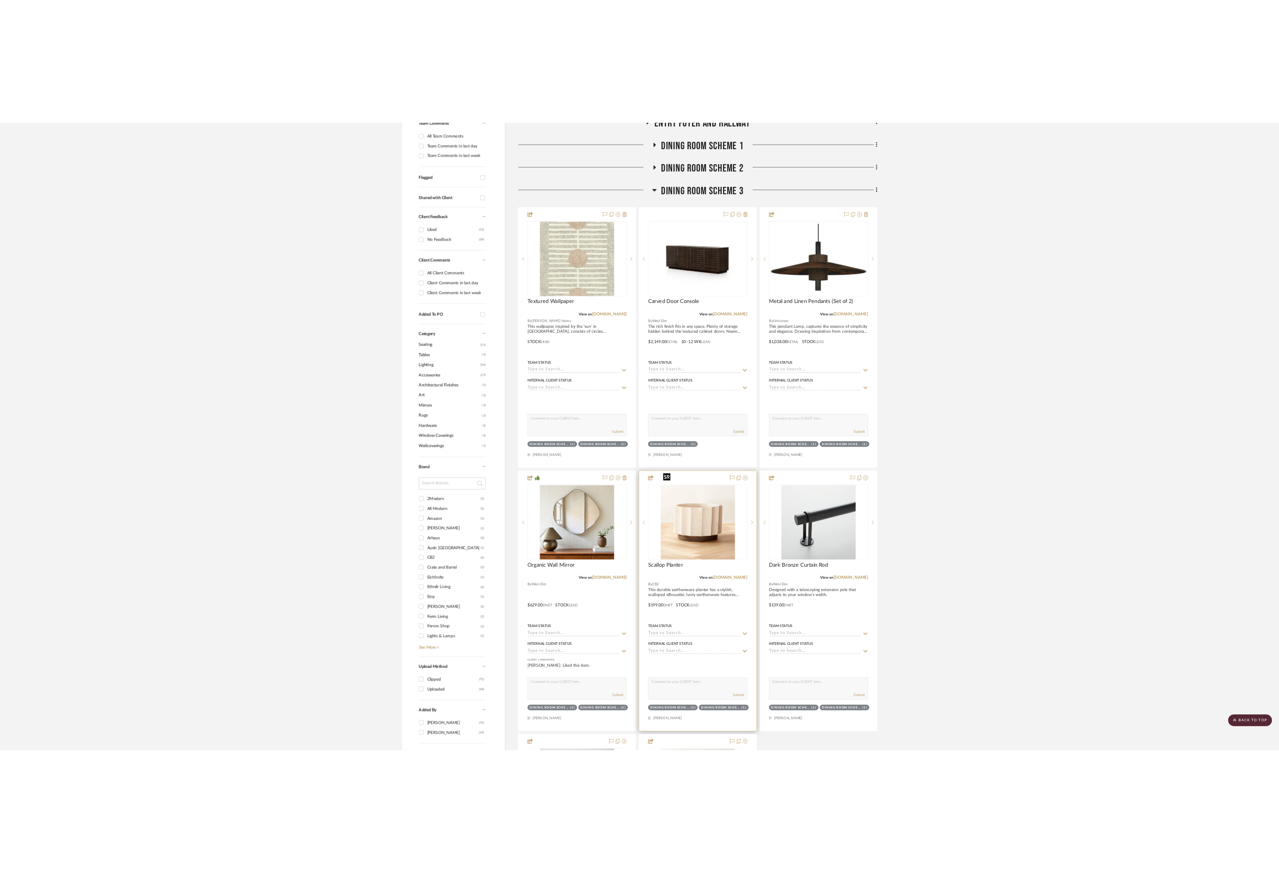
scroll to position [236, 0]
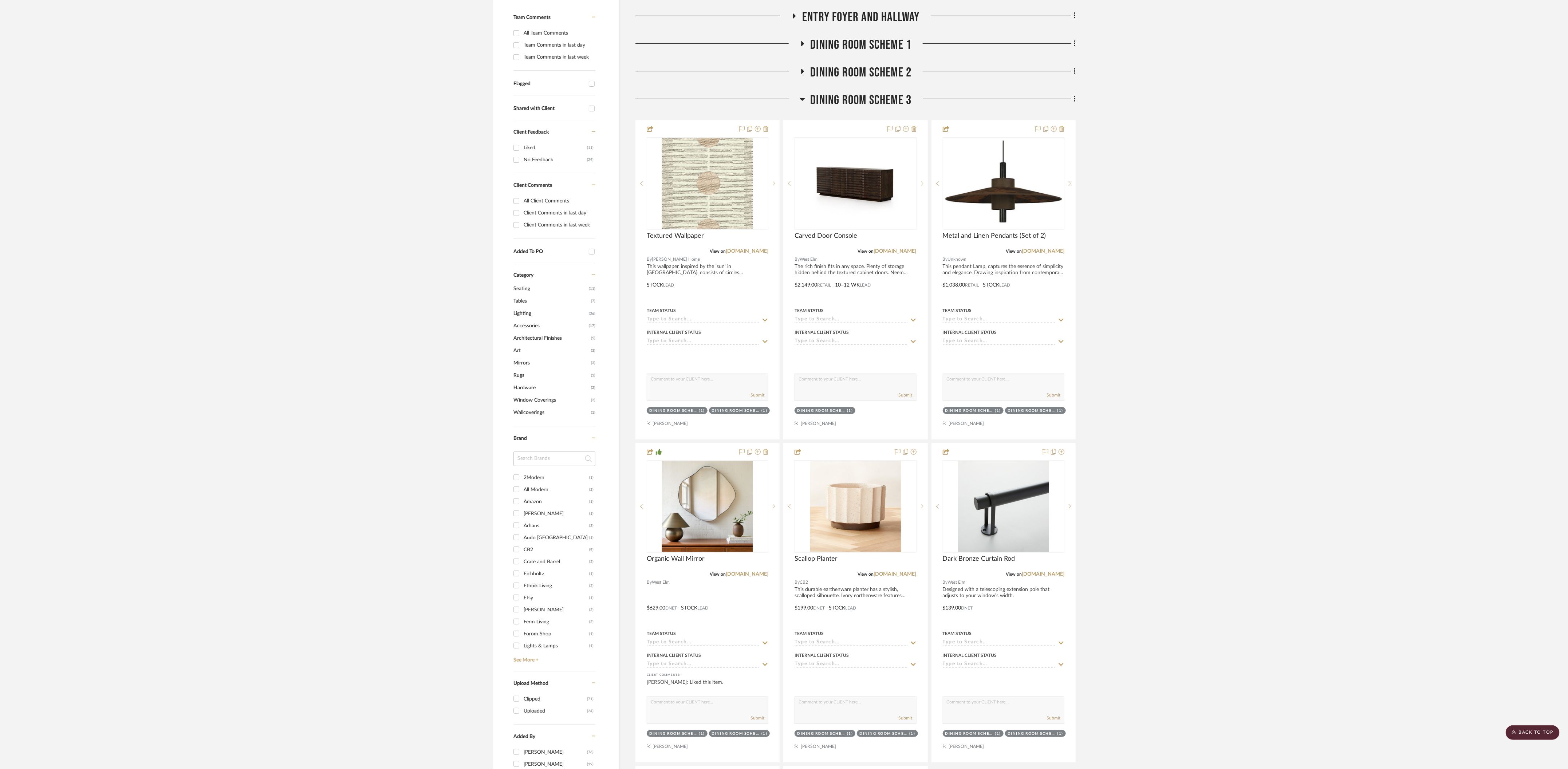
click at [754, 94] on icon at bounding box center [802, 99] width 5 height 9
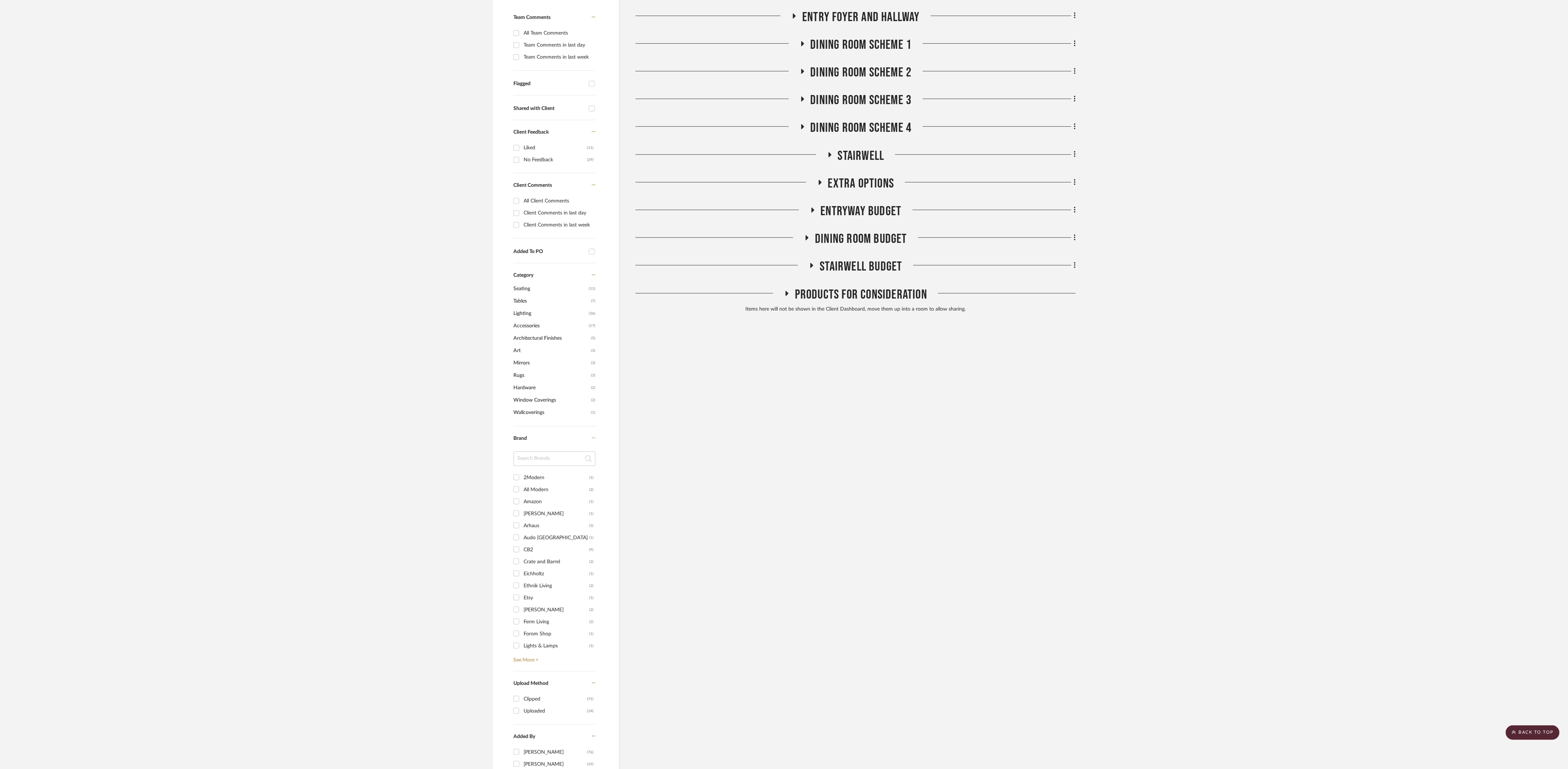
click at [754, 152] on icon at bounding box center [830, 154] width 9 height 5
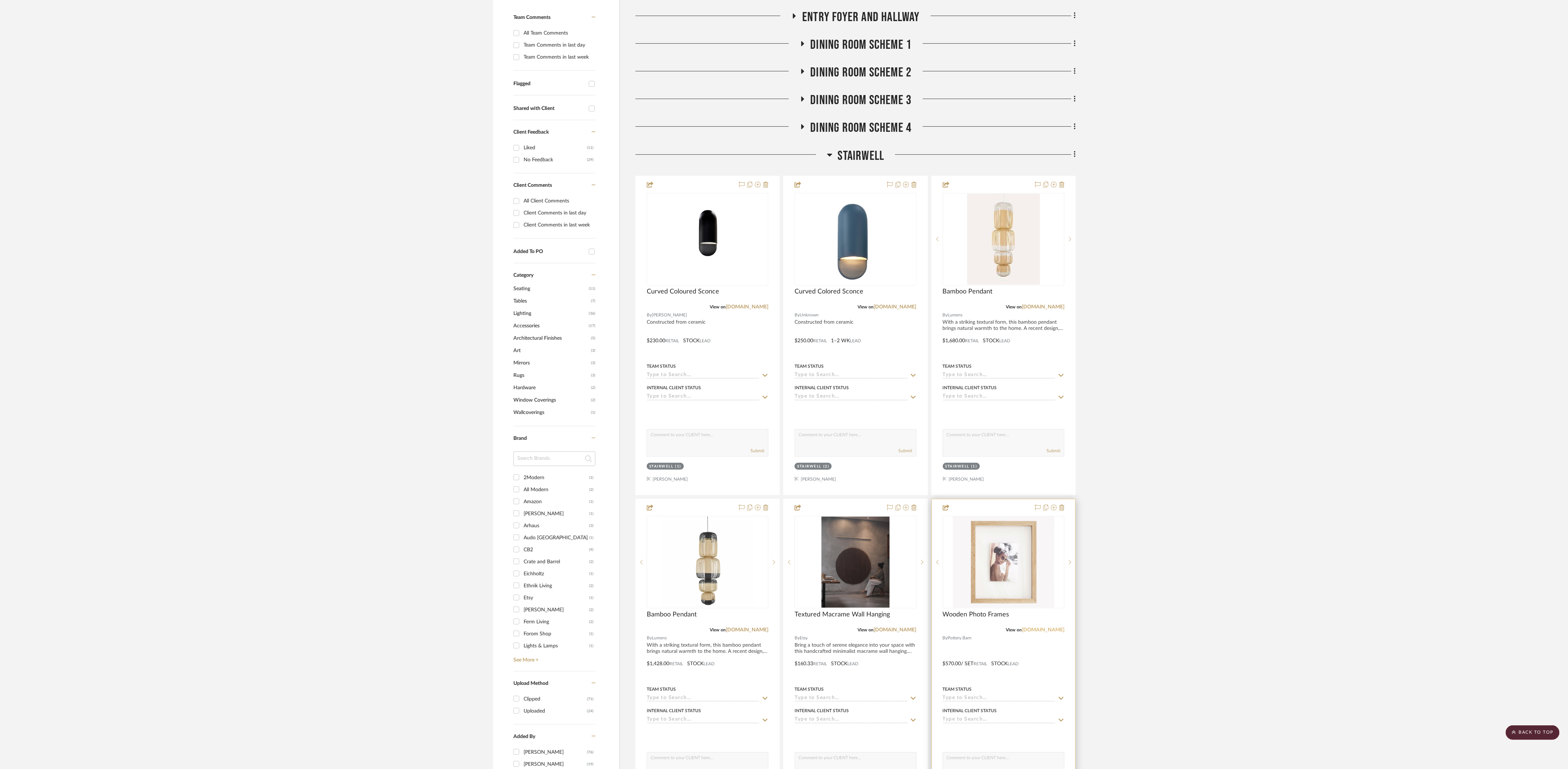
click at [754, 513] on link "[DOMAIN_NAME]" at bounding box center [1043, 630] width 42 height 5
